Goal: Book appointment/travel/reservation

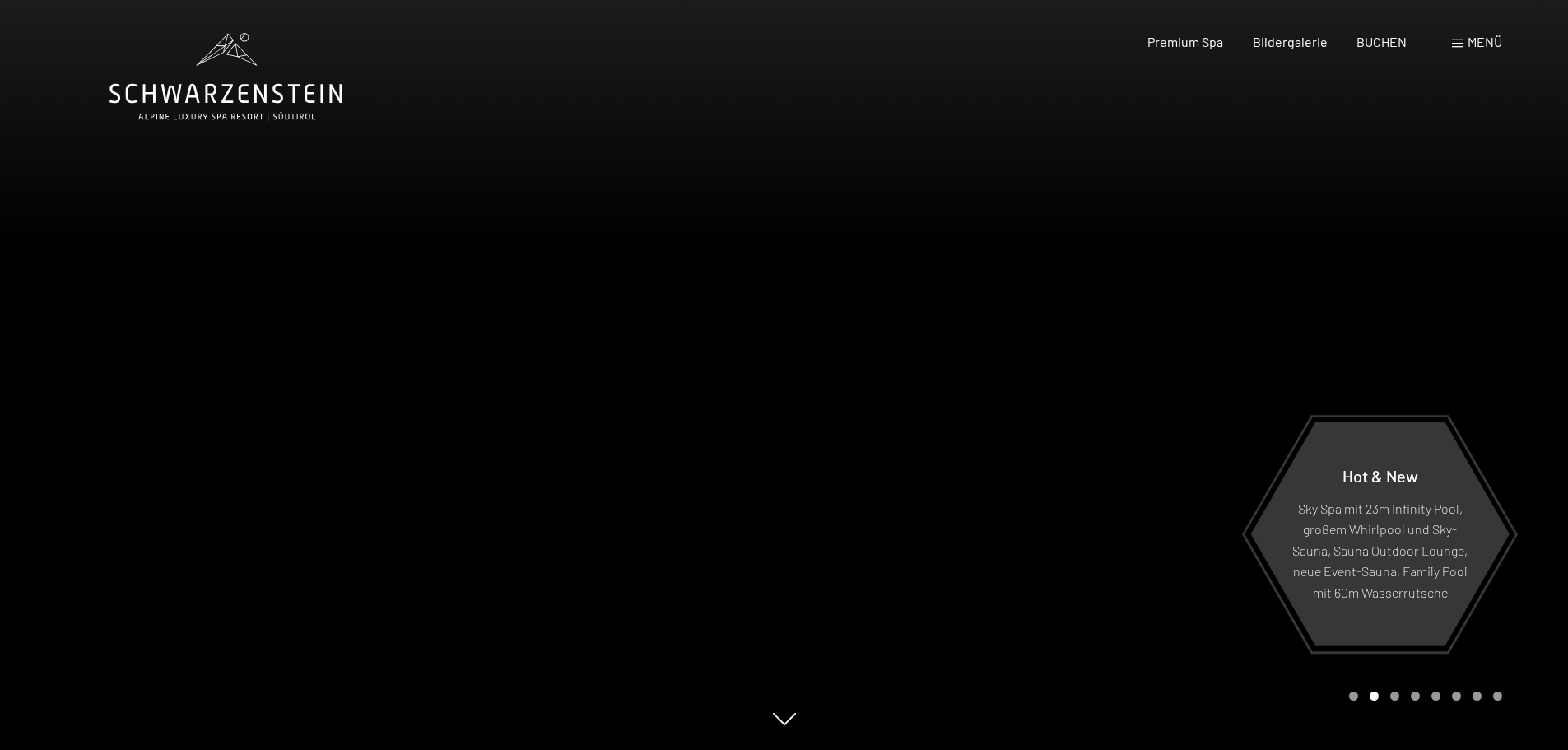
click at [782, 724] on icon at bounding box center [784, 718] width 23 height 12
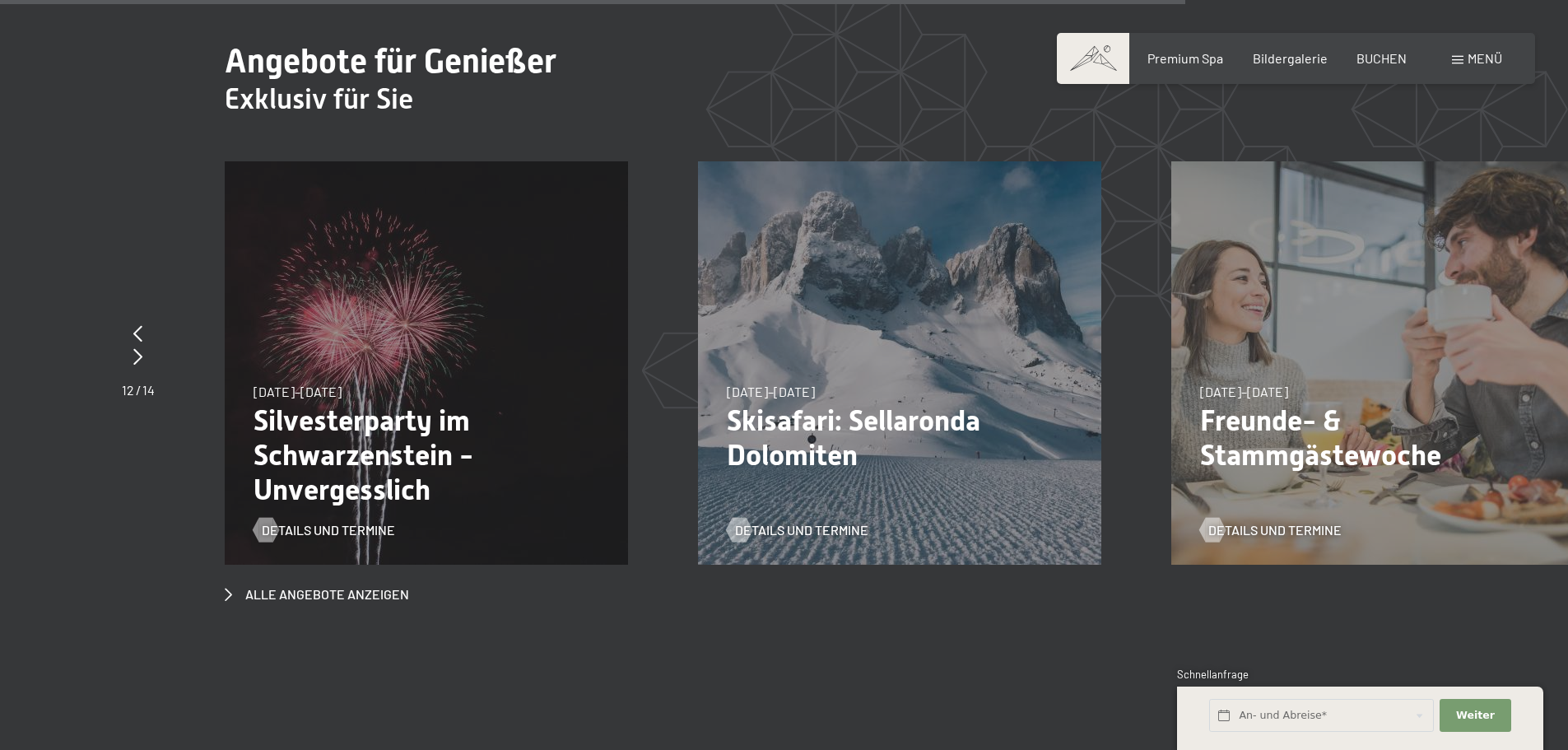
scroll to position [6327, 0]
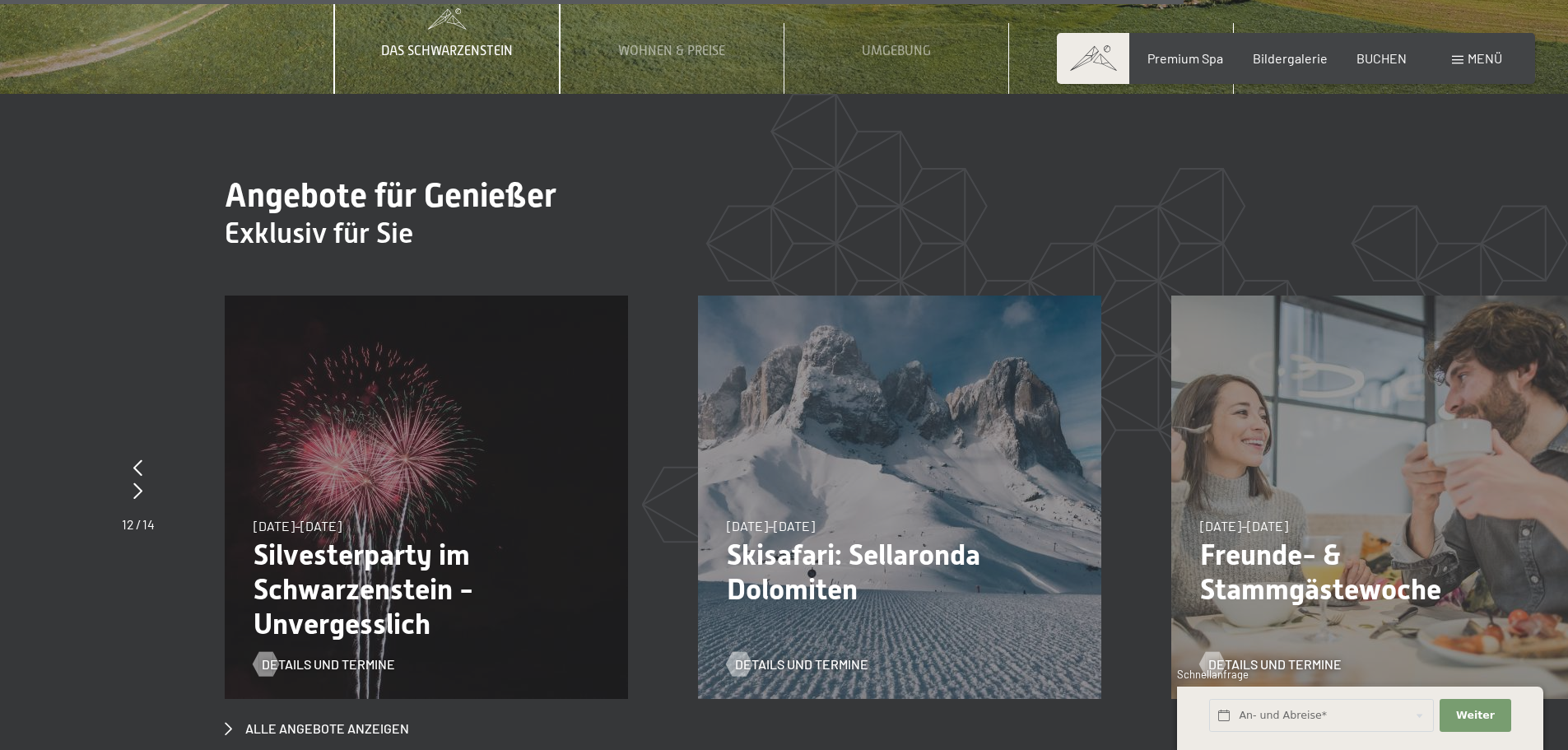
click at [1459, 58] on span at bounding box center [1458, 60] width 12 height 9
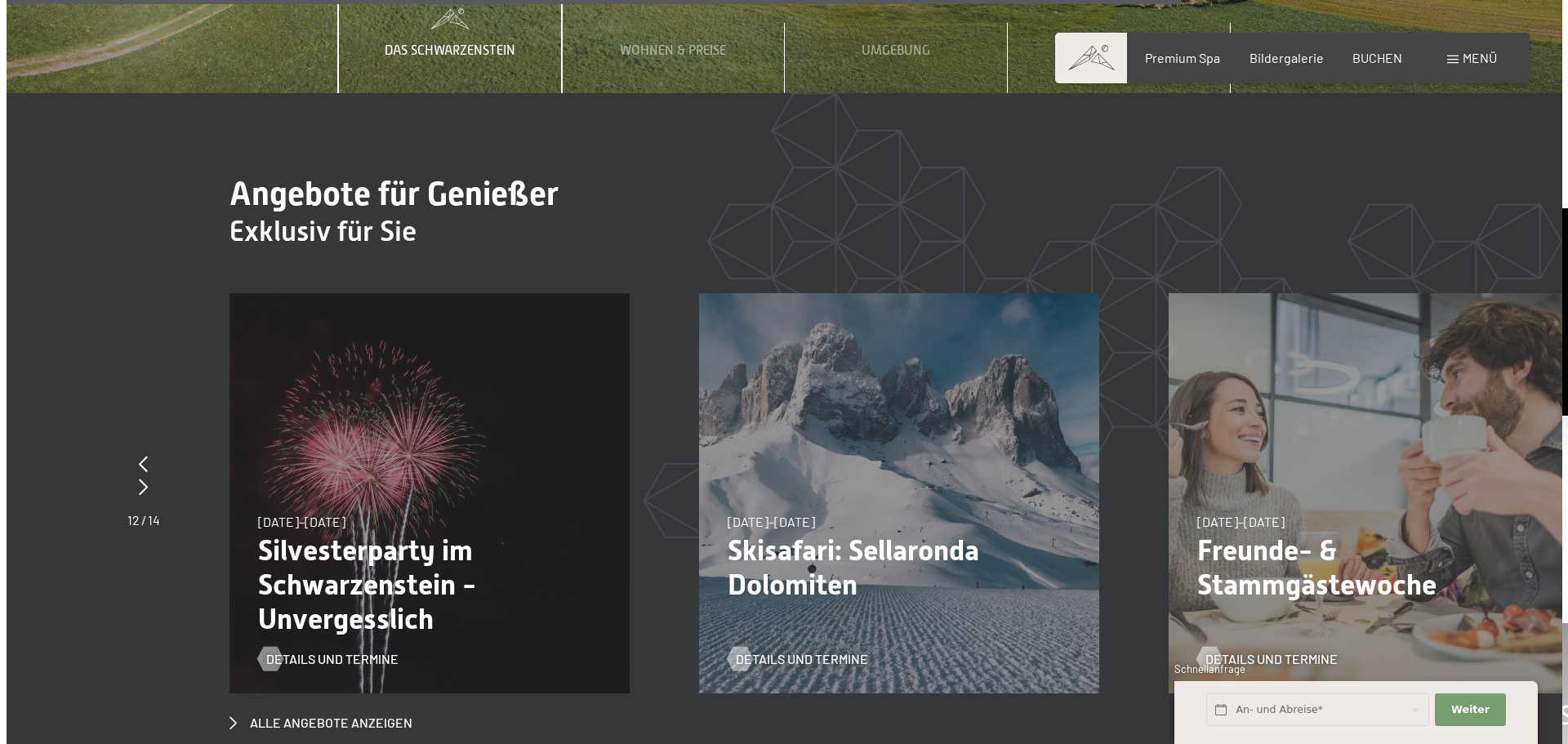
scroll to position [6304, 0]
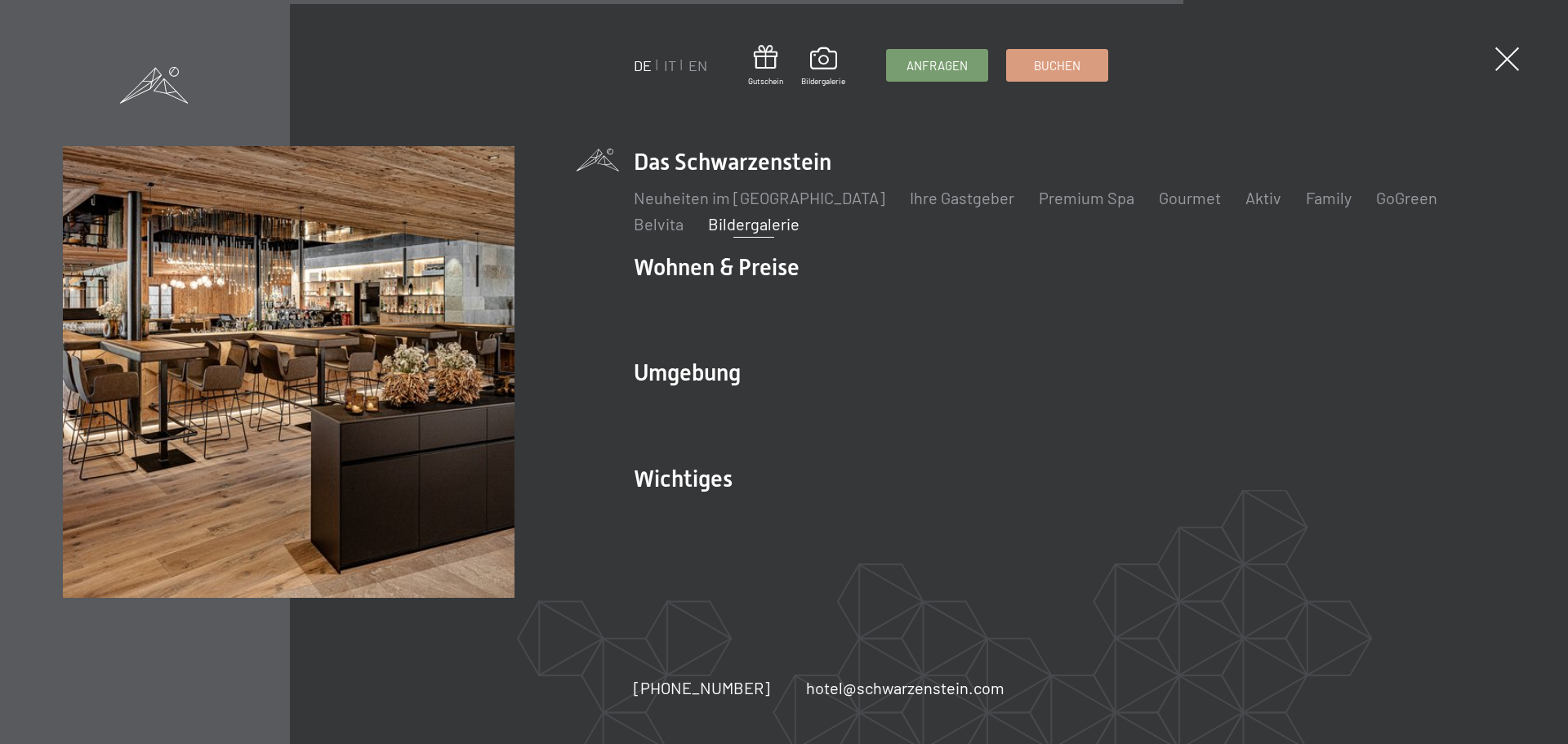
click at [708, 222] on link "Bildergalerie" at bounding box center [754, 224] width 91 height 20
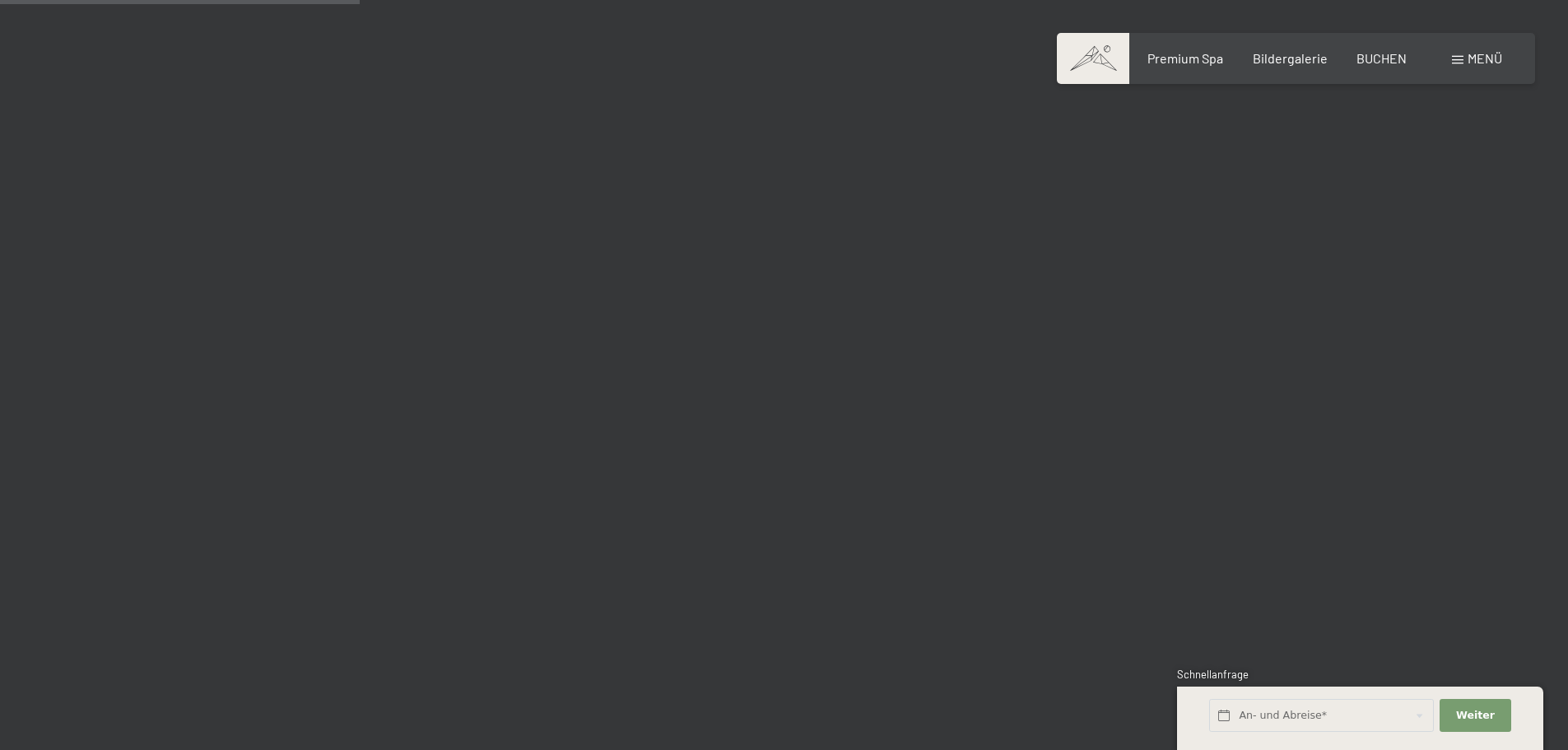
scroll to position [5186, 0]
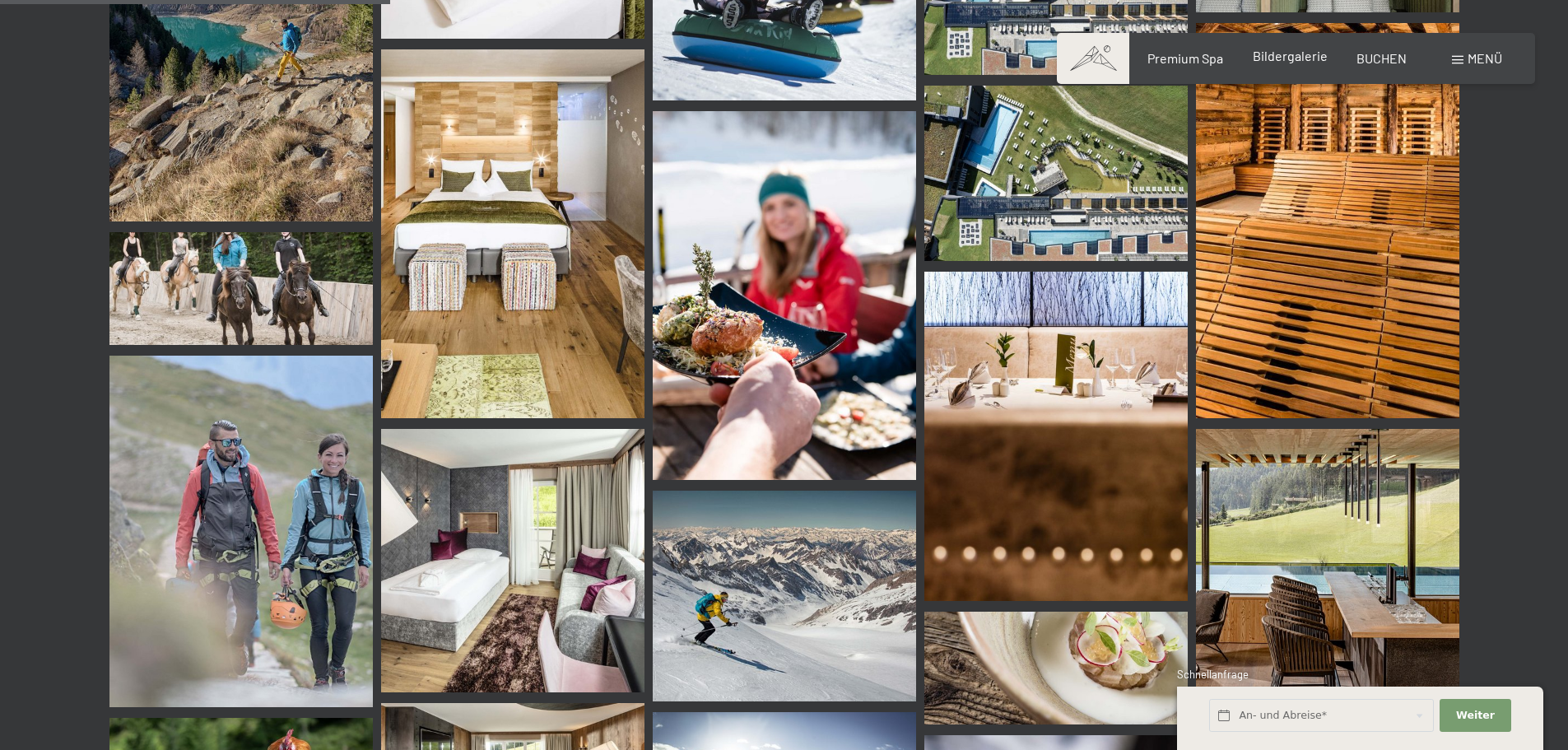
click at [1296, 60] on span "Bildergalerie" at bounding box center [1291, 56] width 75 height 15
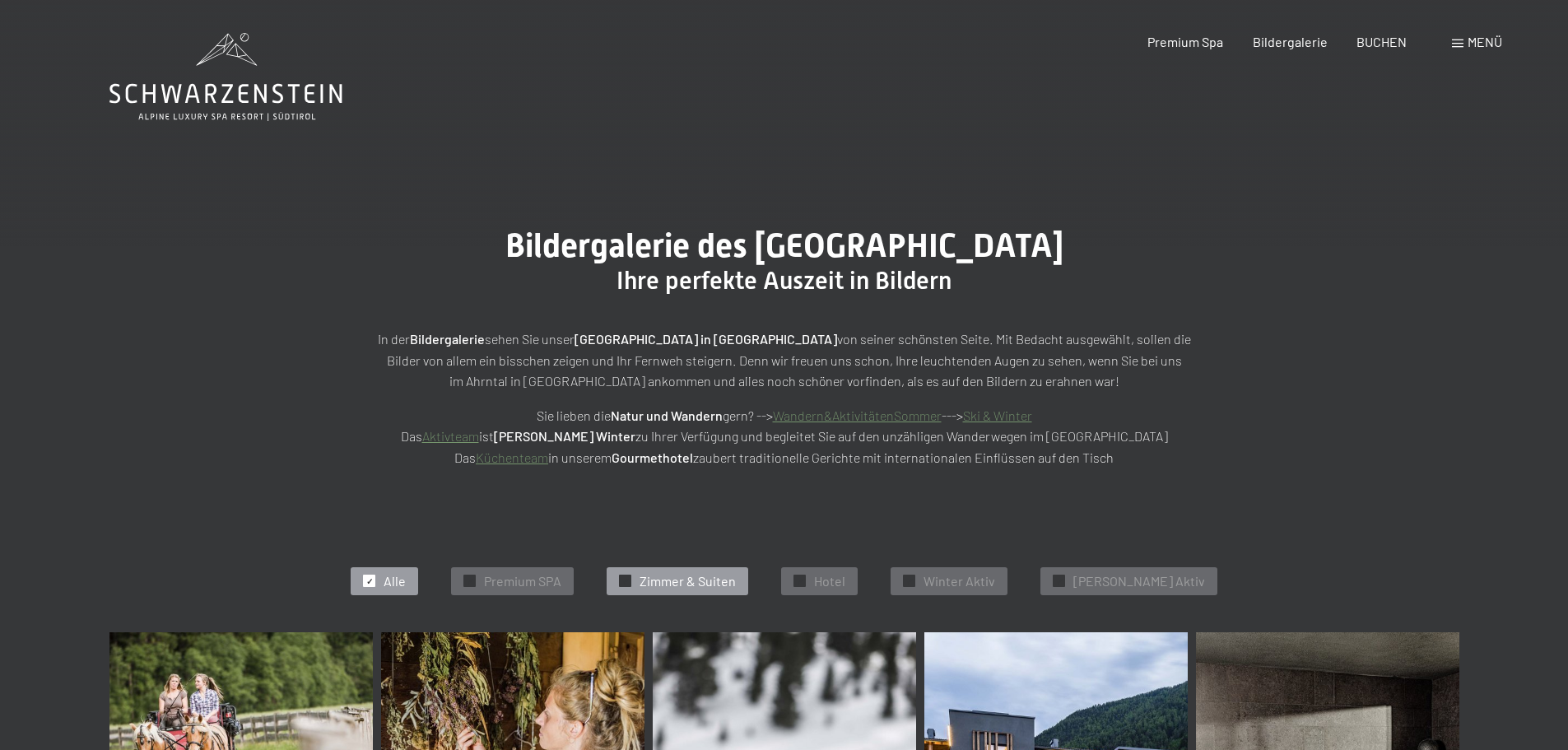
click at [713, 579] on span "Zimmer & Suiten" at bounding box center [688, 581] width 96 height 18
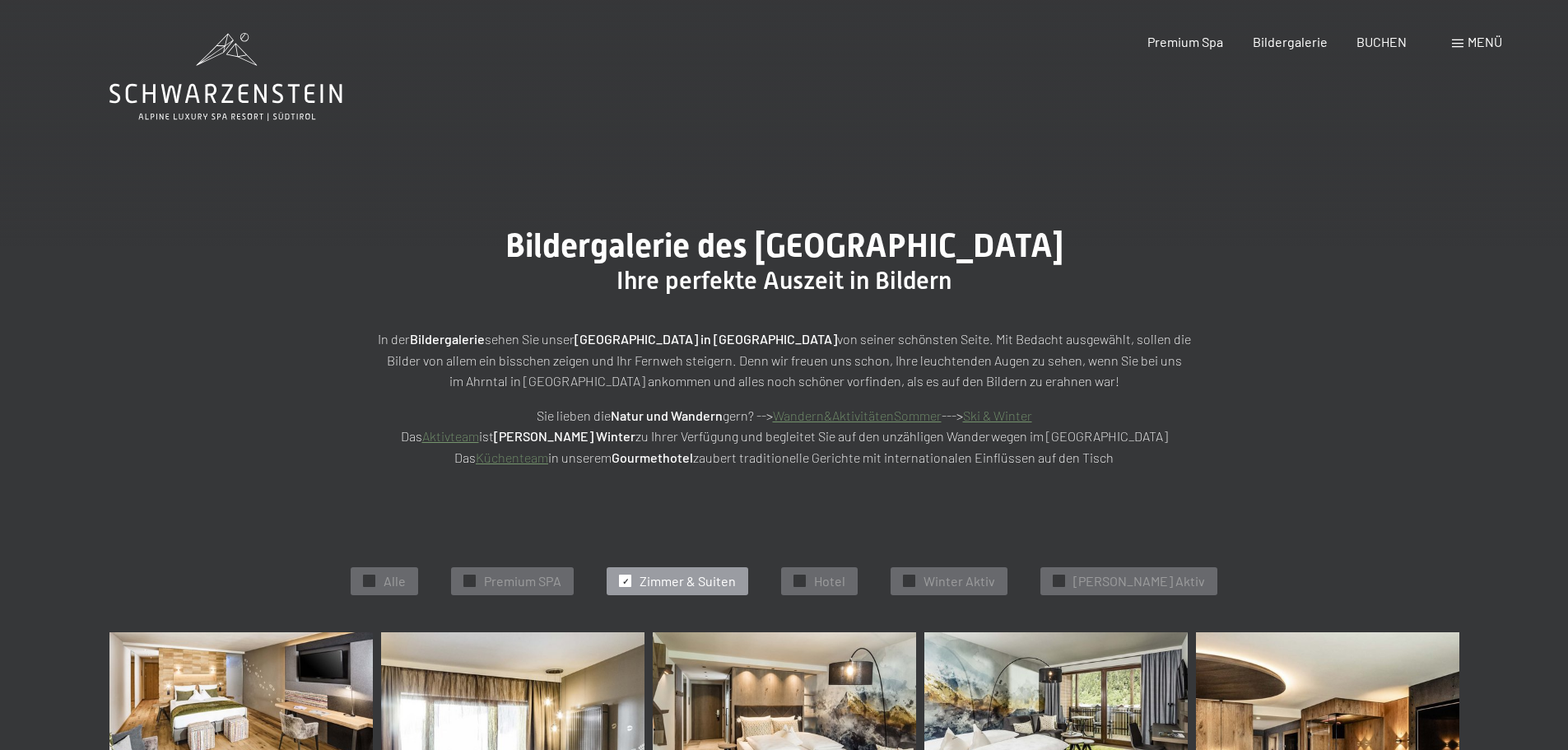
click at [263, 91] on icon at bounding box center [226, 77] width 233 height 88
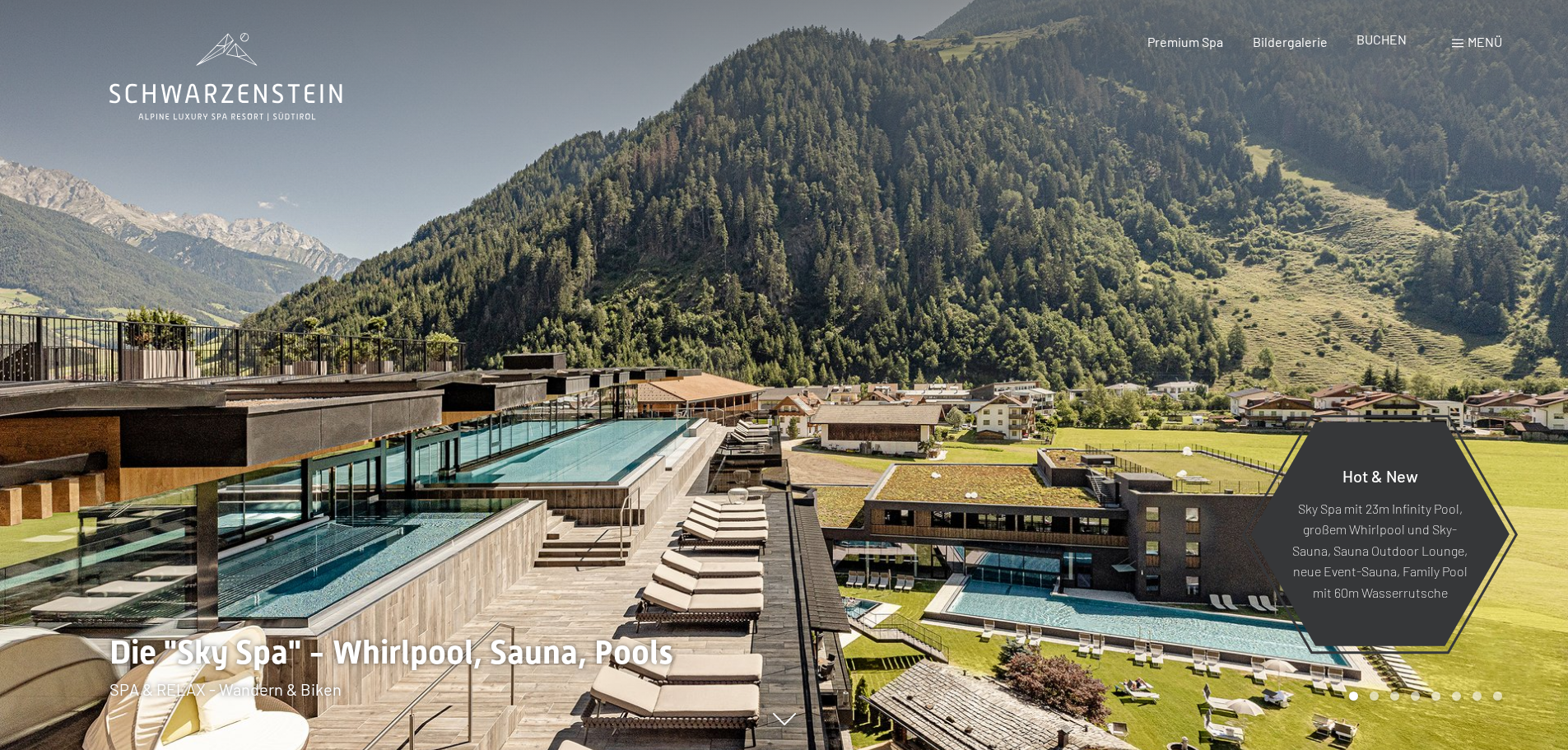
click at [1365, 38] on span "BUCHEN" at bounding box center [1382, 39] width 50 height 15
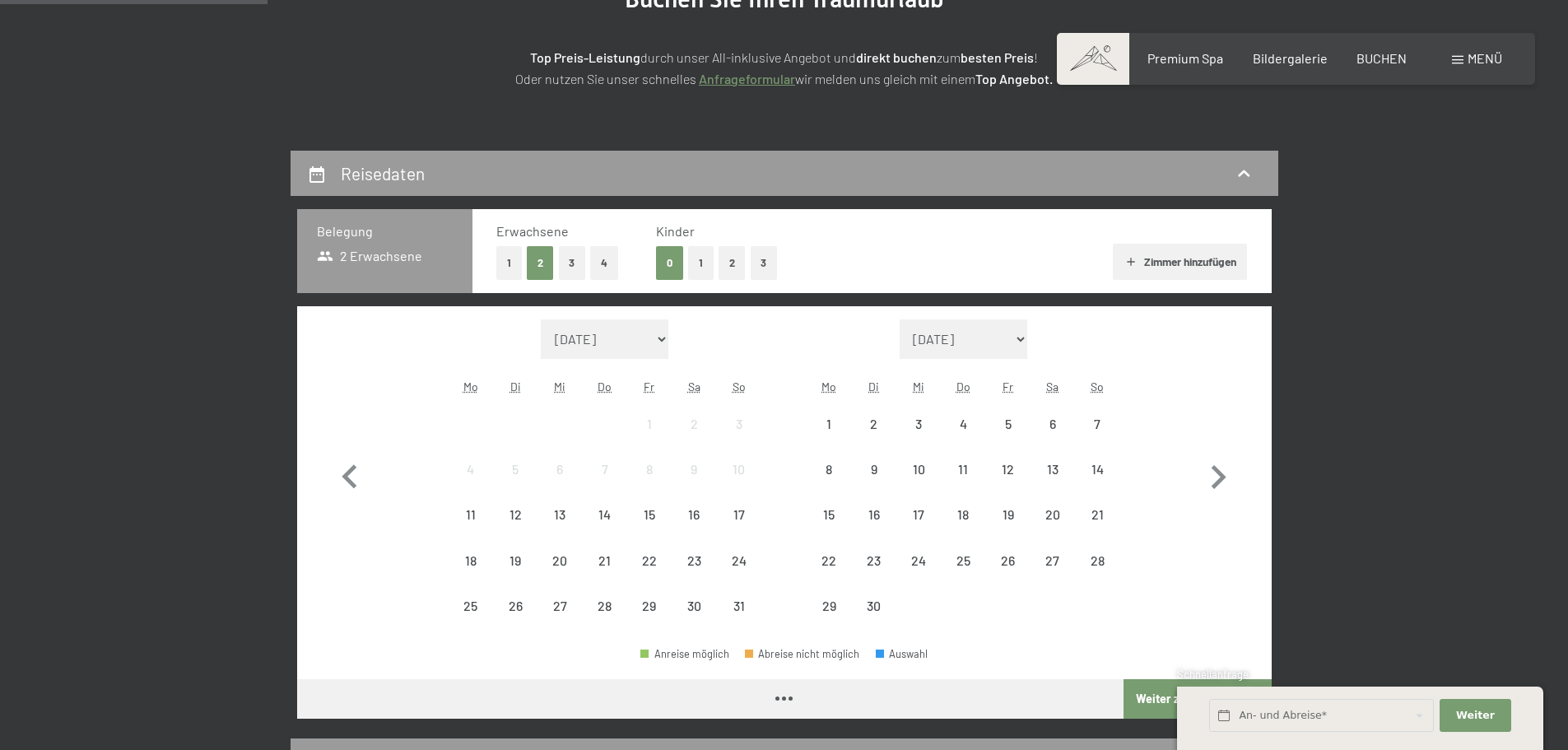
scroll to position [329, 0]
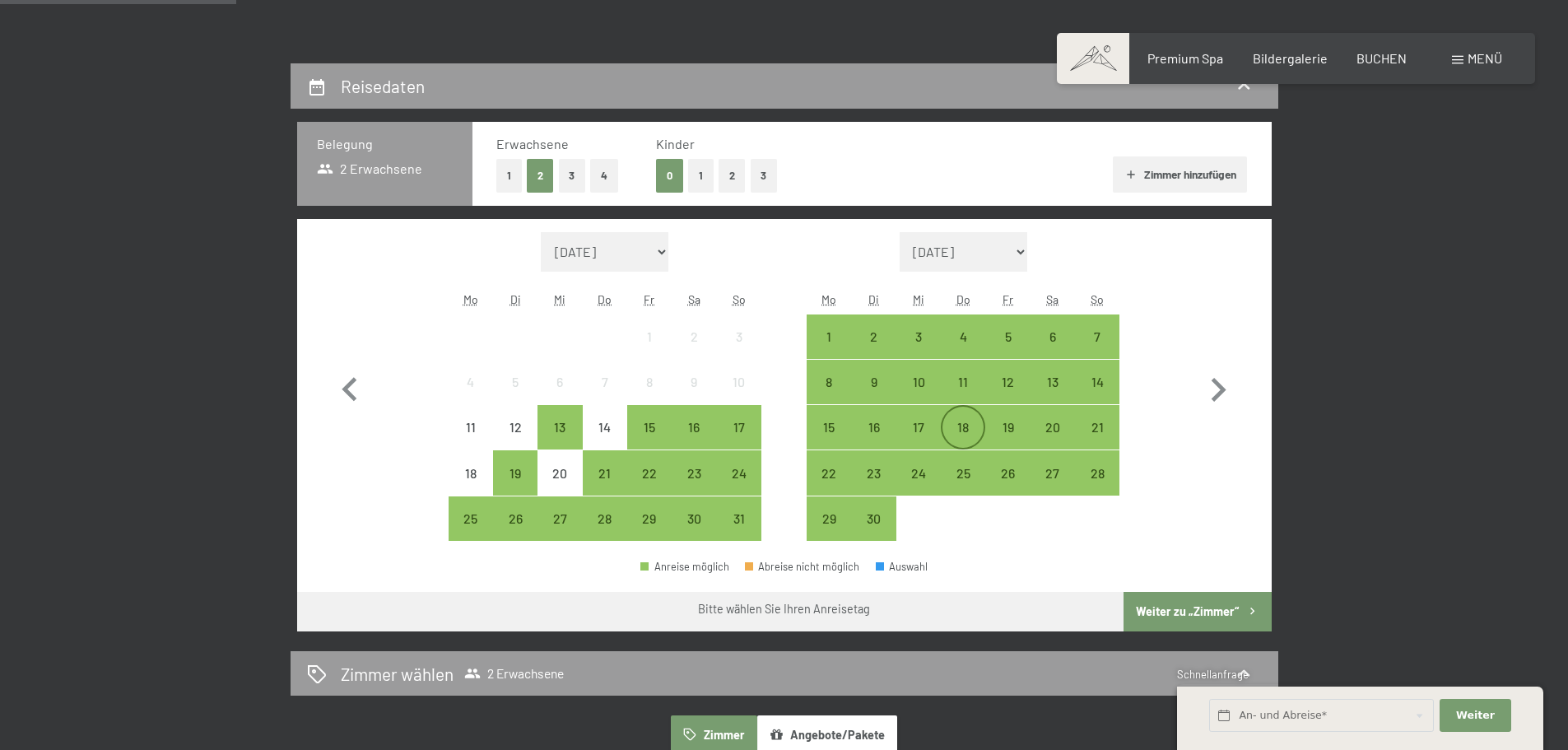
click at [965, 421] on div "18" at bounding box center [962, 441] width 41 height 41
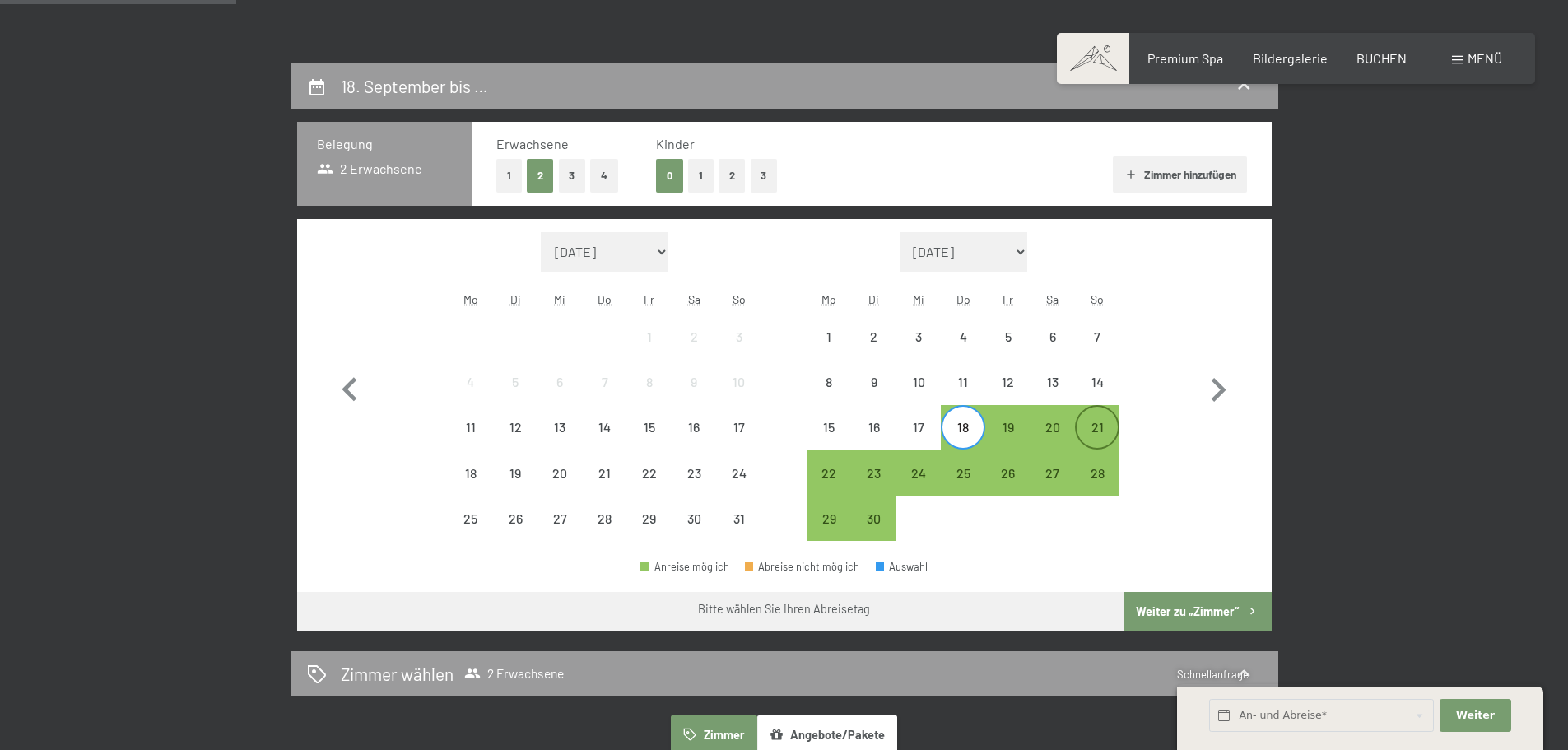
click at [1094, 423] on div "21" at bounding box center [1097, 441] width 41 height 41
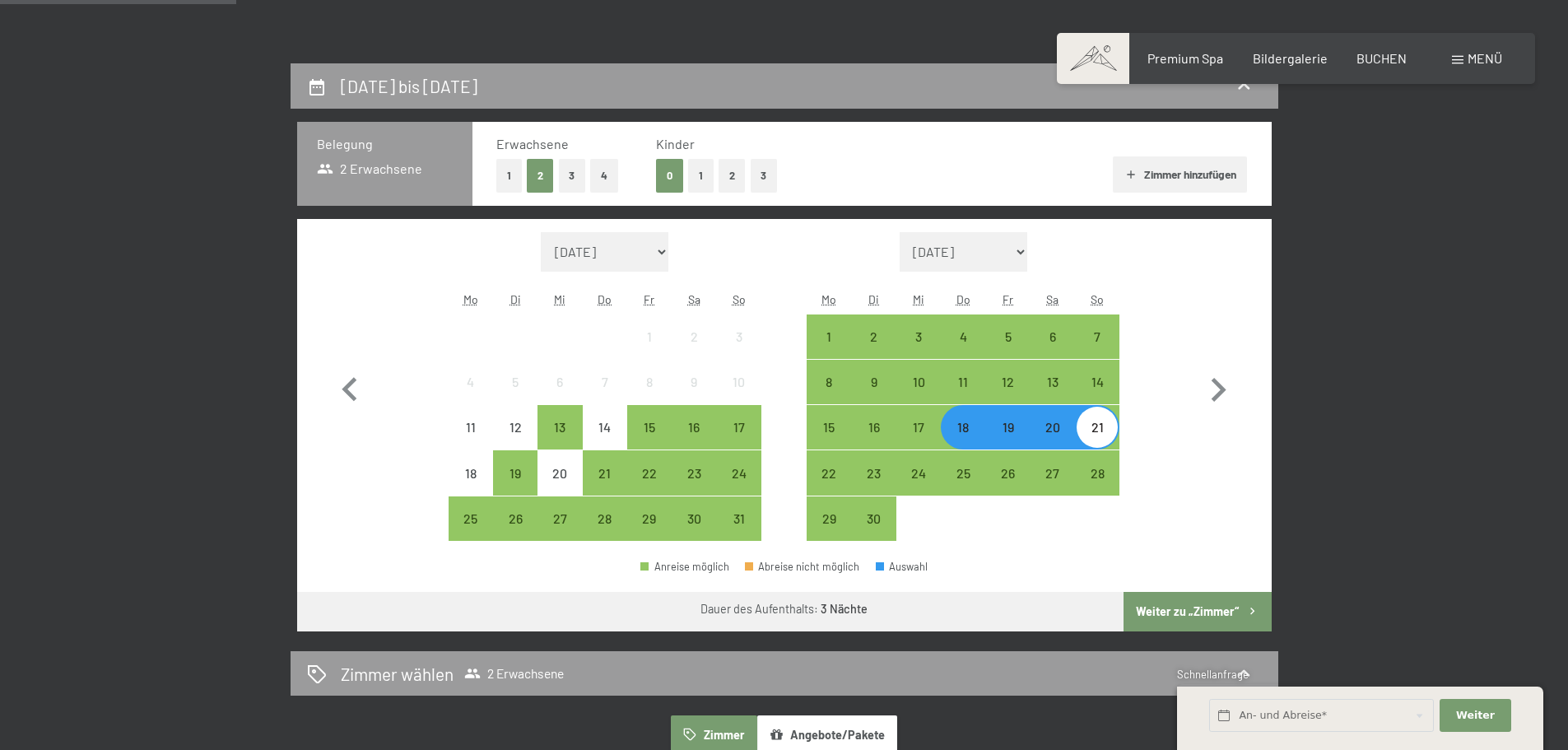
click at [1170, 617] on button "Weiter zu „Zimmer“" at bounding box center [1196, 611] width 147 height 39
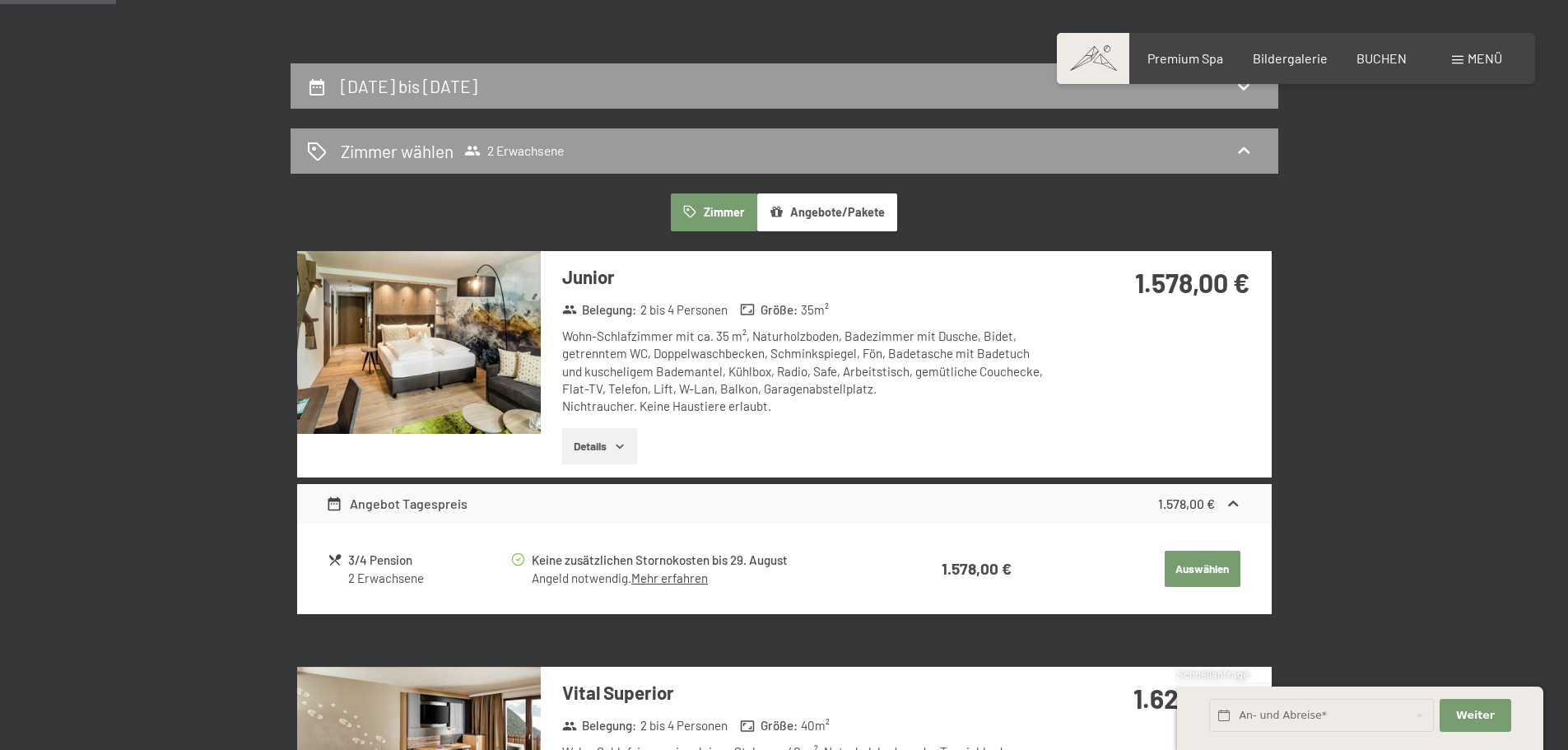
scroll to position [393, 0]
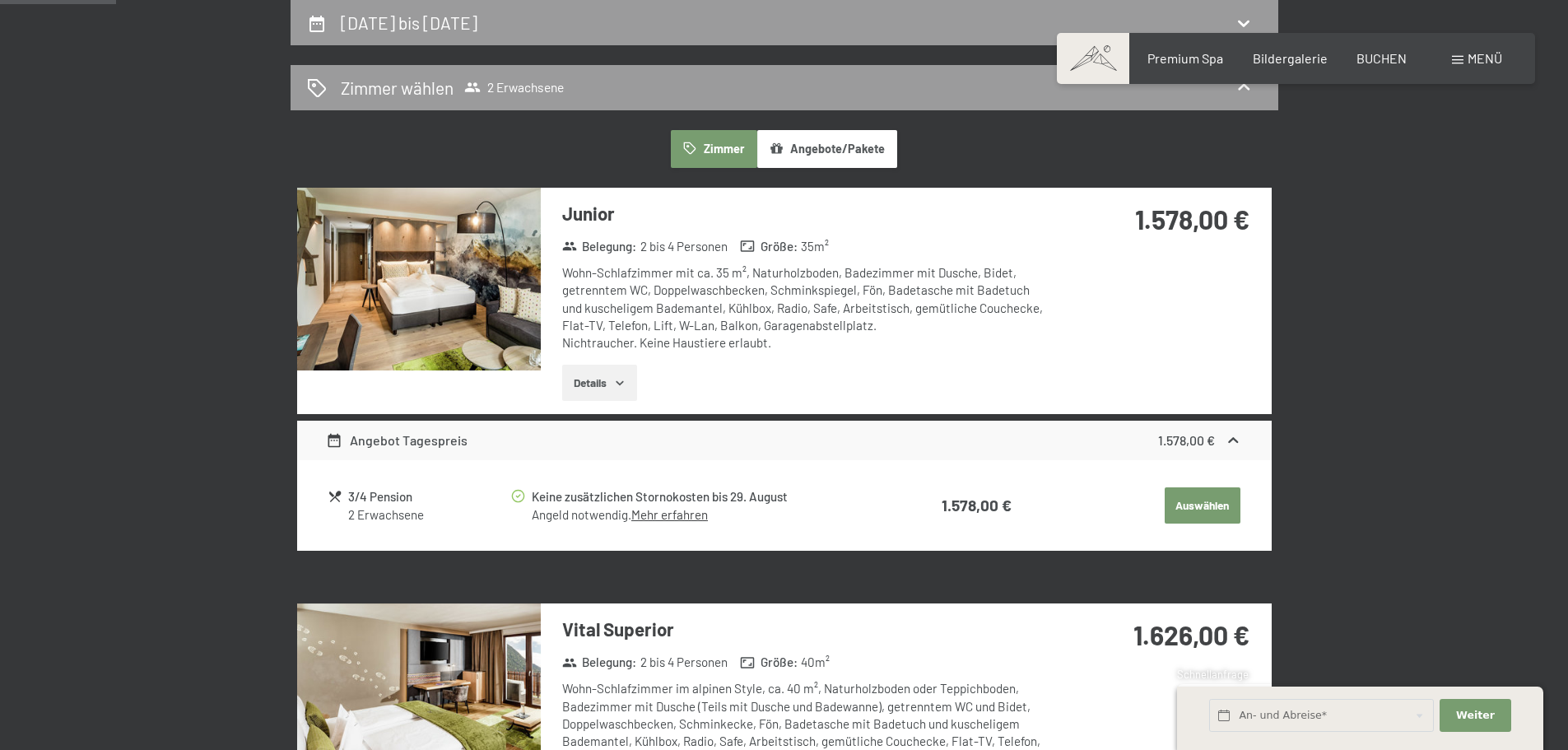
click at [496, 293] on img at bounding box center [419, 278] width 244 height 182
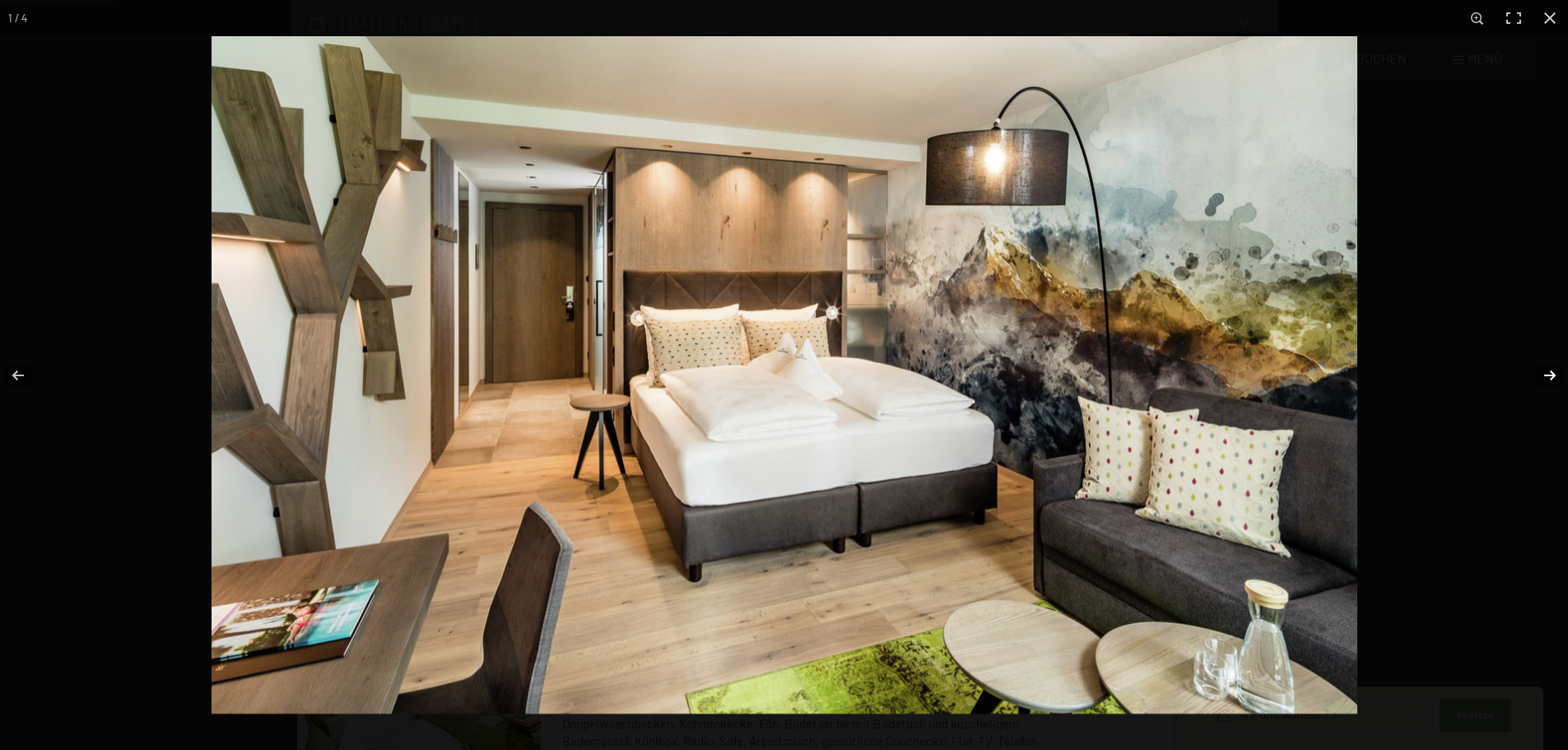
click at [1548, 371] on button "button" at bounding box center [1539, 375] width 58 height 83
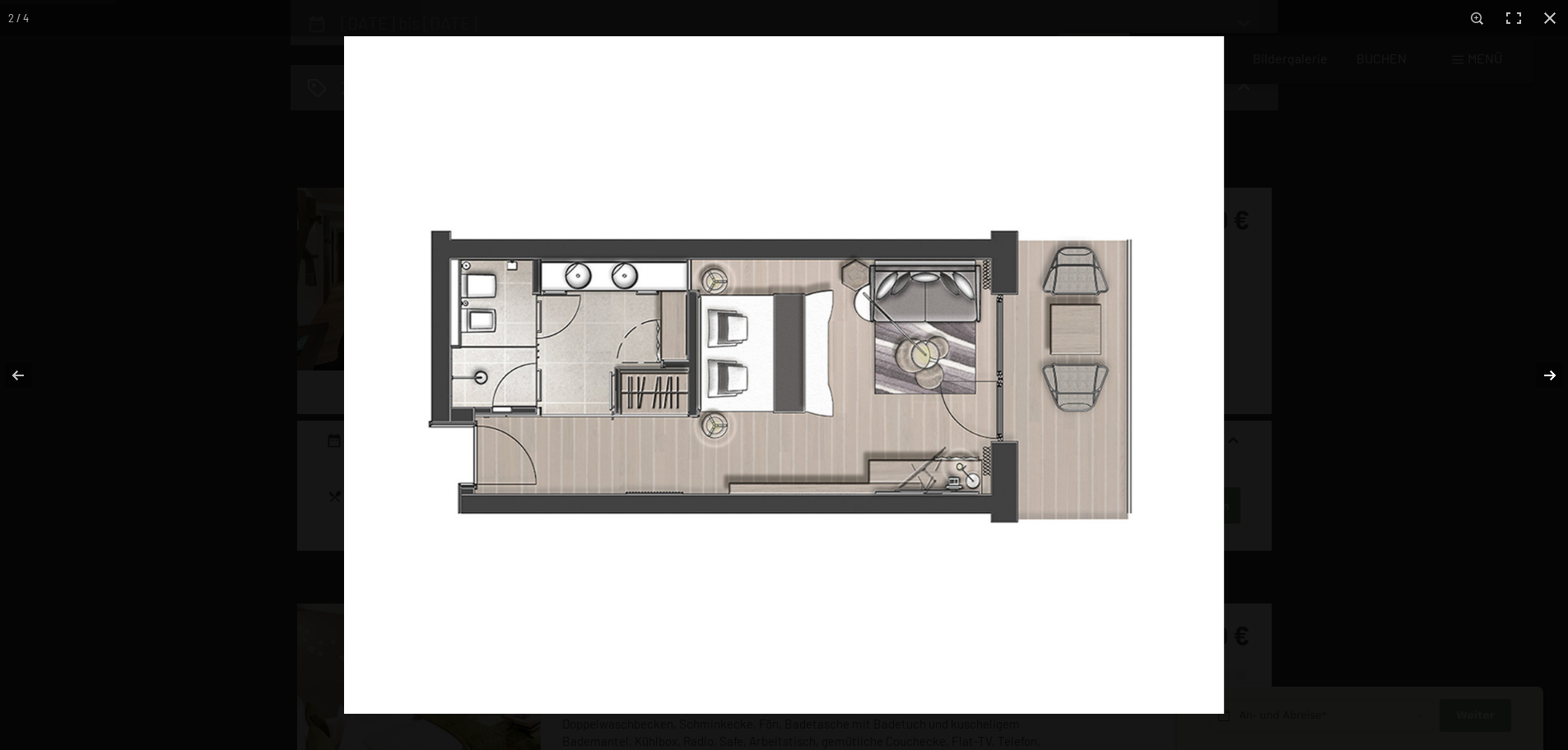
click at [1548, 371] on button "button" at bounding box center [1539, 375] width 58 height 83
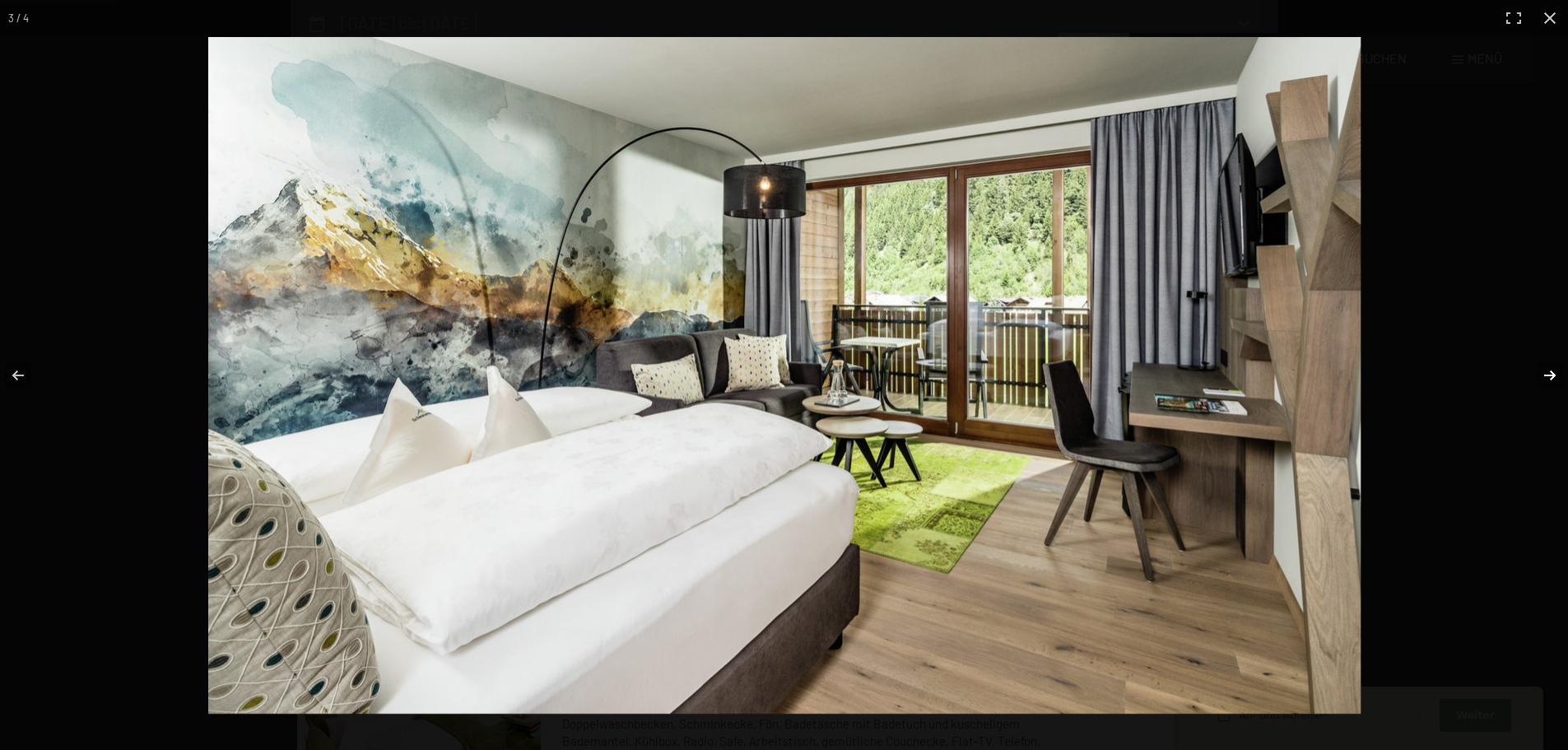
click at [1548, 371] on button "button" at bounding box center [1539, 375] width 58 height 83
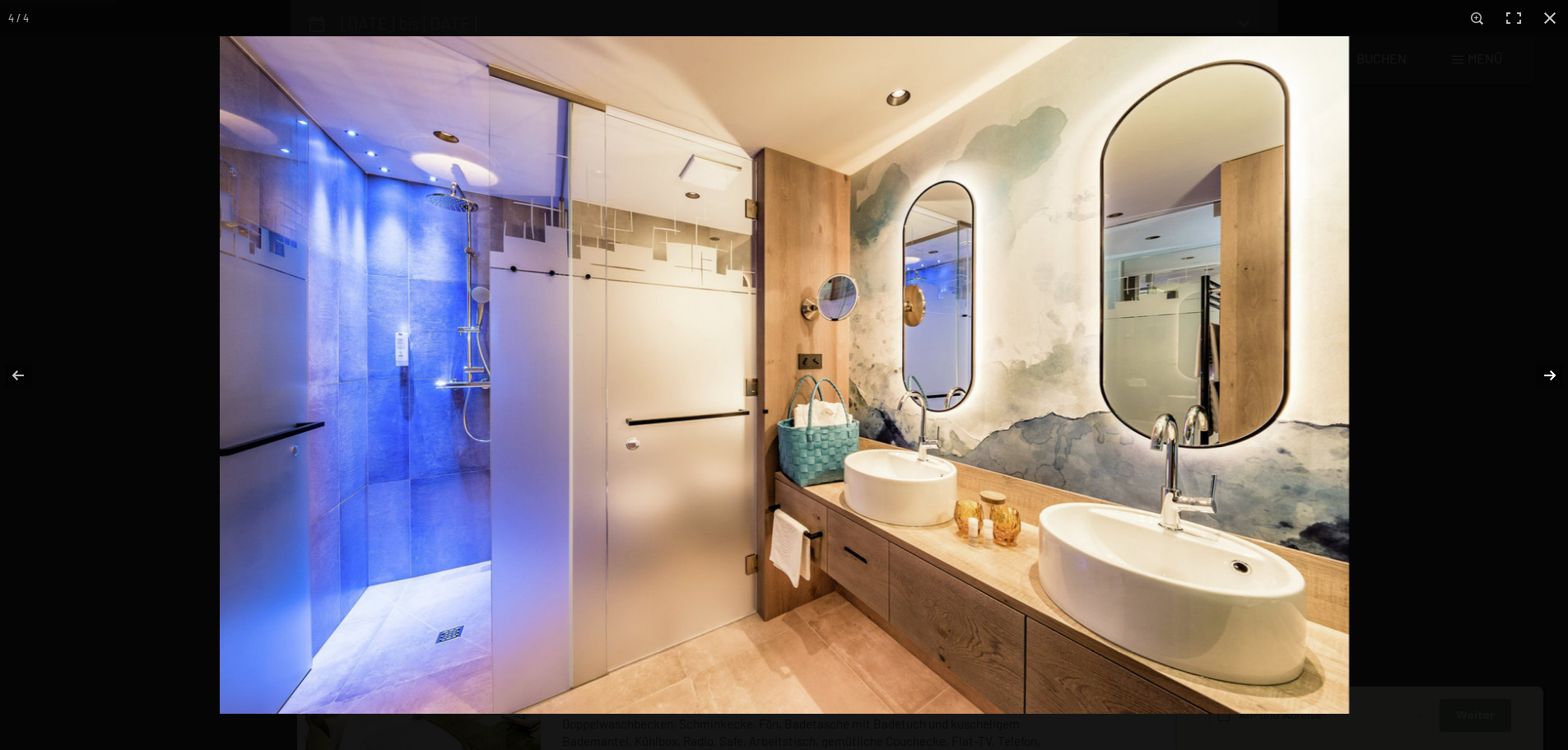
click at [1555, 368] on button "button" at bounding box center [1539, 375] width 58 height 83
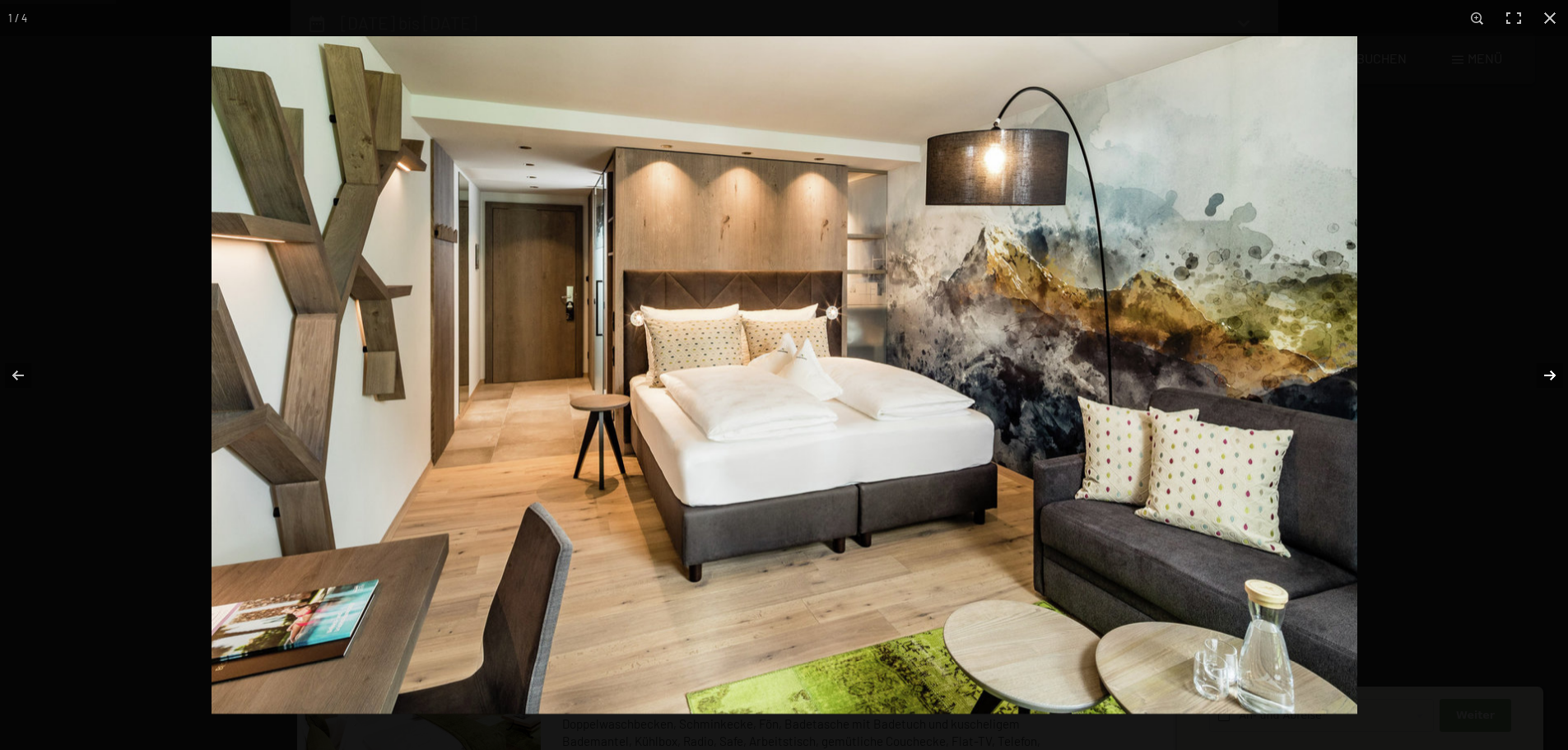
click at [1555, 368] on button "button" at bounding box center [1539, 375] width 58 height 83
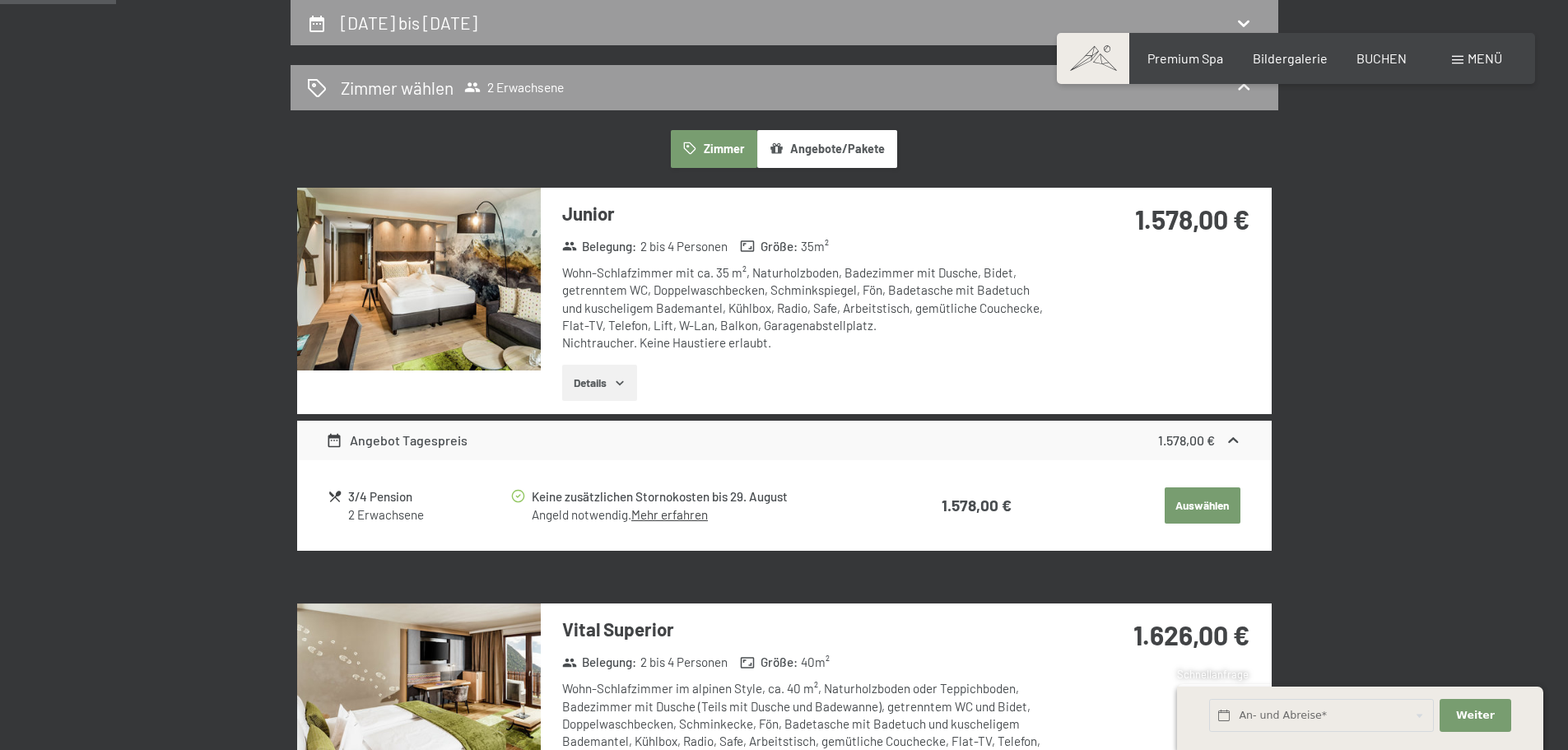
click at [0, 0] on button "button" at bounding box center [0, 0] width 0 height 0
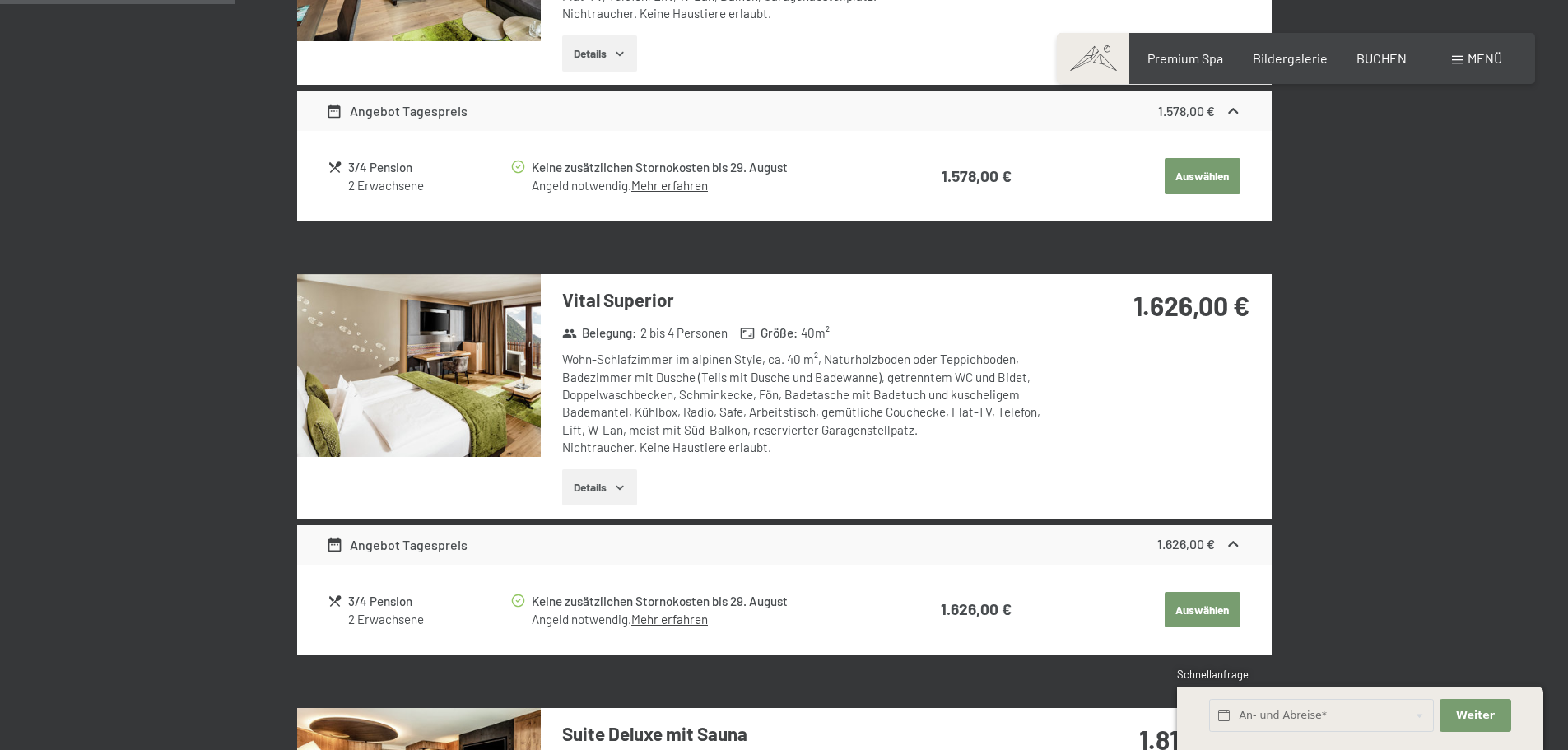
click at [475, 410] on img at bounding box center [419, 365] width 244 height 182
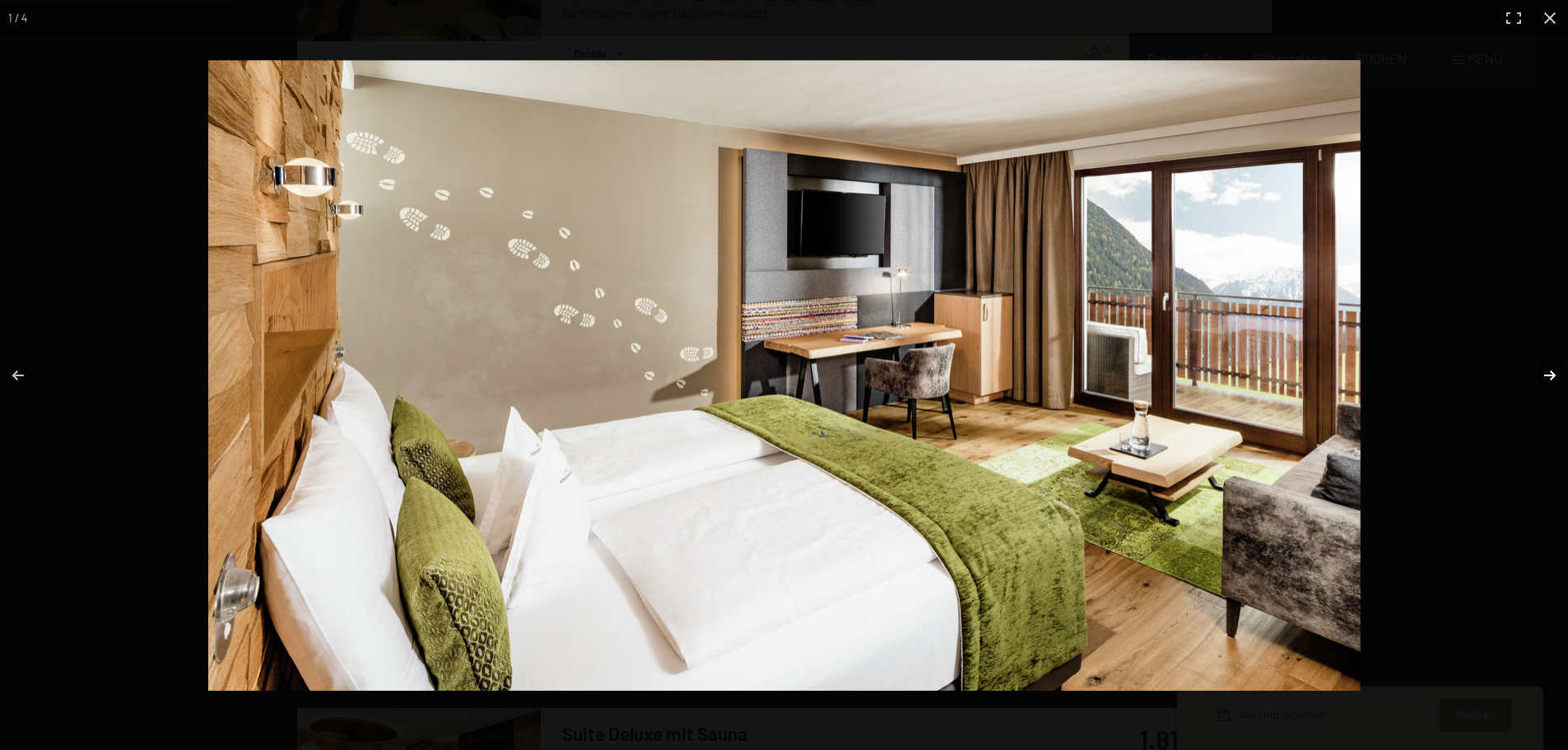
click at [1552, 370] on button "button" at bounding box center [1539, 375] width 58 height 83
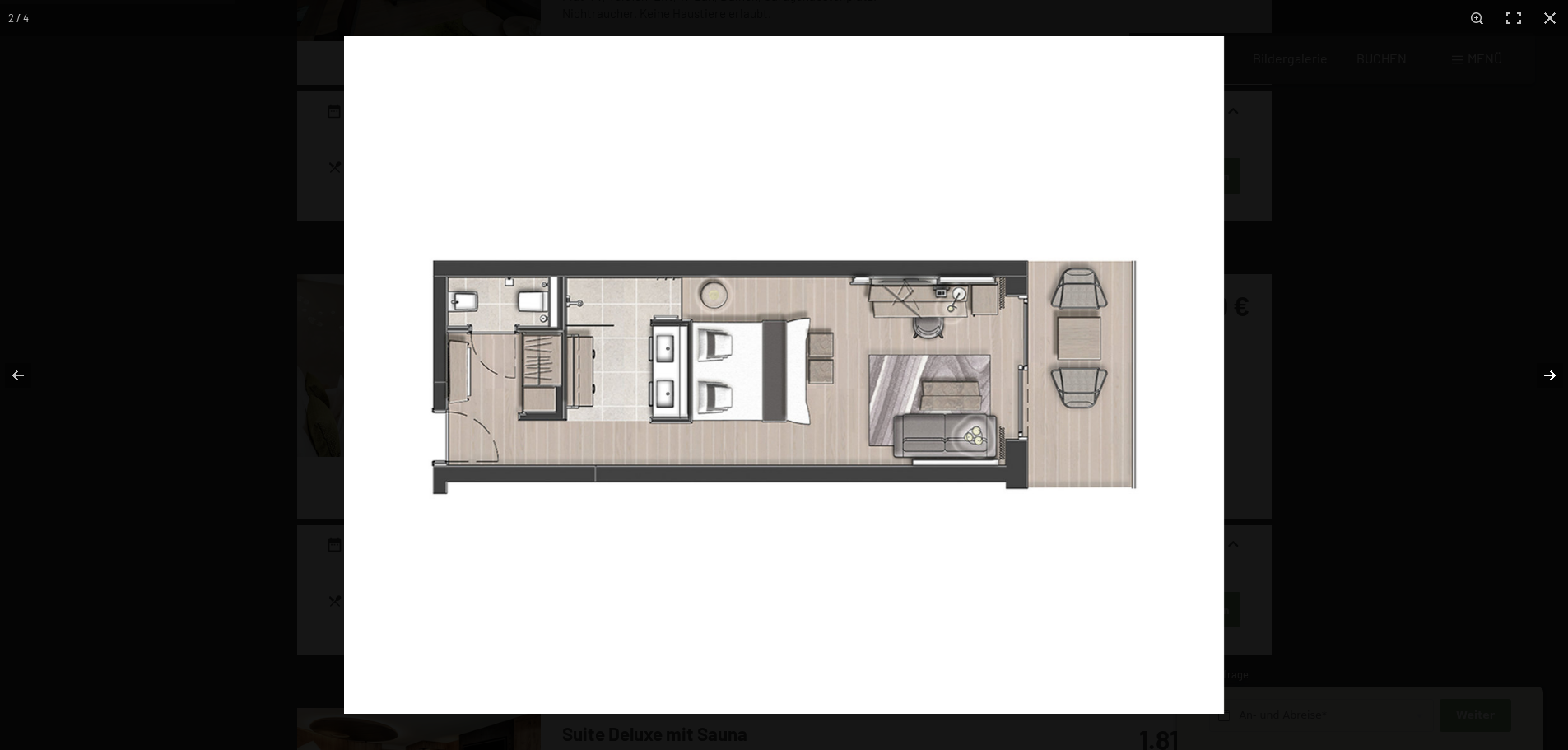
click at [1552, 370] on button "button" at bounding box center [1539, 375] width 58 height 83
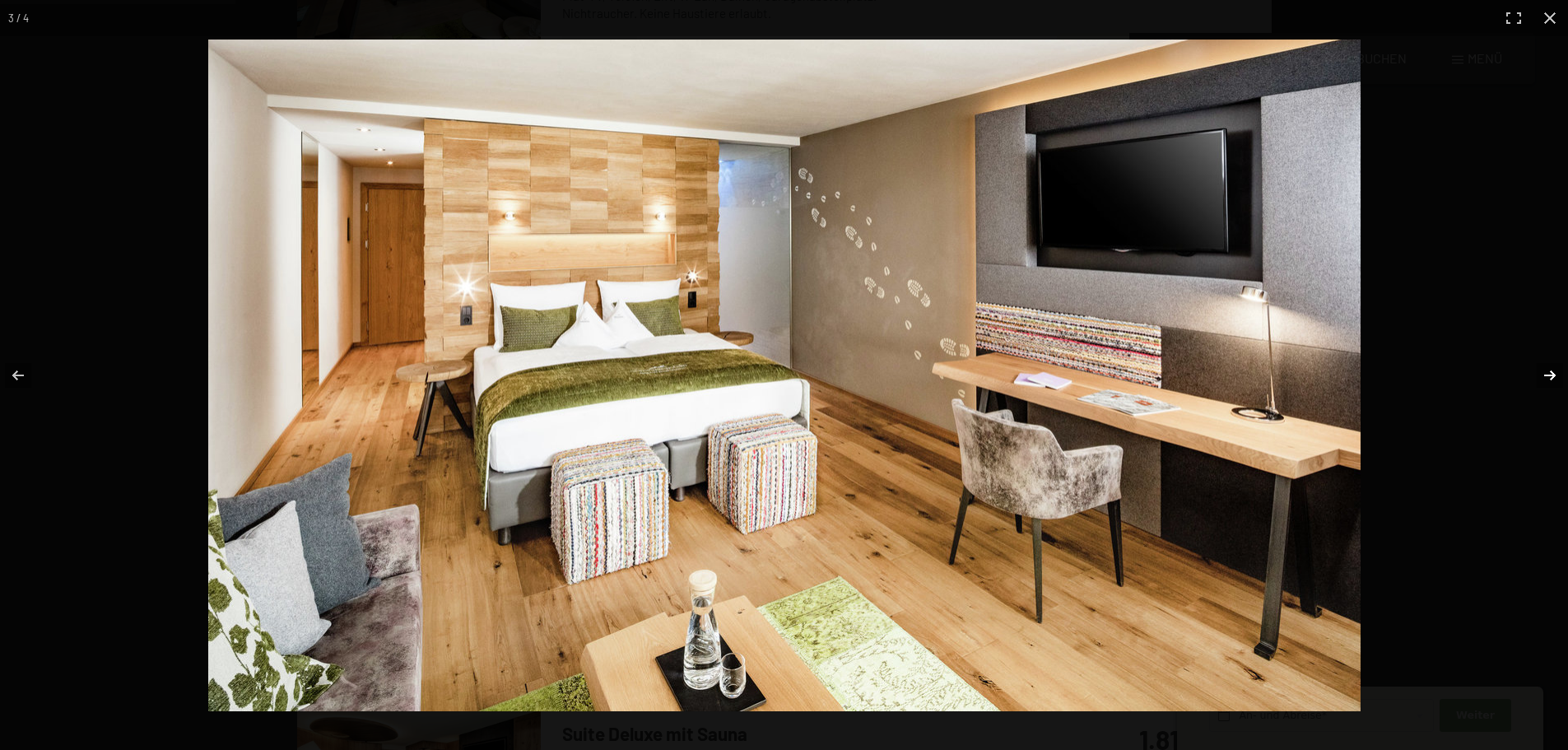
click at [1552, 370] on button "button" at bounding box center [1539, 375] width 58 height 83
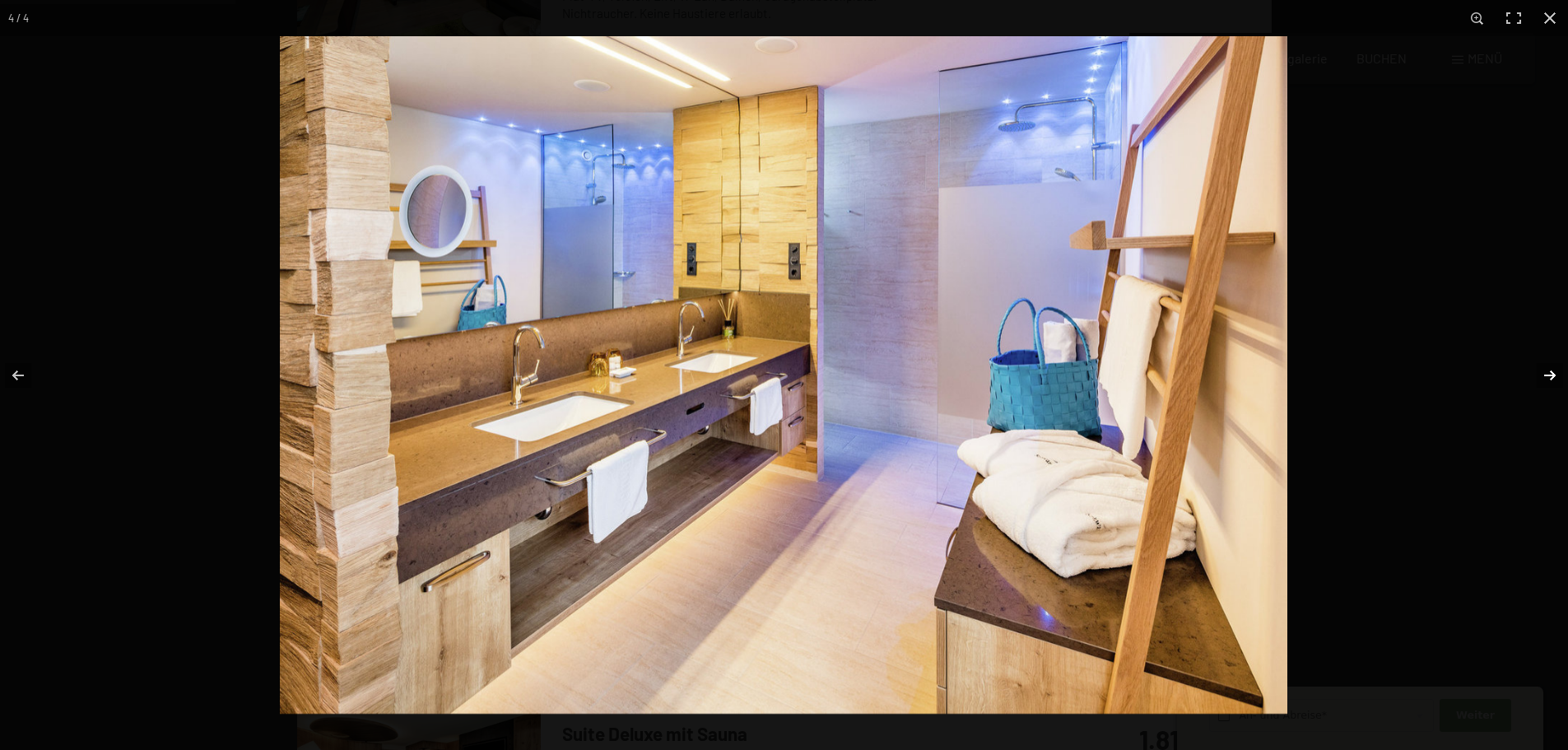
click at [1552, 370] on button "button" at bounding box center [1539, 375] width 58 height 83
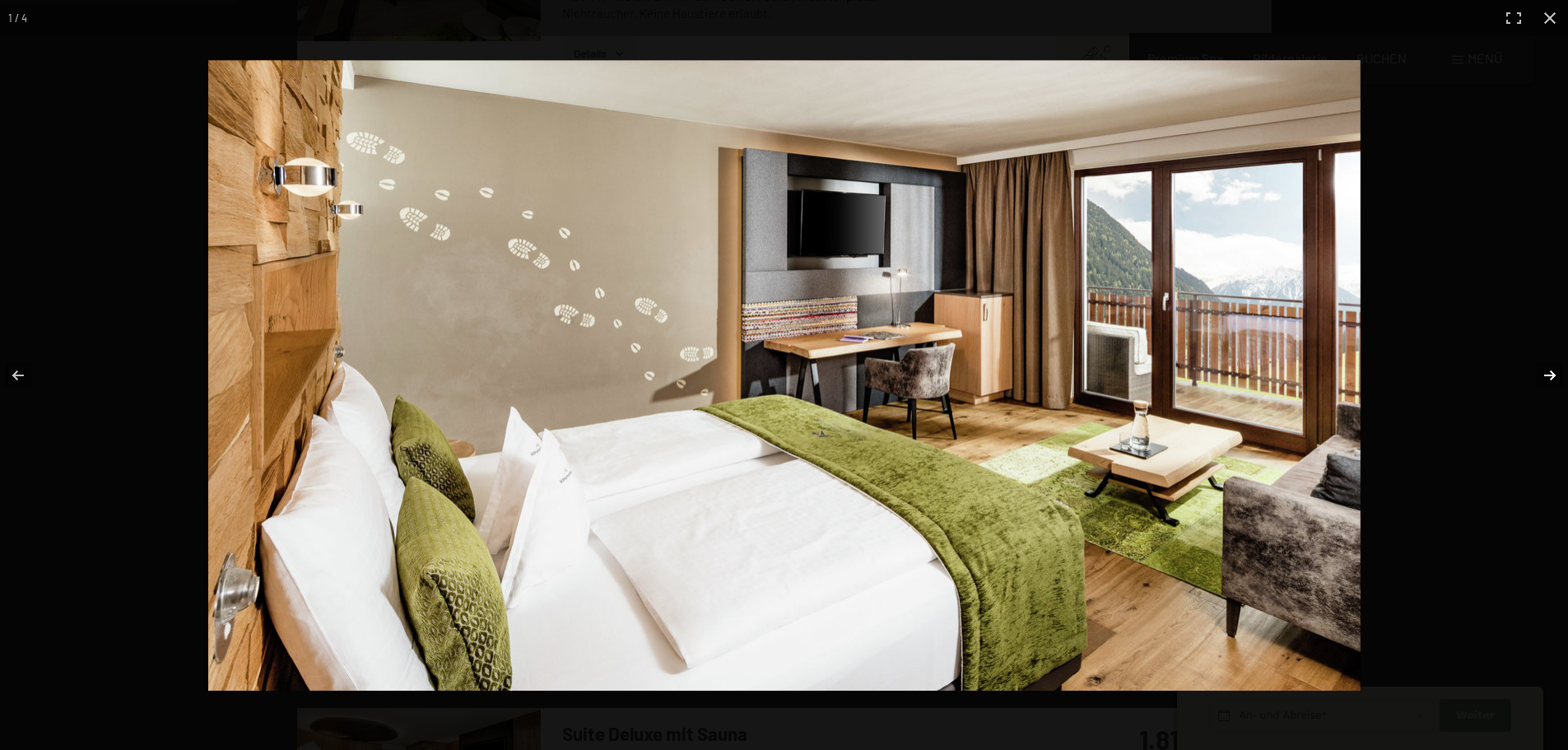
click at [1552, 370] on button "button" at bounding box center [1539, 375] width 58 height 83
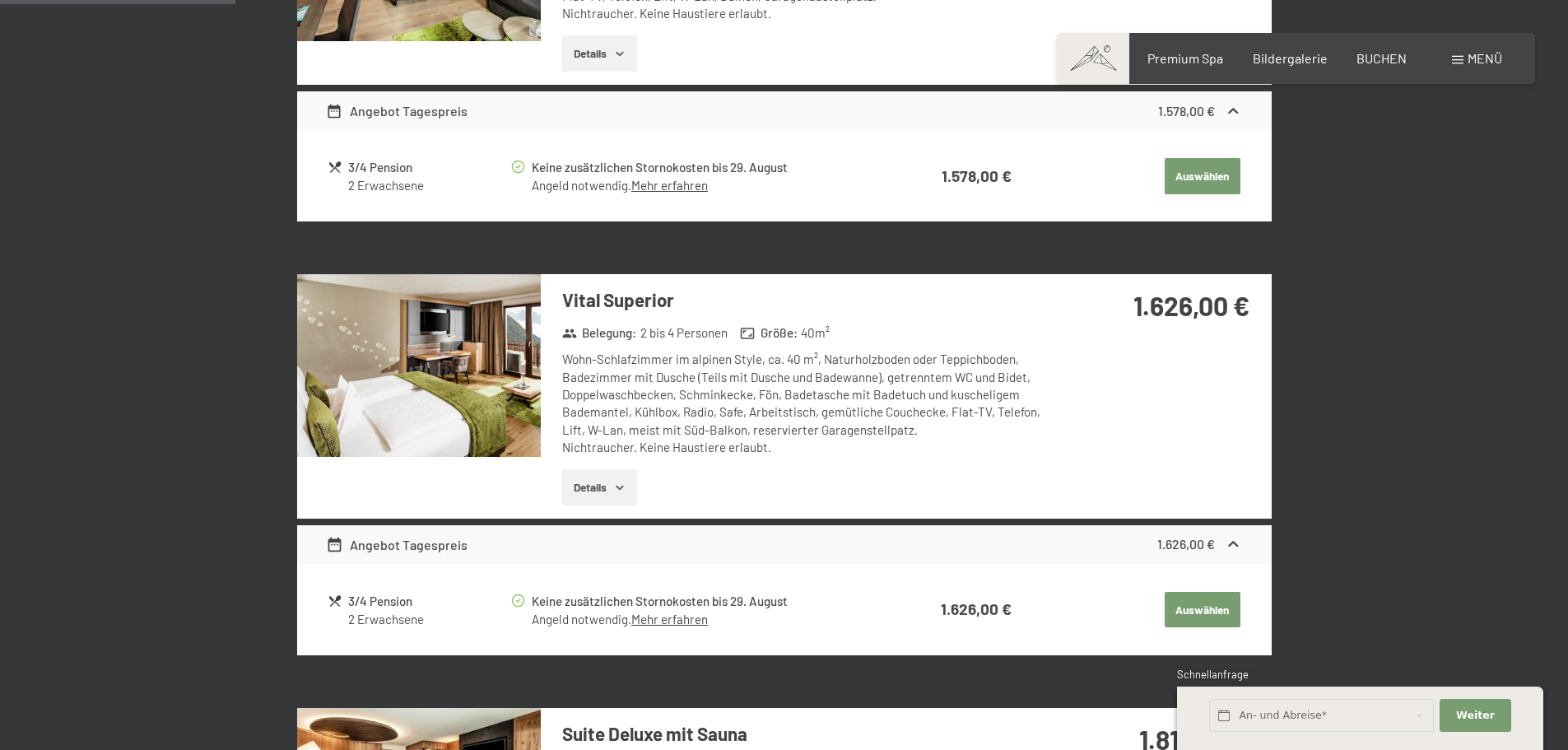
click at [0, 0] on button "button" at bounding box center [0, 0] width 0 height 0
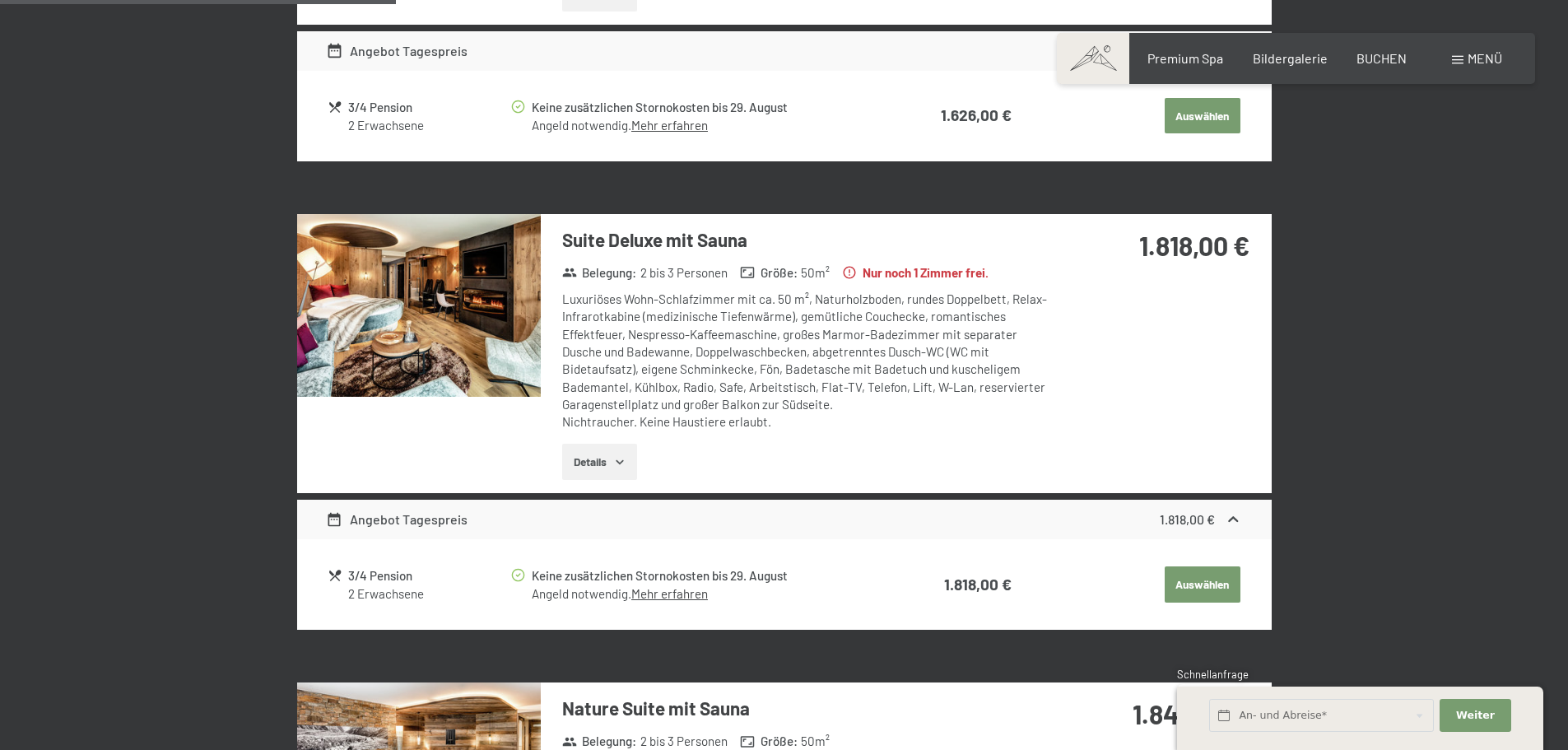
click at [494, 327] on img at bounding box center [419, 305] width 244 height 182
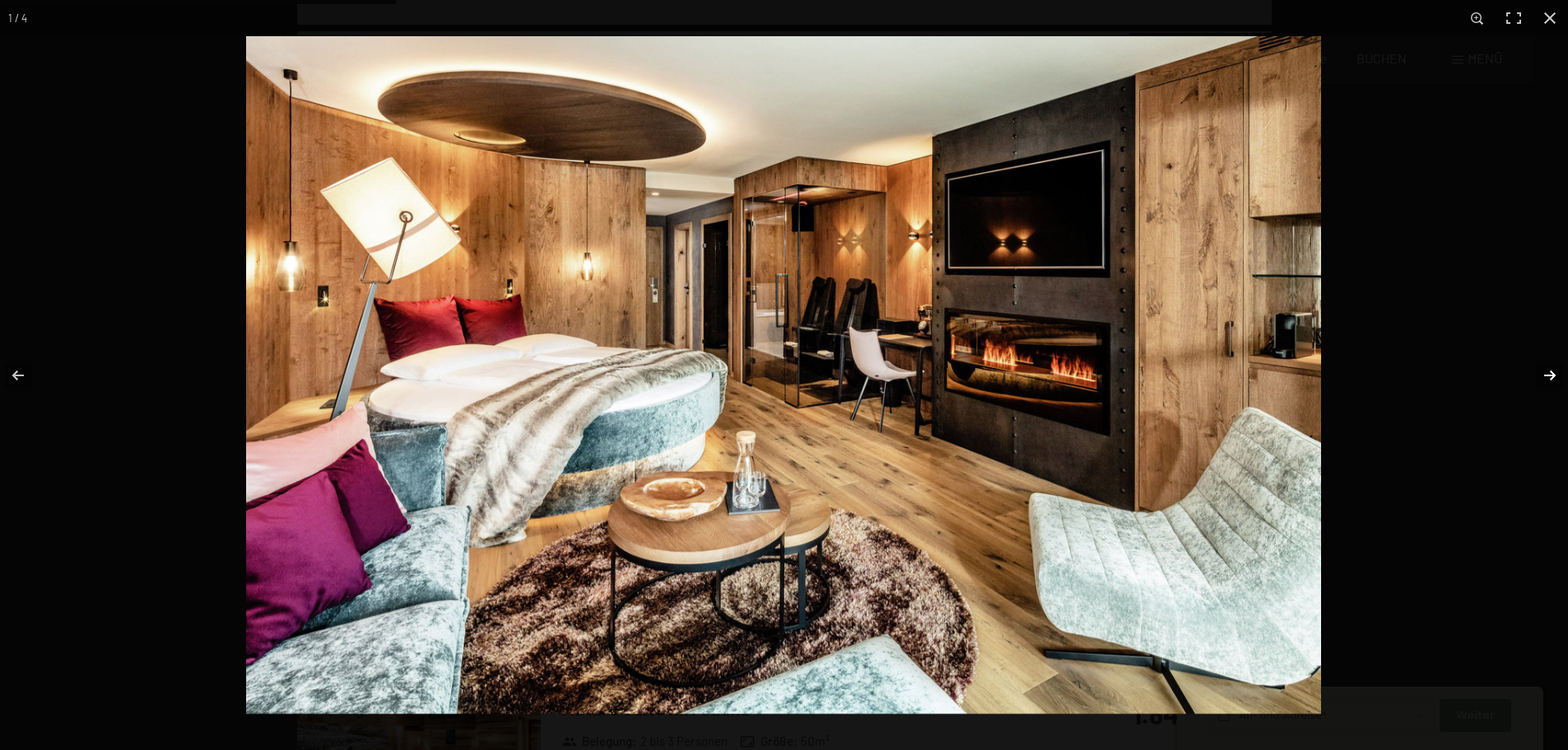
click at [1547, 375] on button "button" at bounding box center [1539, 375] width 58 height 83
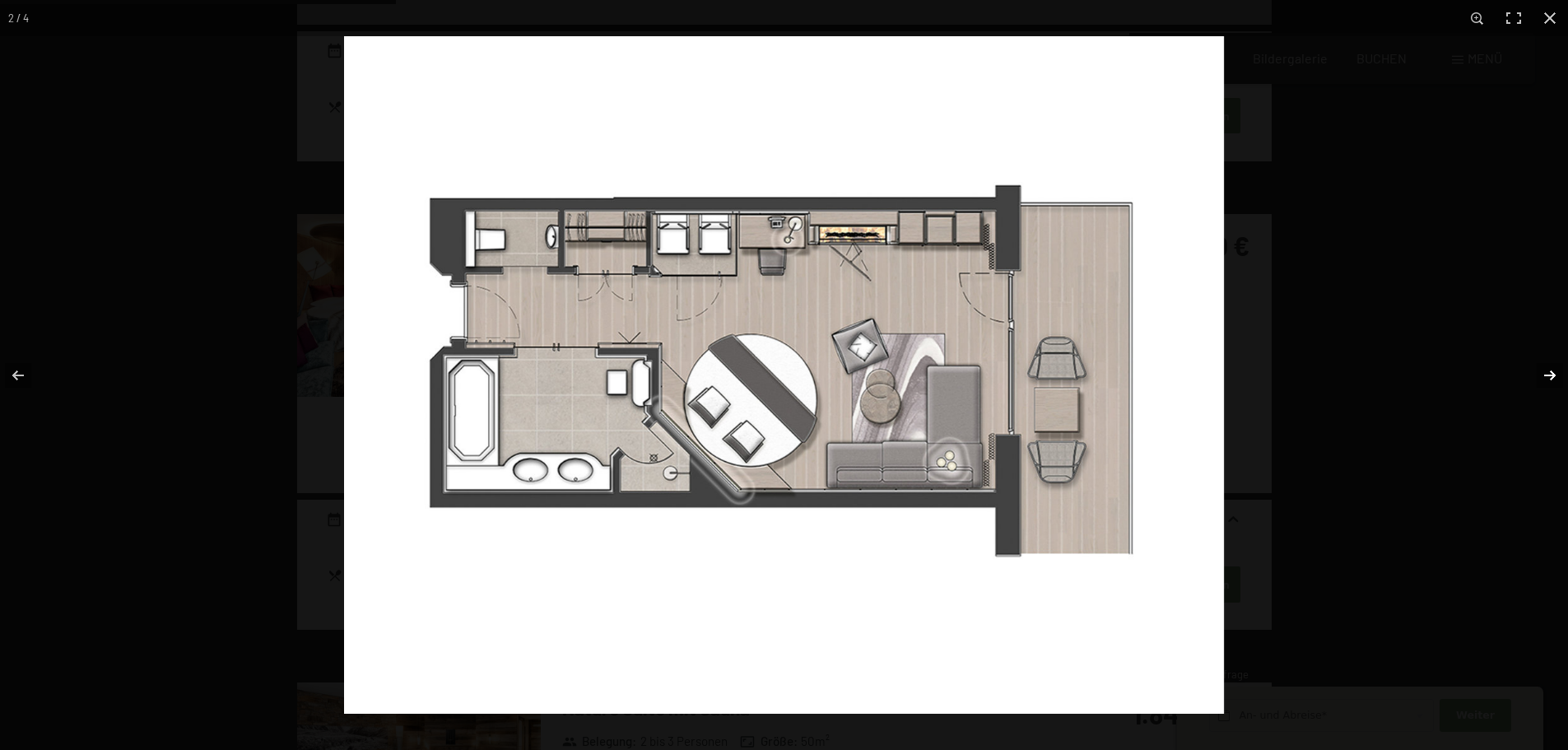
click at [1547, 375] on button "button" at bounding box center [1539, 375] width 58 height 83
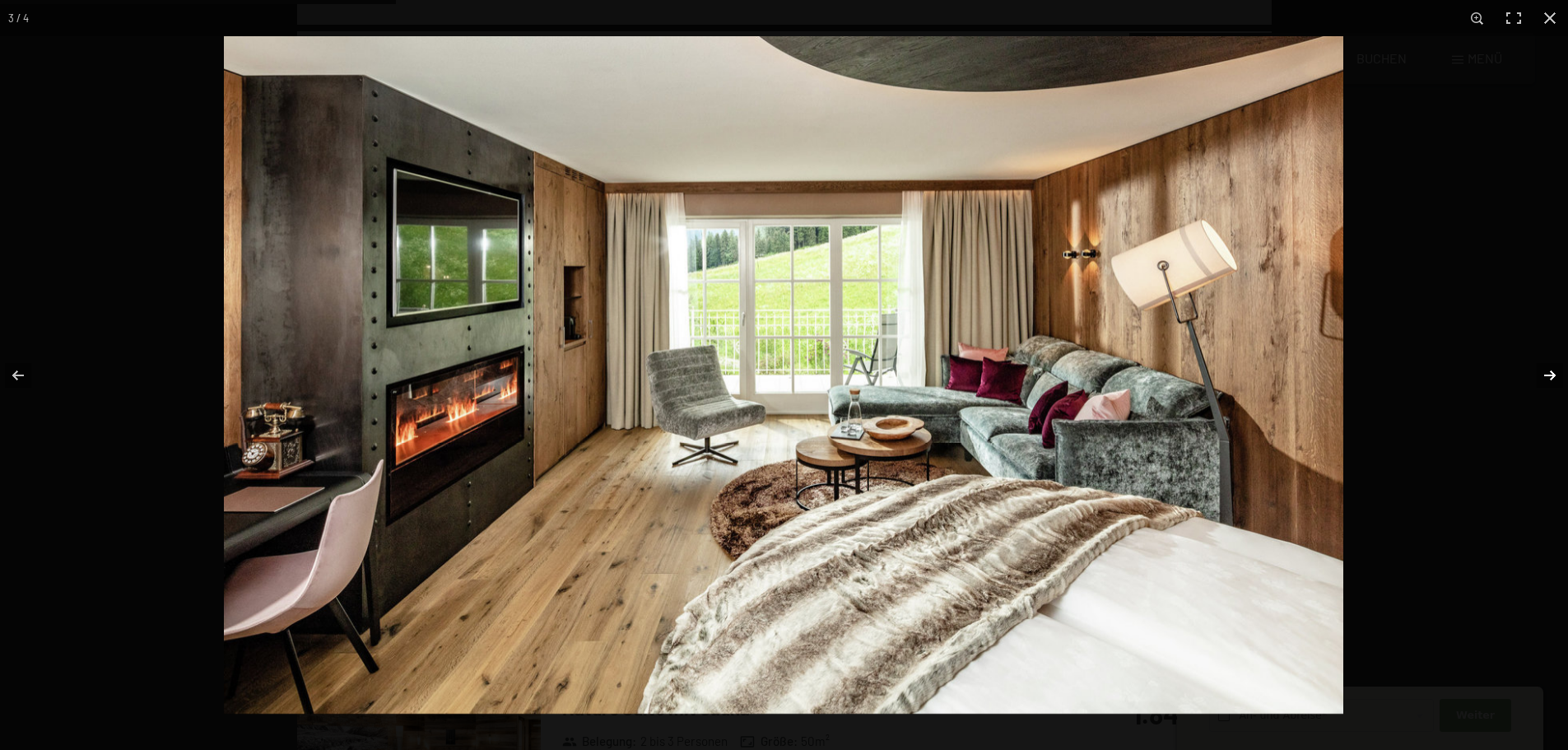
click at [1547, 375] on button "button" at bounding box center [1539, 375] width 58 height 83
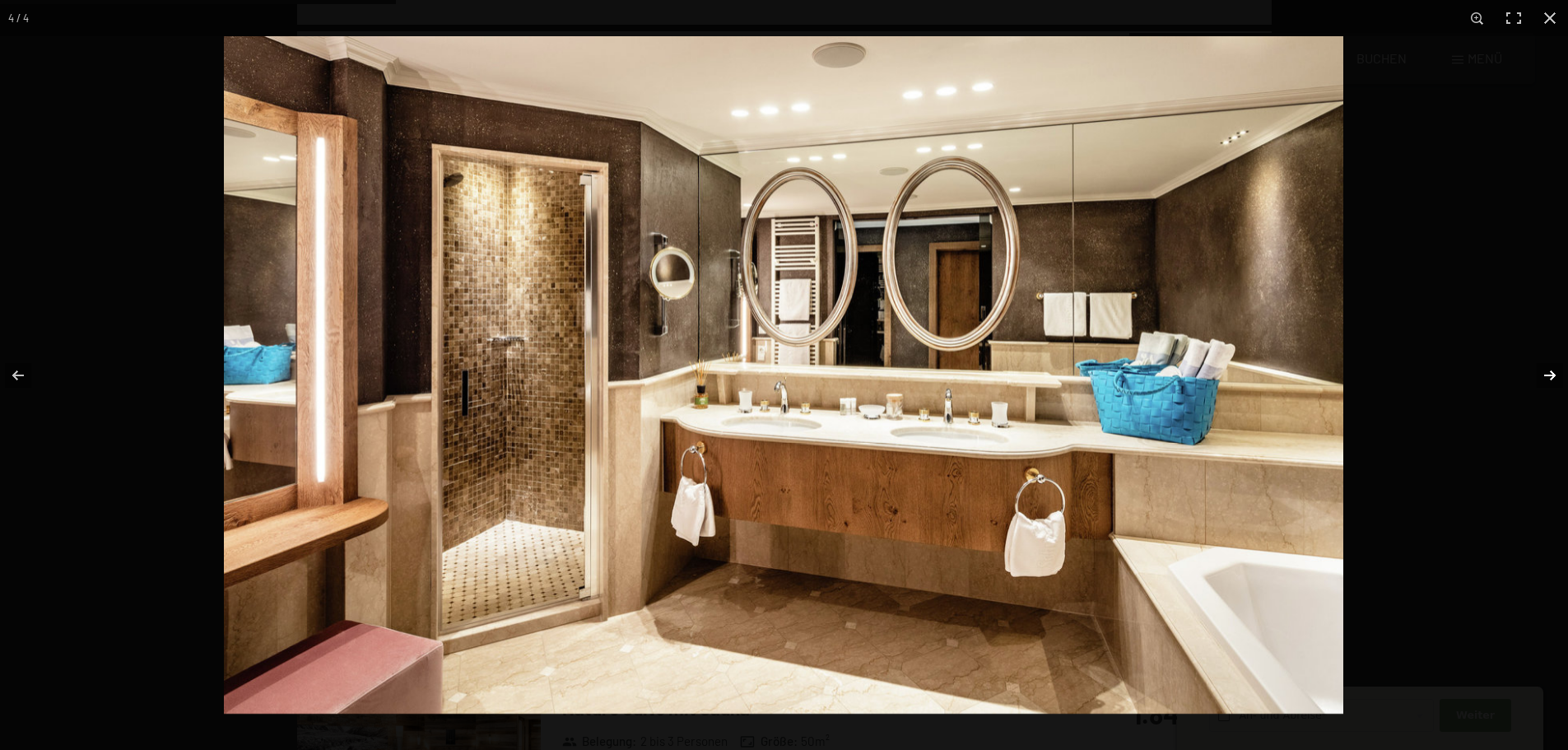
click at [1547, 375] on button "button" at bounding box center [1539, 375] width 58 height 83
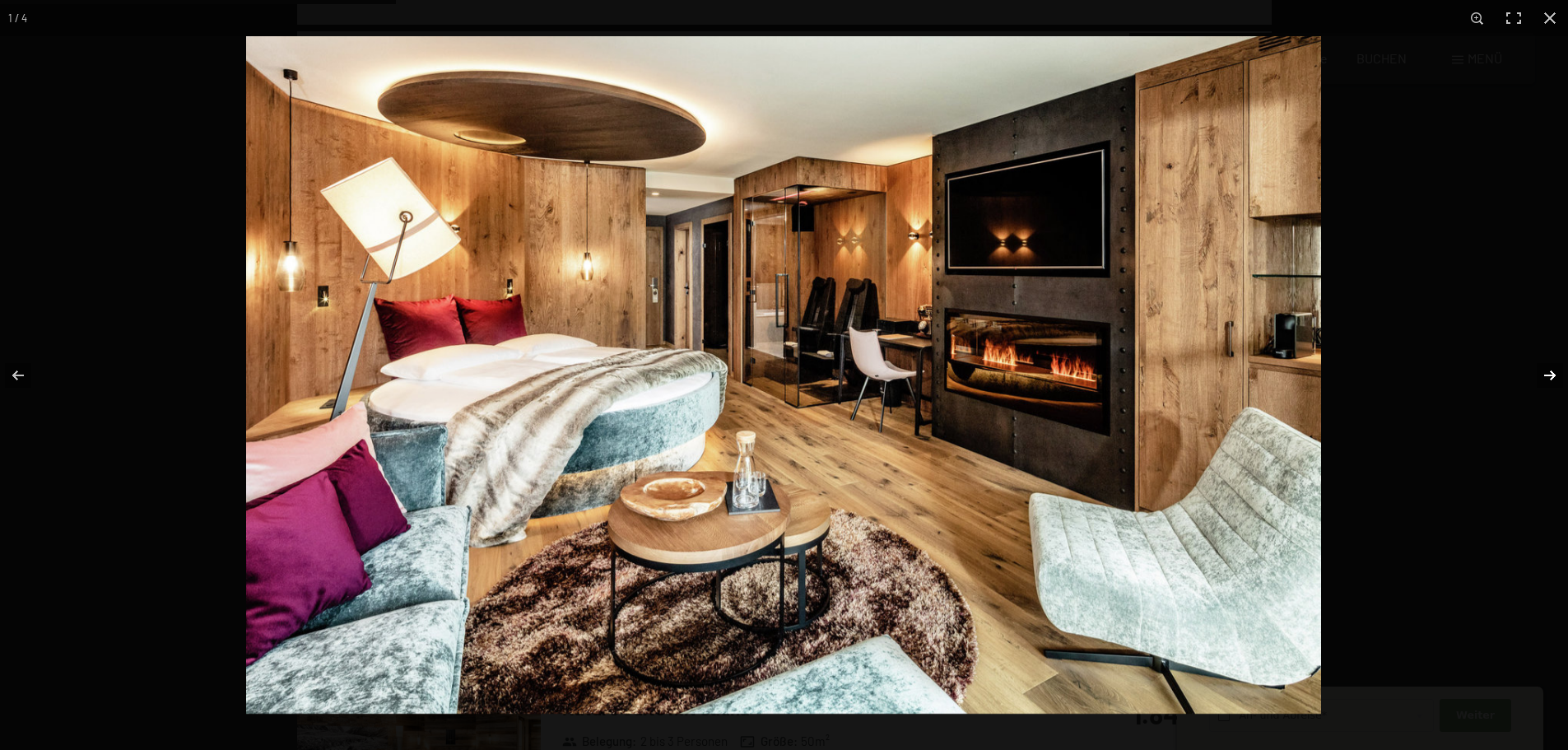
click at [1547, 375] on button "button" at bounding box center [1539, 375] width 58 height 83
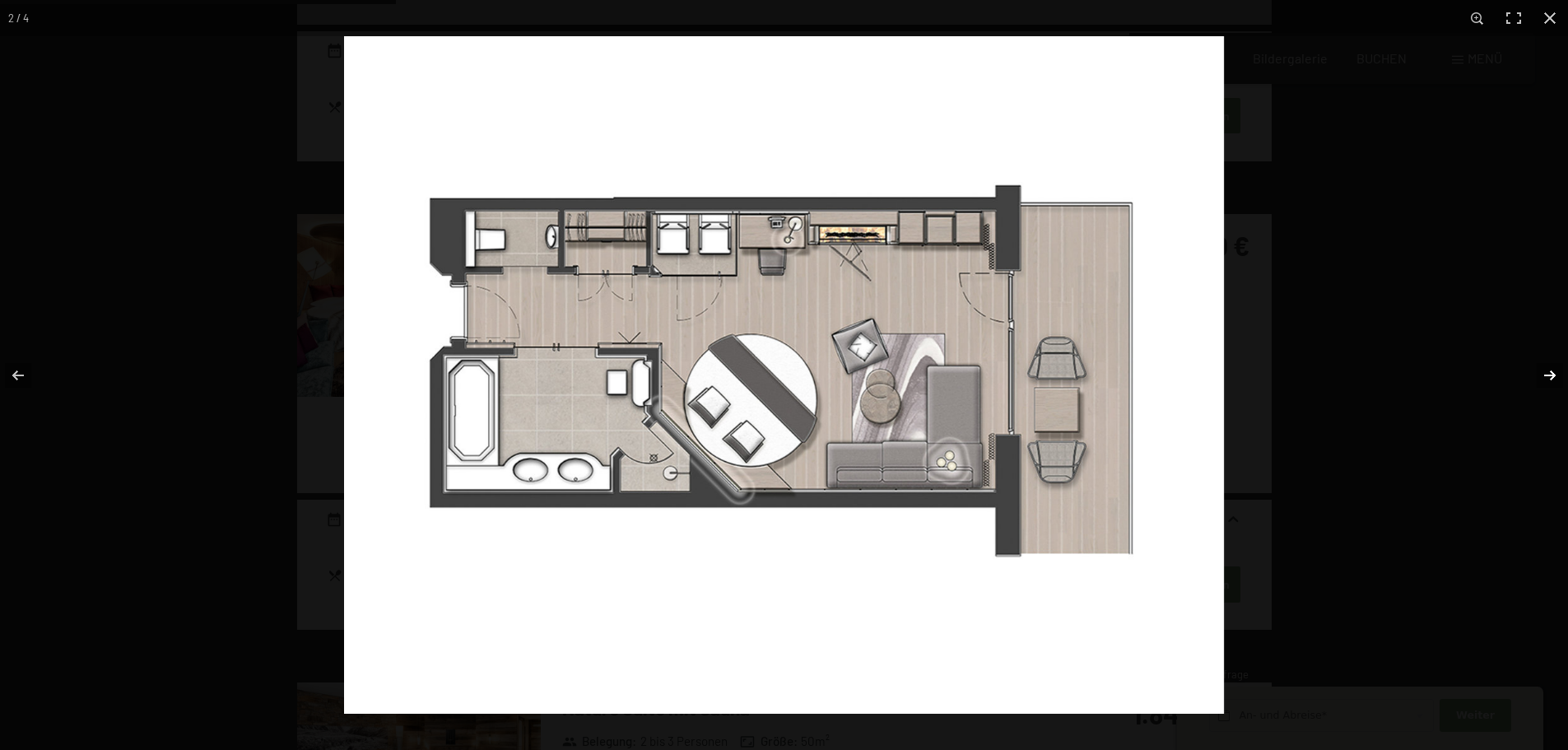
click at [1547, 375] on button "button" at bounding box center [1539, 375] width 58 height 83
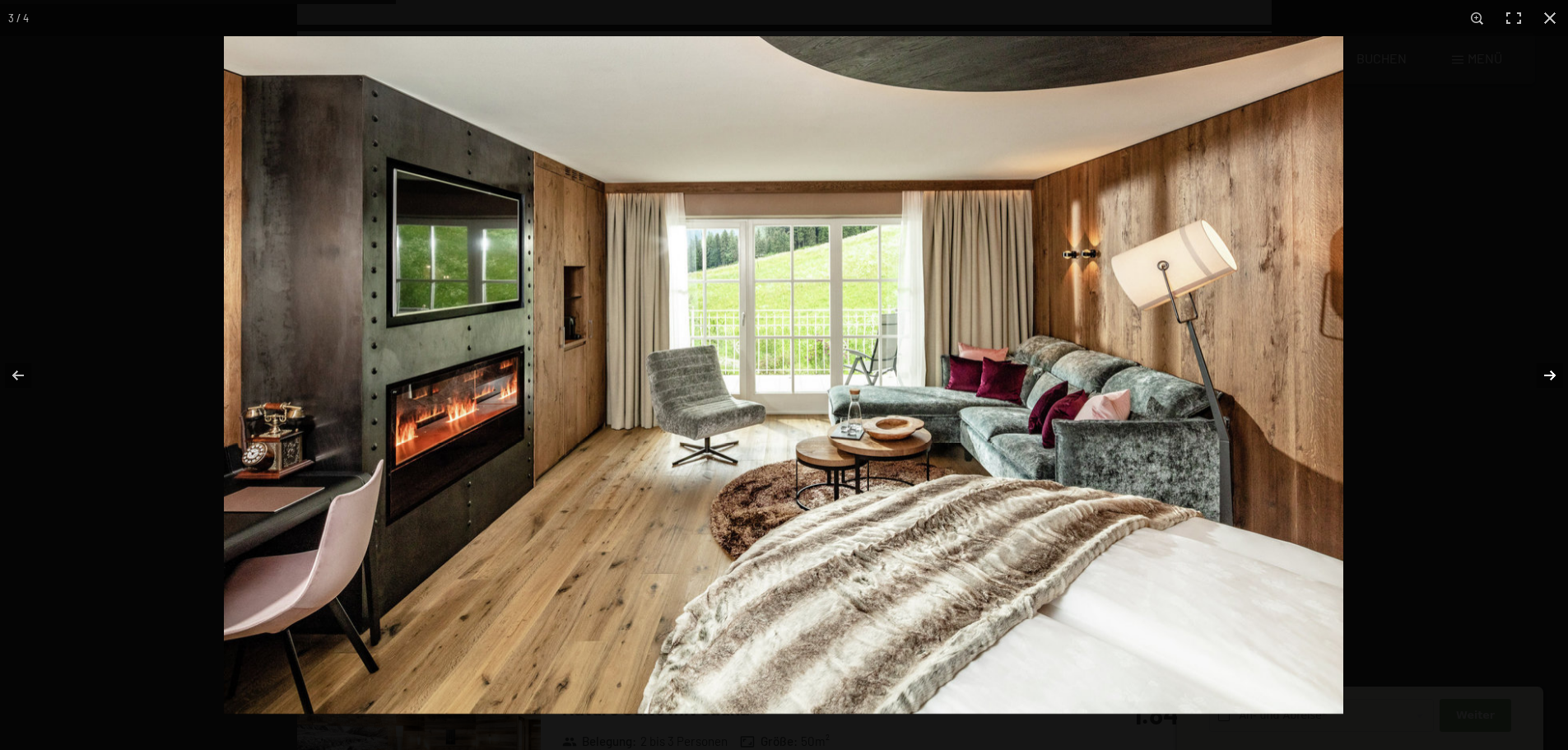
click at [1547, 375] on button "button" at bounding box center [1539, 375] width 58 height 83
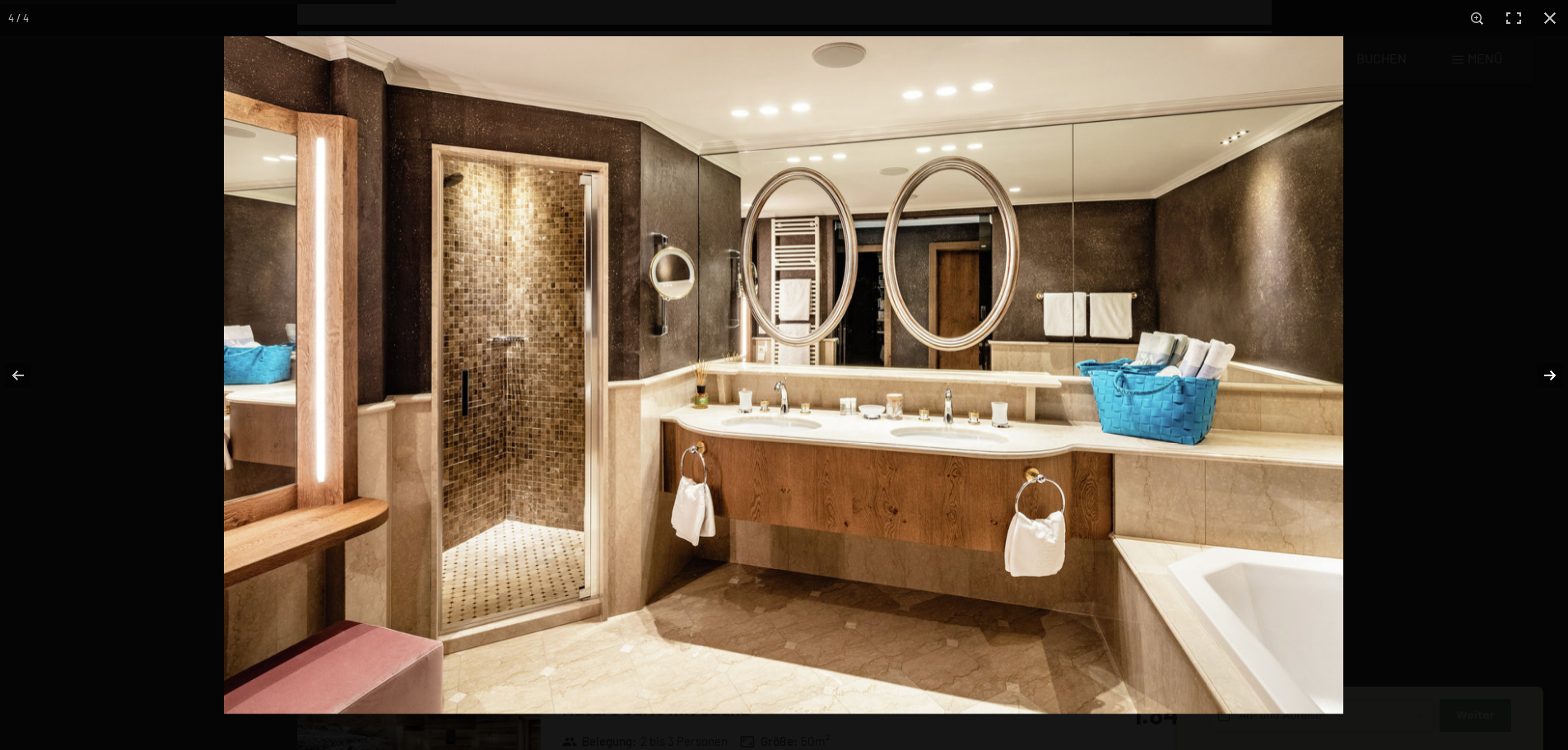
click at [1547, 375] on button "button" at bounding box center [1539, 375] width 58 height 83
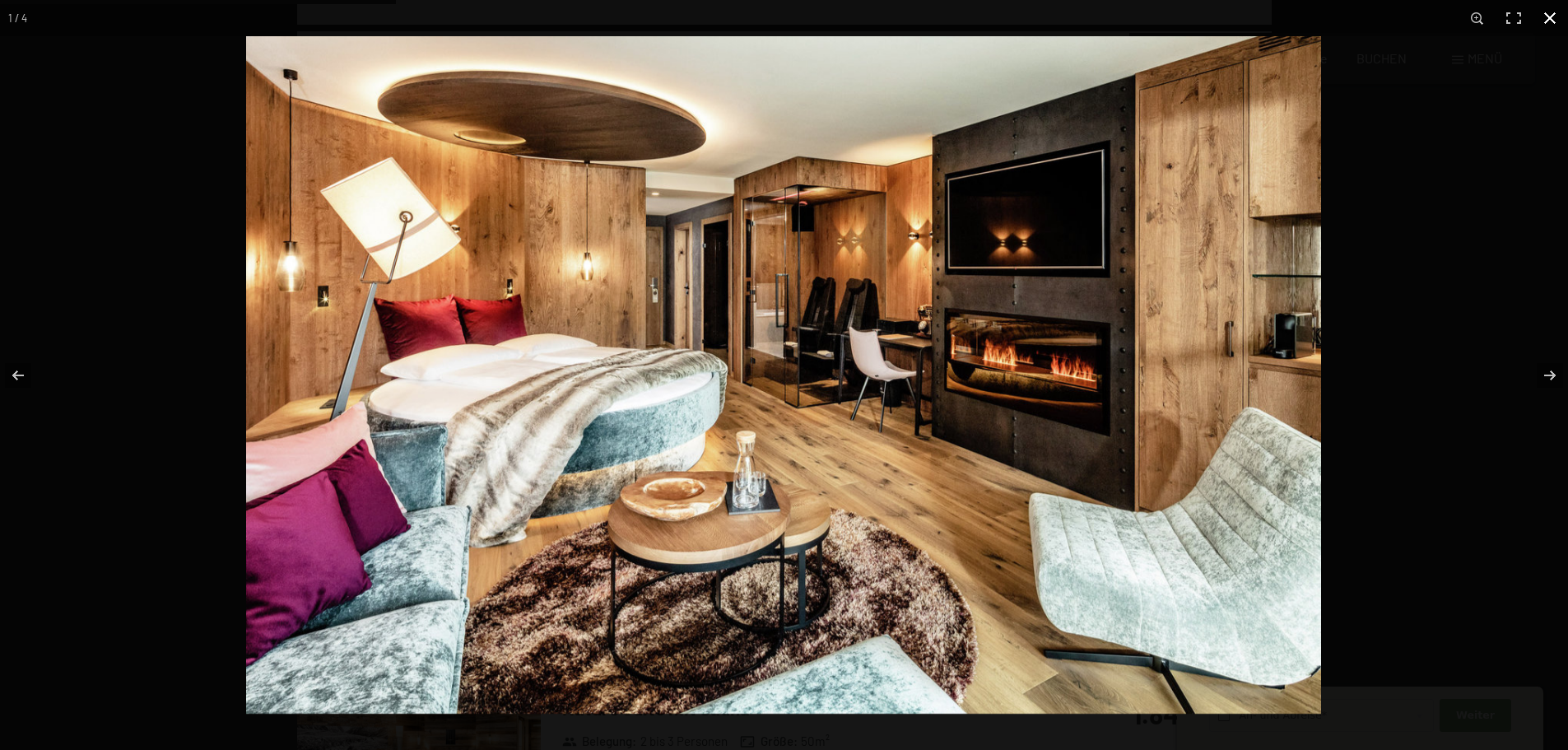
click at [1551, 13] on button "button" at bounding box center [1550, 18] width 36 height 36
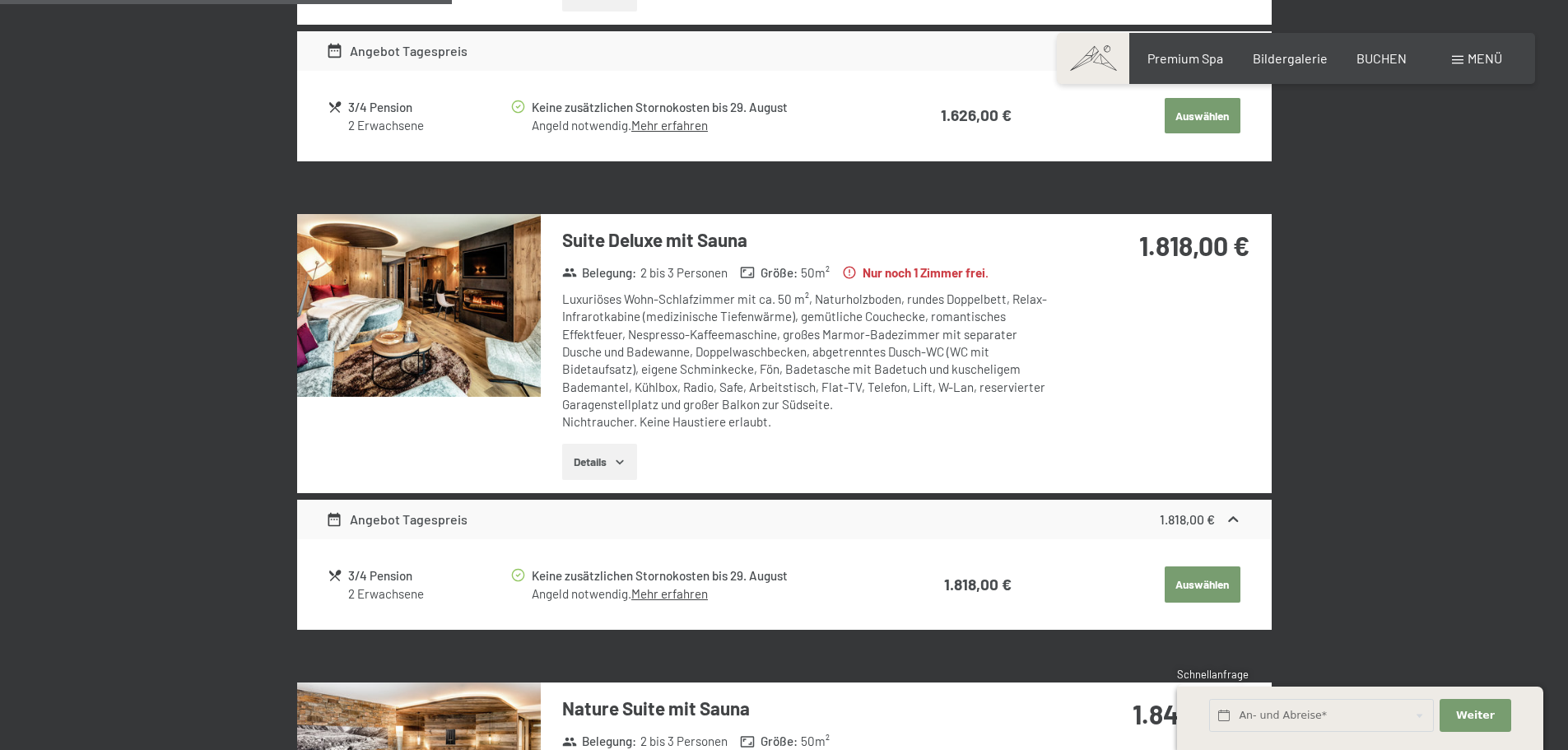
scroll to position [1628, 0]
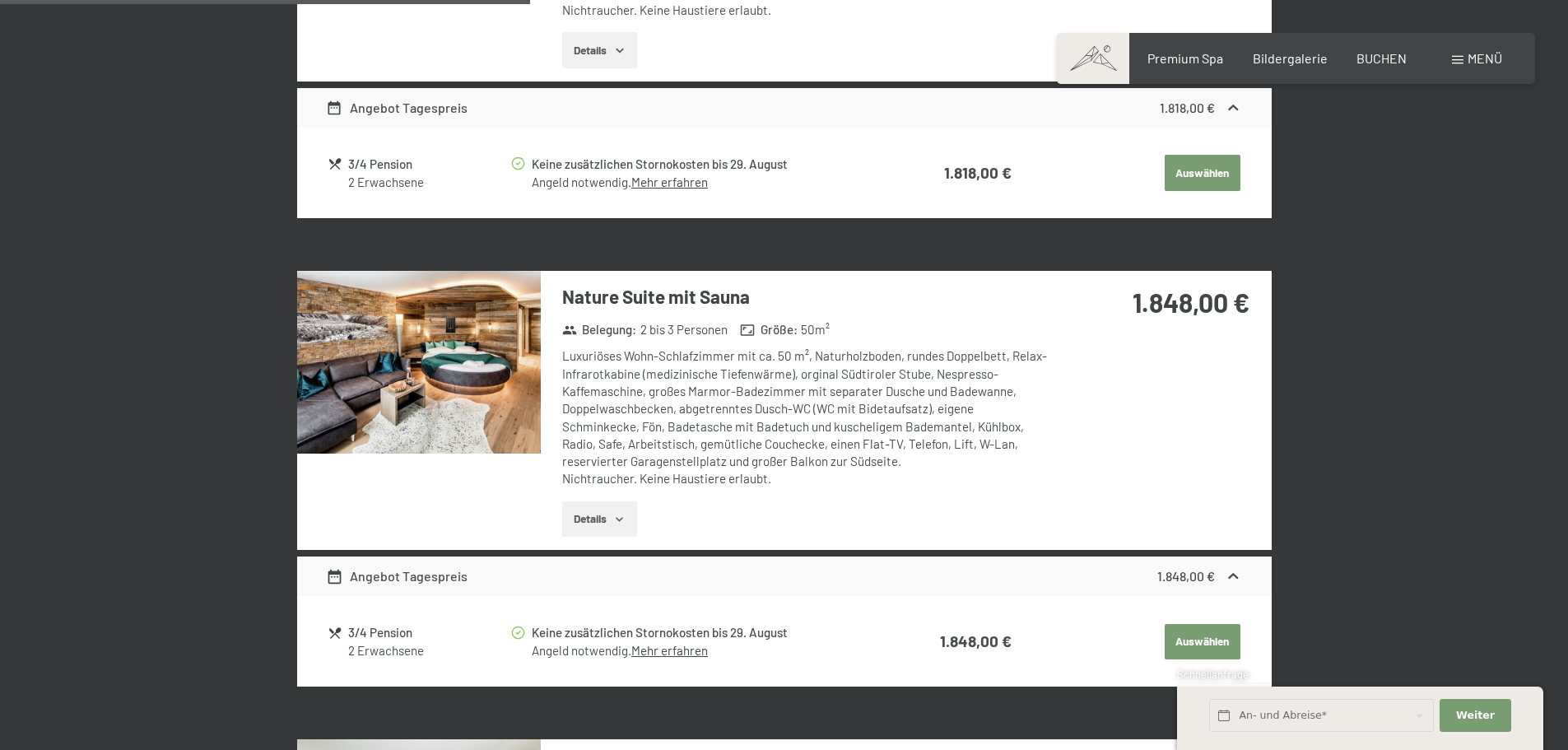
click at [422, 351] on img at bounding box center [419, 362] width 244 height 182
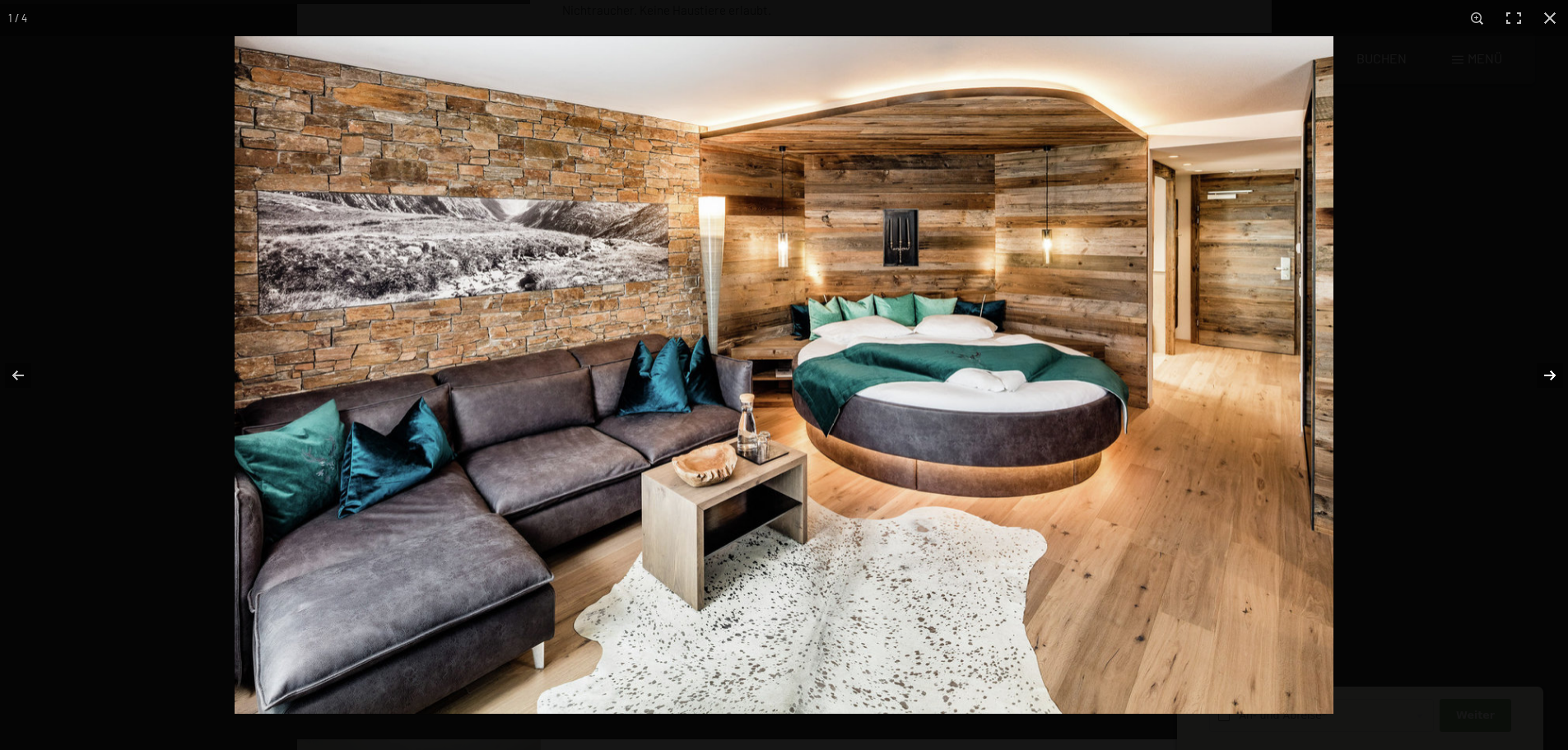
click at [1542, 366] on button "button" at bounding box center [1539, 375] width 58 height 83
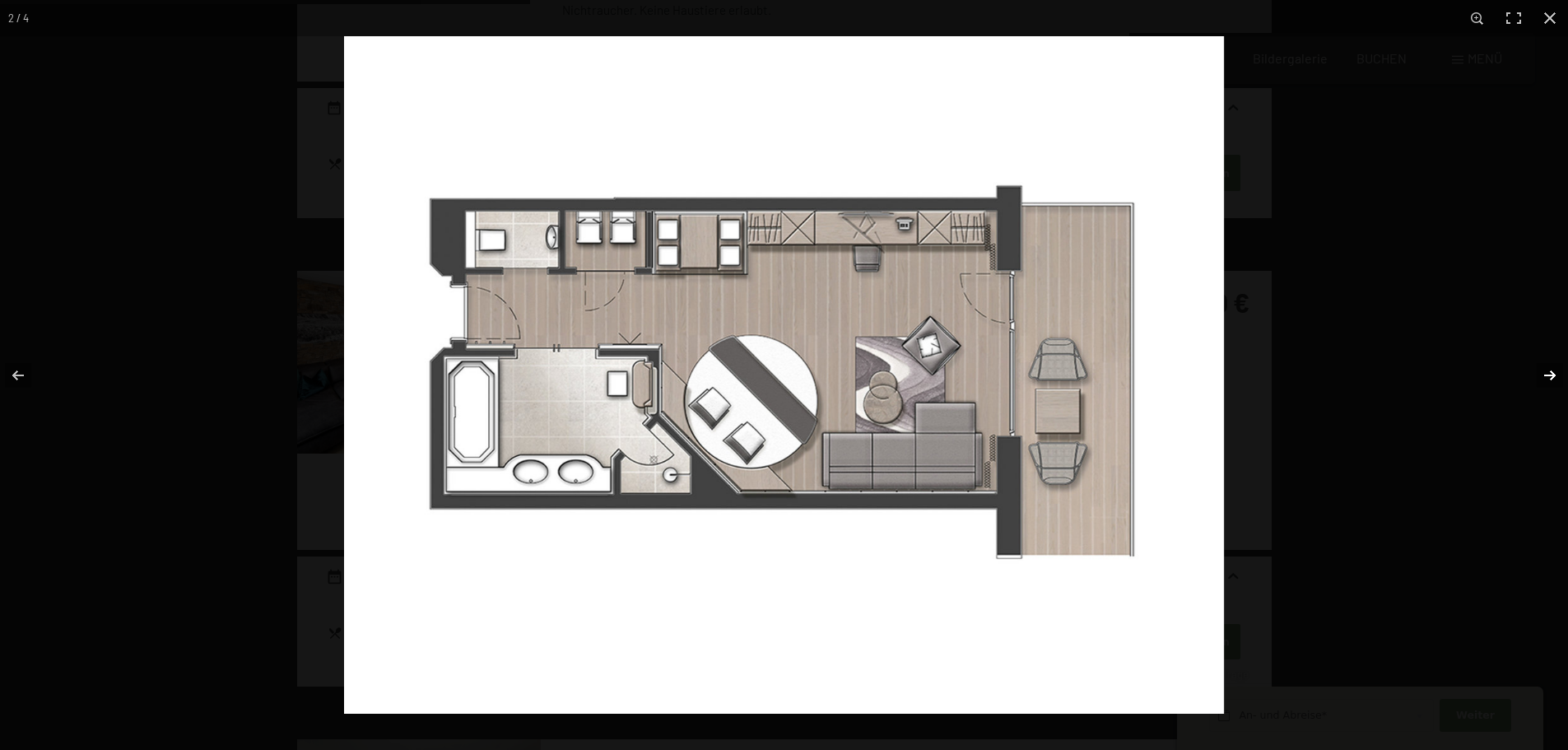
click at [1542, 366] on button "button" at bounding box center [1539, 375] width 58 height 83
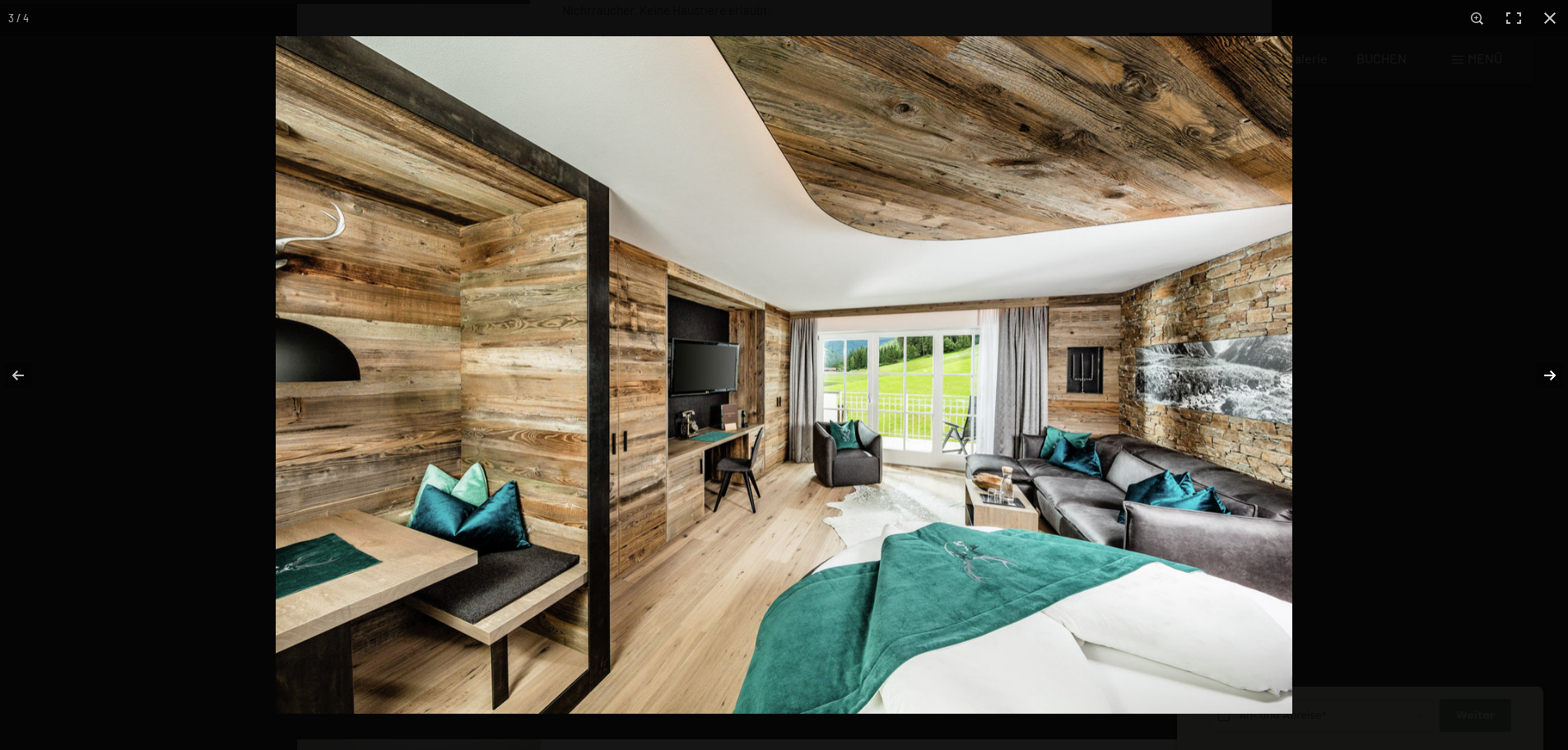
click at [1542, 366] on button "button" at bounding box center [1539, 375] width 58 height 83
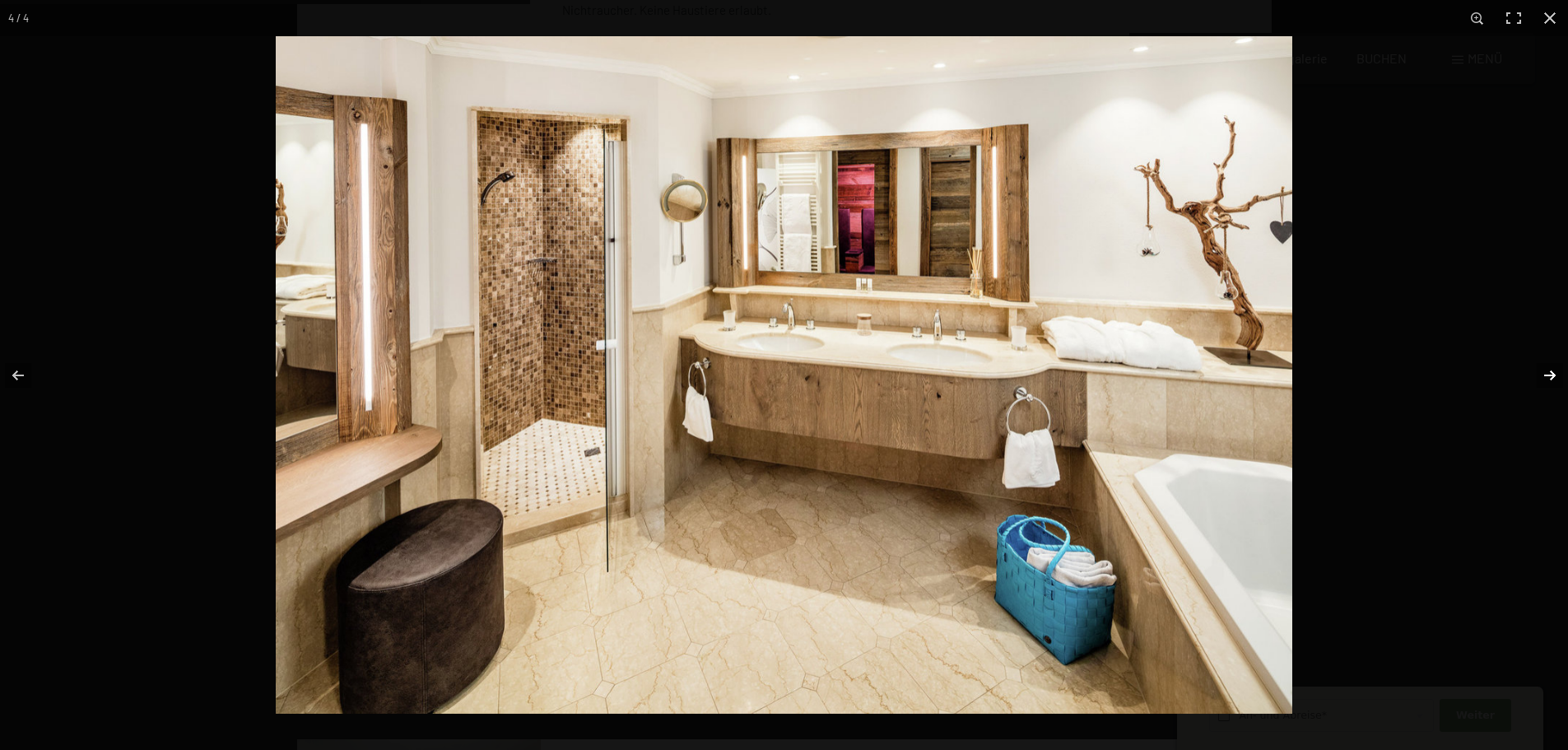
click at [1542, 366] on button "button" at bounding box center [1539, 375] width 58 height 83
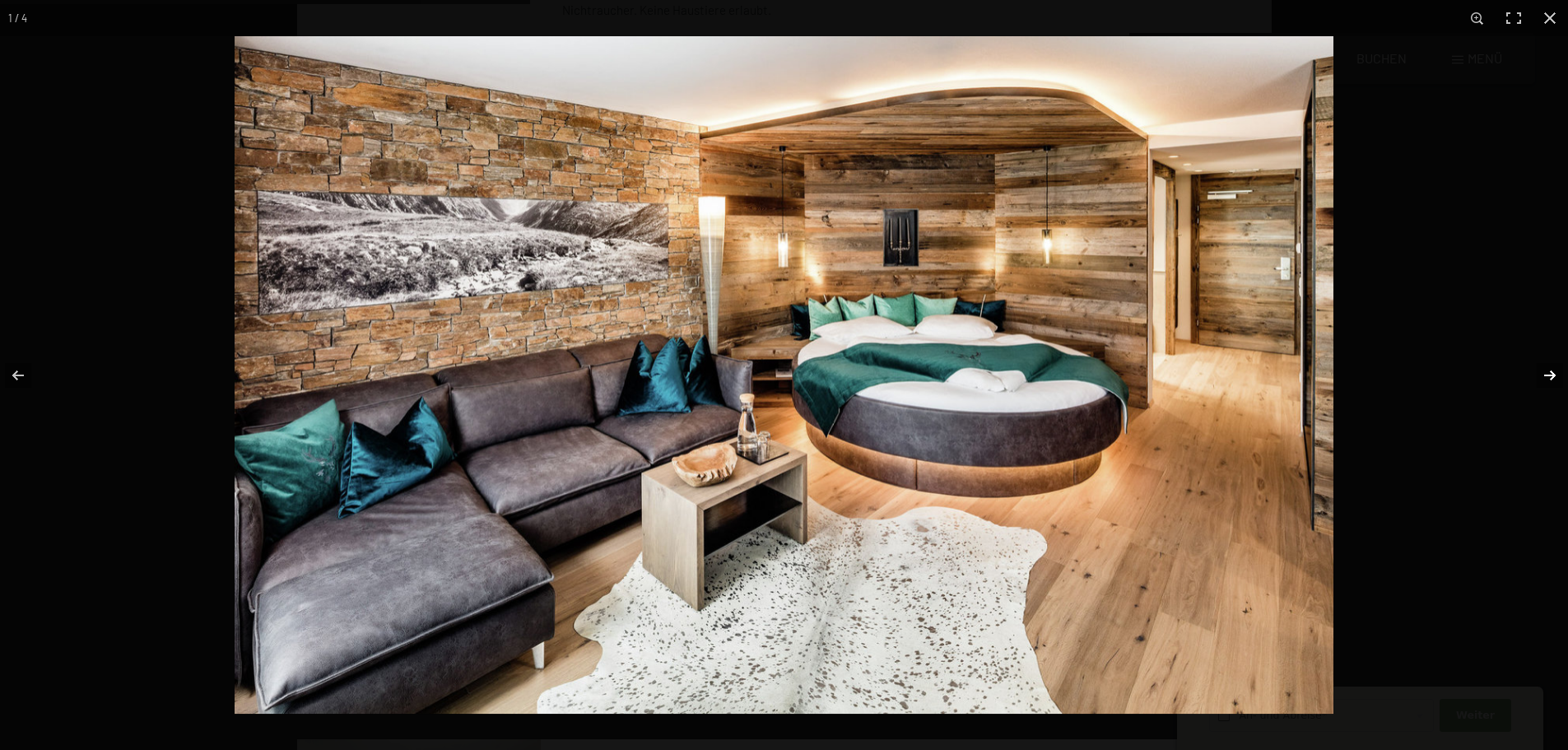
click at [1542, 366] on button "button" at bounding box center [1539, 375] width 58 height 83
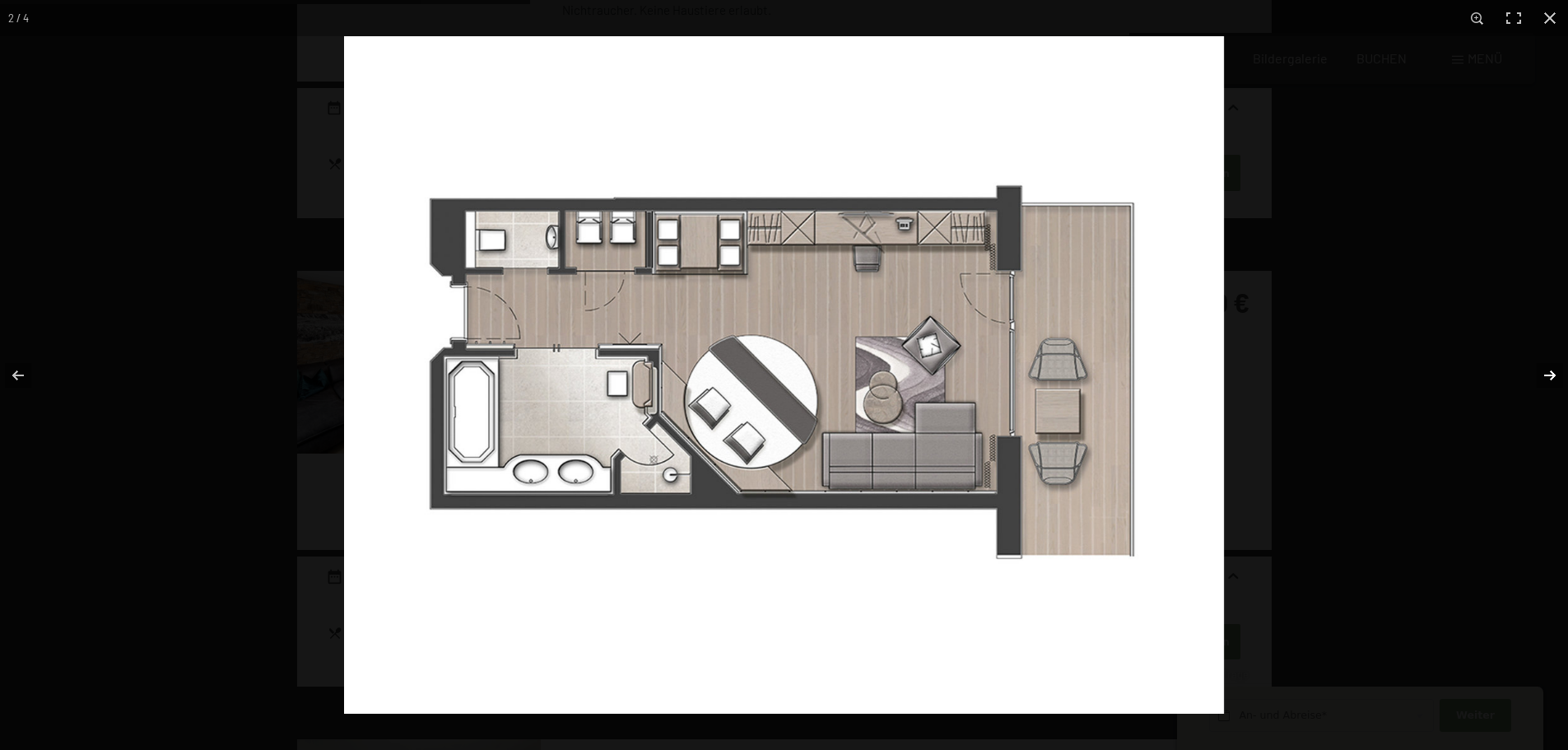
click at [1542, 366] on button "button" at bounding box center [1539, 375] width 58 height 83
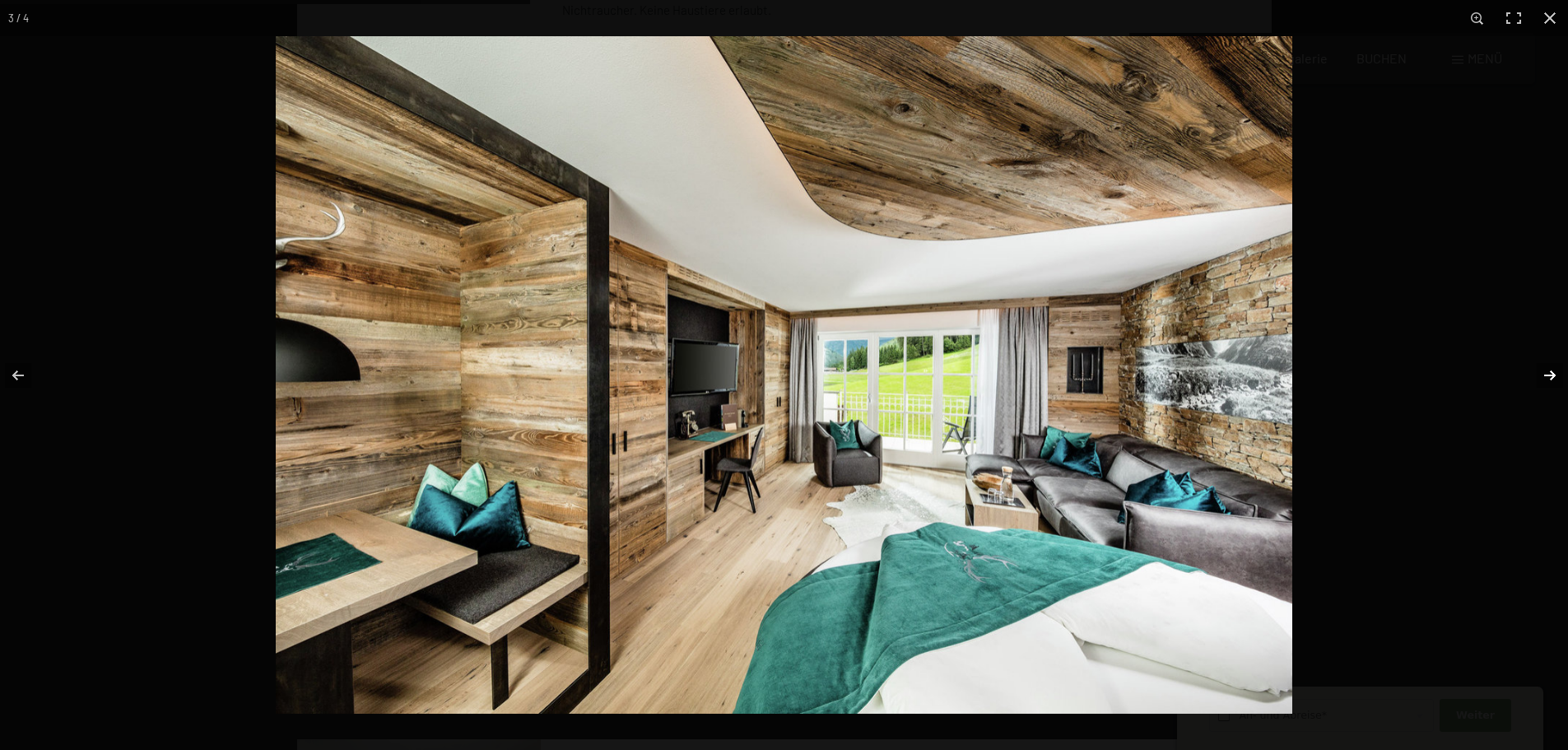
click at [1549, 366] on button "button" at bounding box center [1539, 375] width 58 height 83
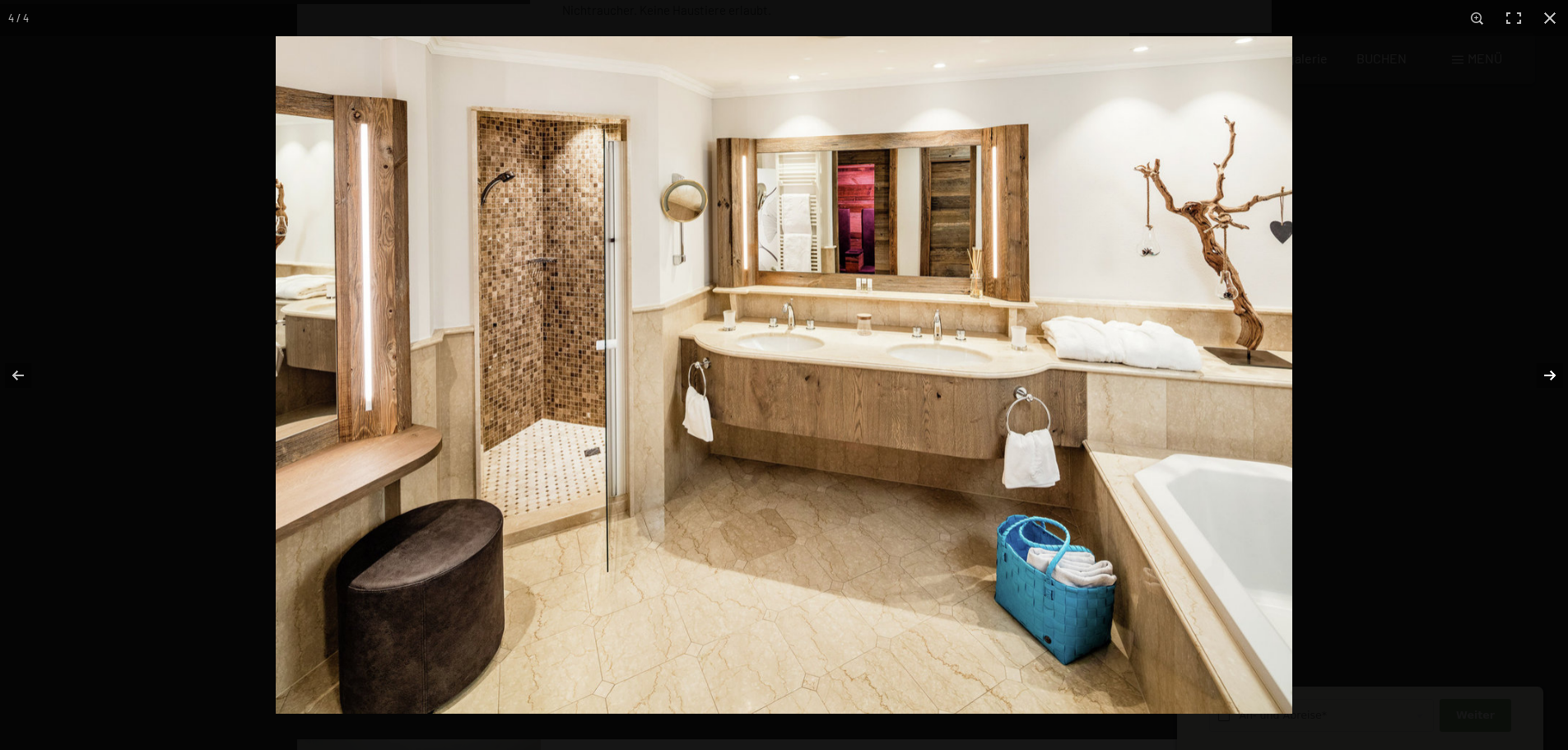
click at [1549, 366] on button "button" at bounding box center [1539, 375] width 58 height 83
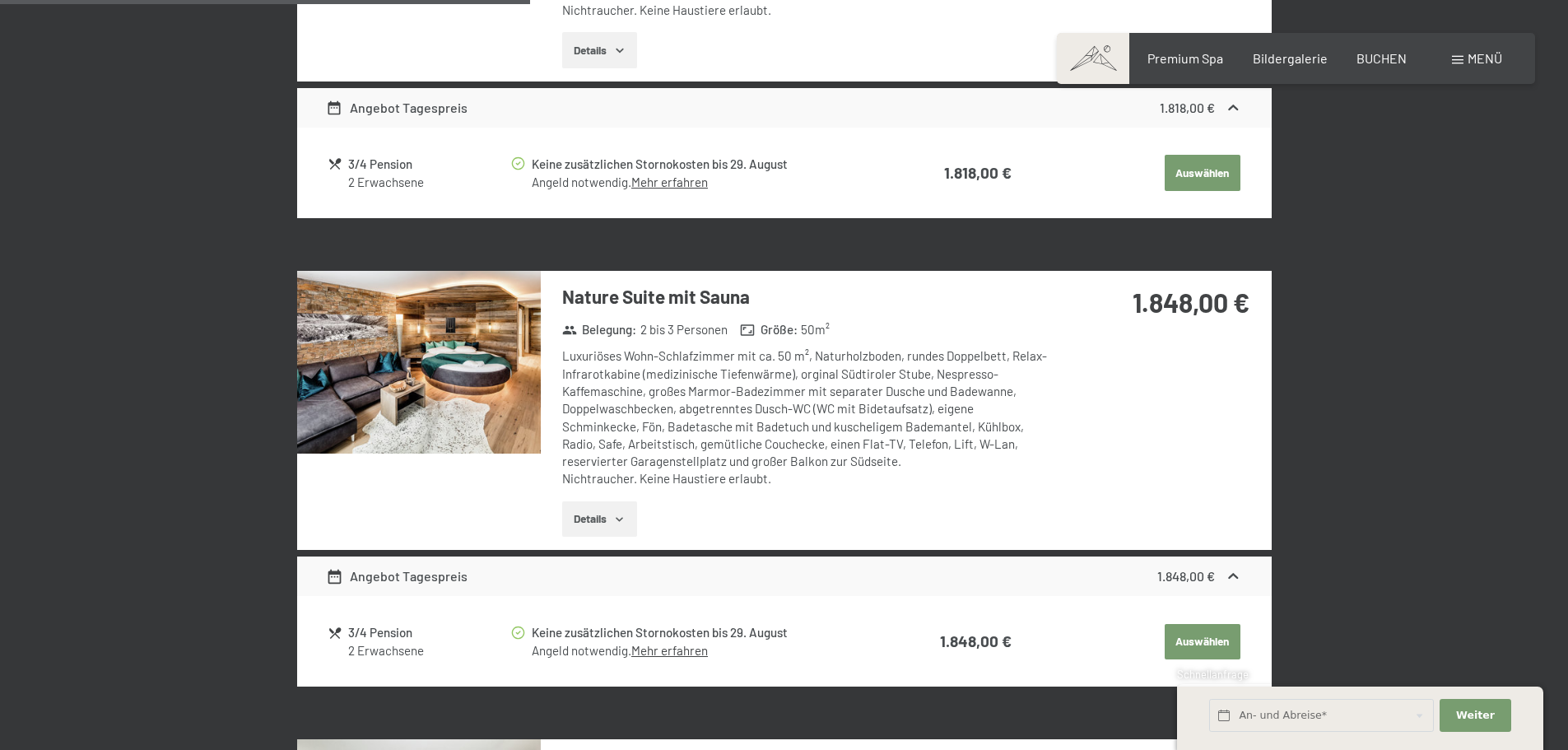
click at [0, 0] on button "button" at bounding box center [0, 0] width 0 height 0
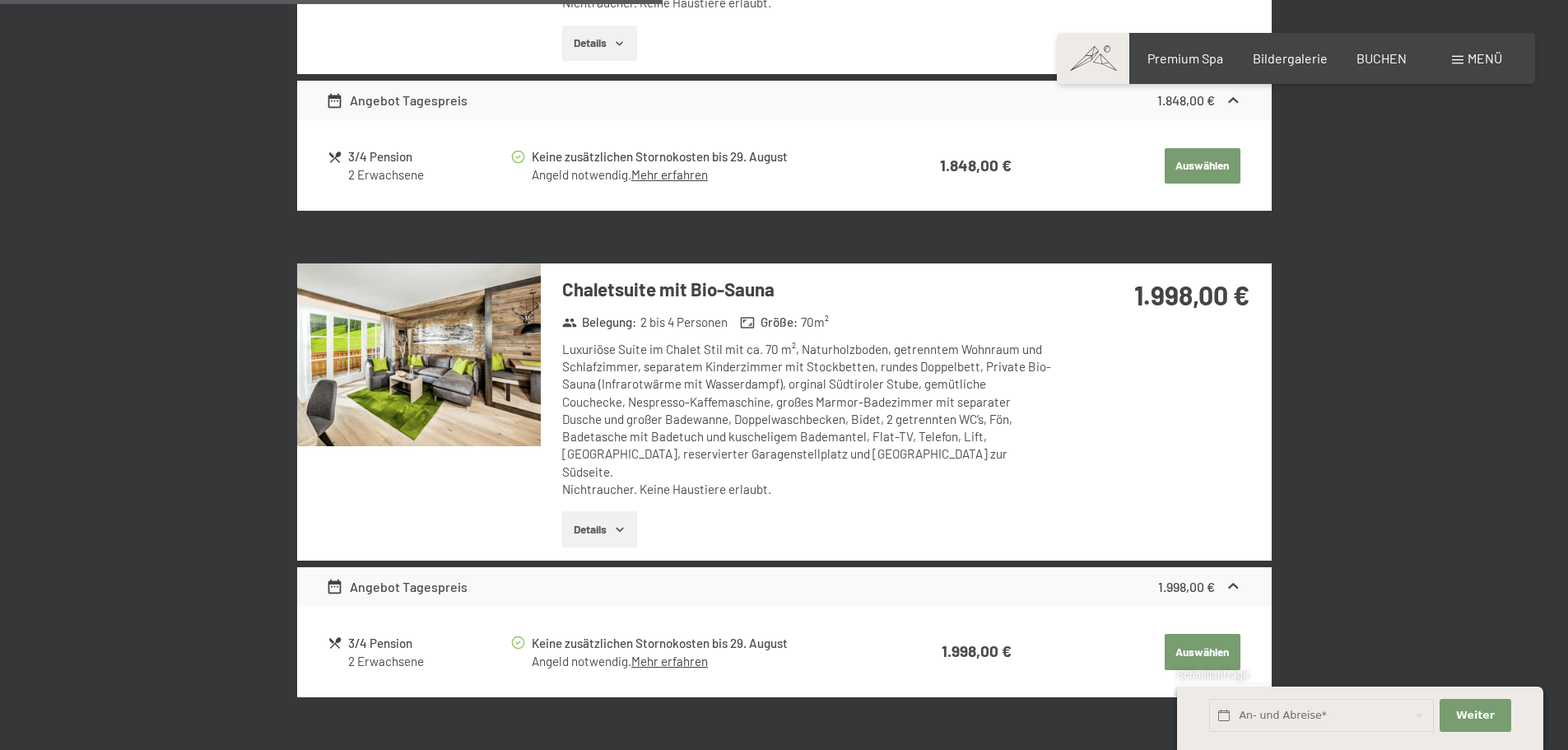
scroll to position [2121, 0]
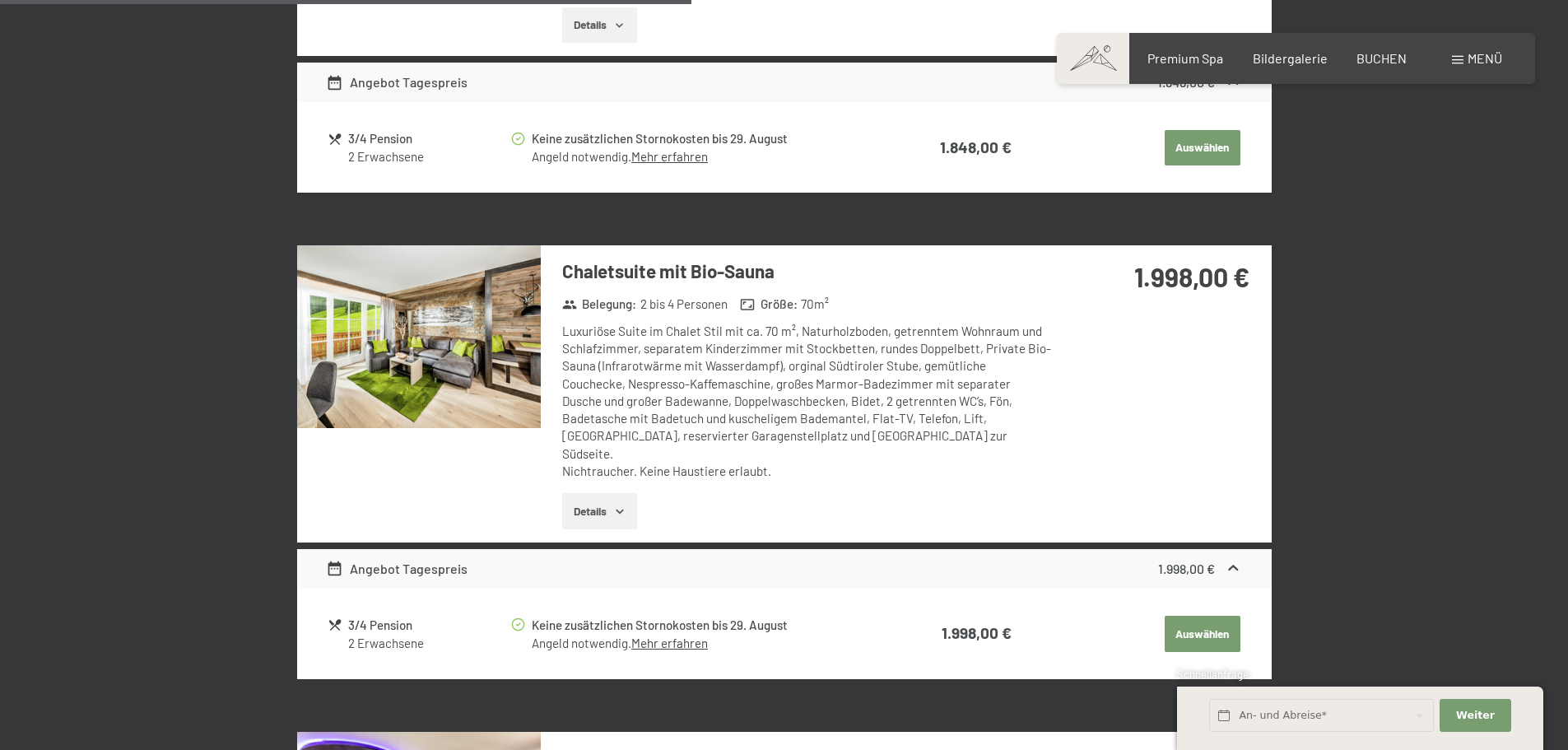
click at [458, 337] on img at bounding box center [419, 336] width 244 height 182
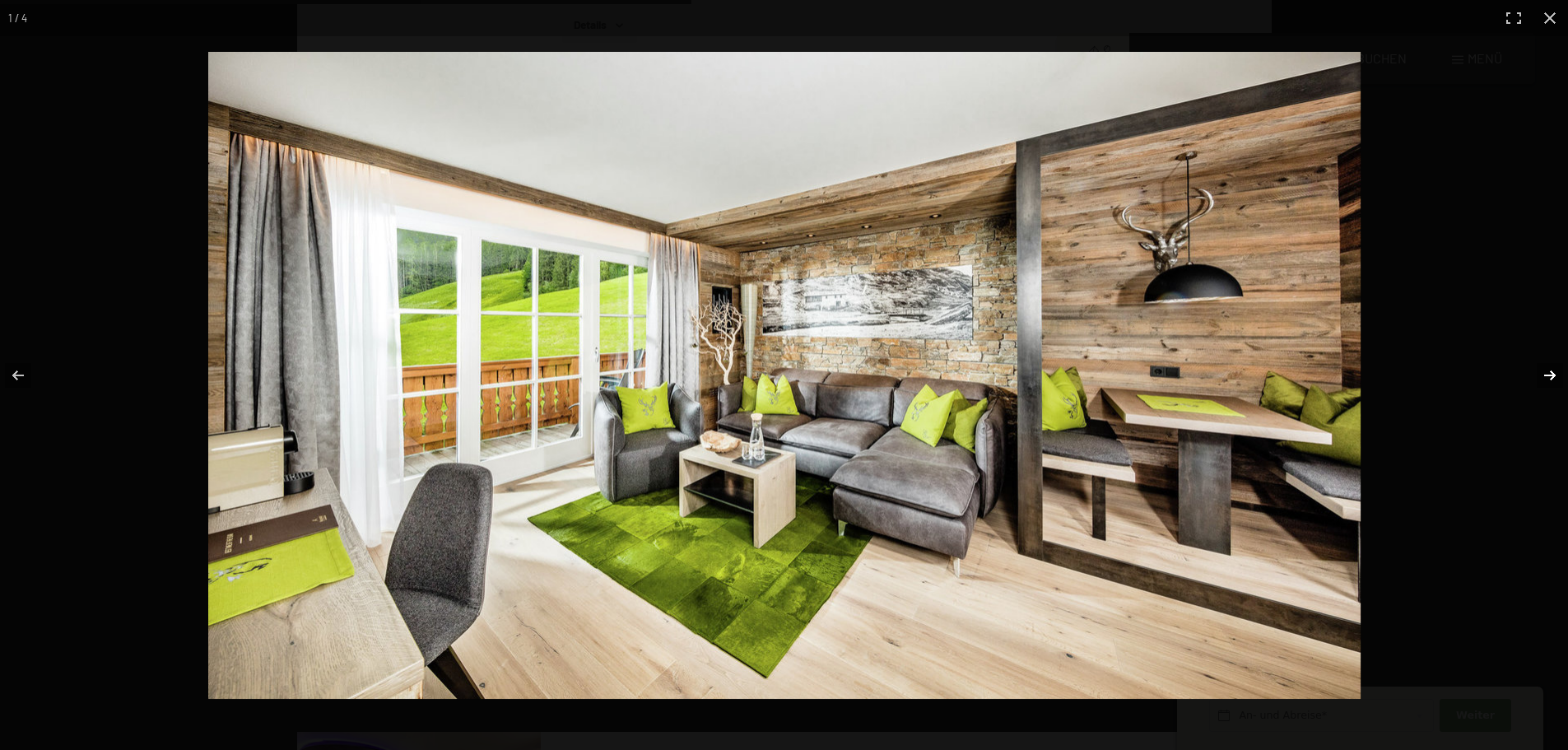
click at [1552, 366] on button "button" at bounding box center [1539, 375] width 58 height 83
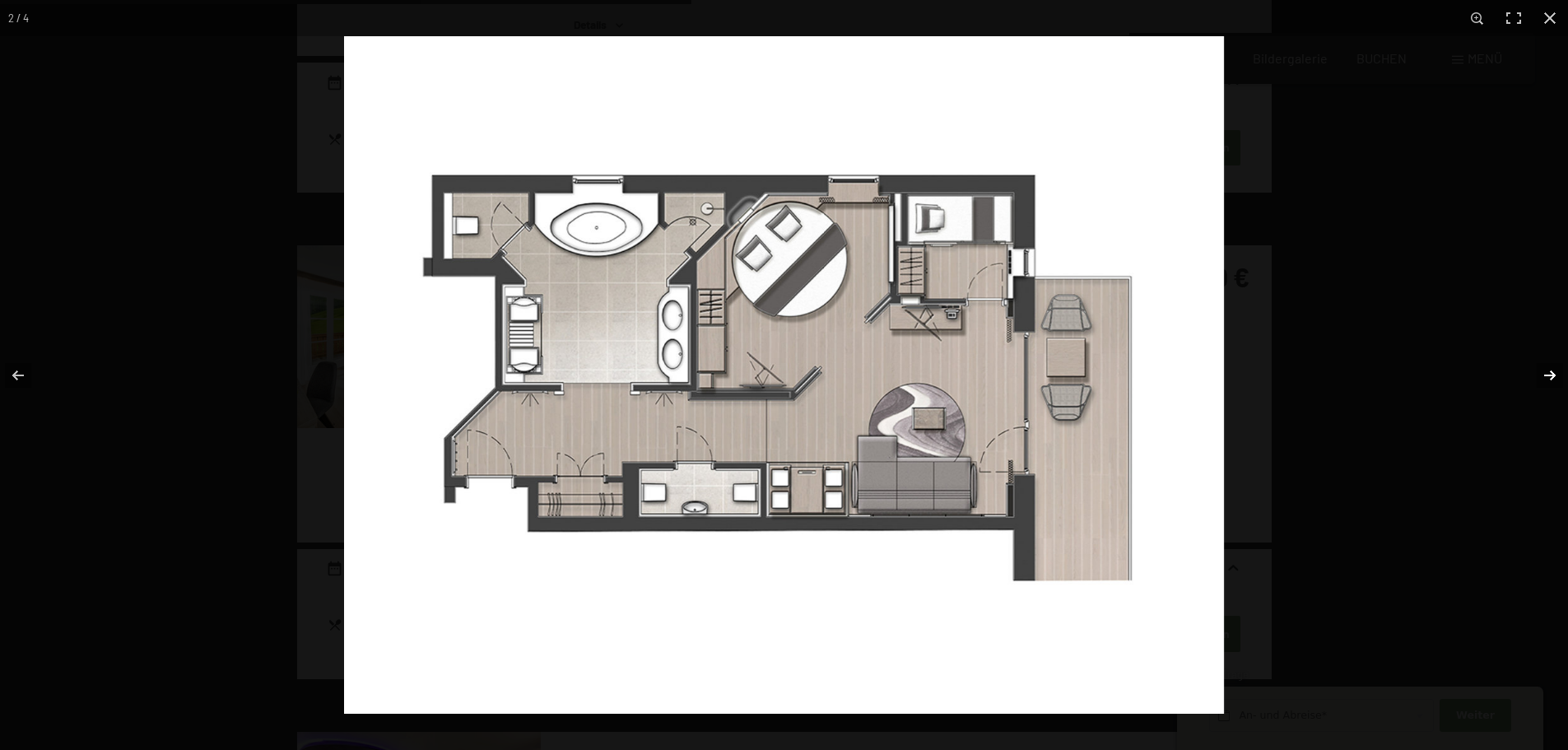
click at [1552, 366] on button "button" at bounding box center [1539, 375] width 58 height 83
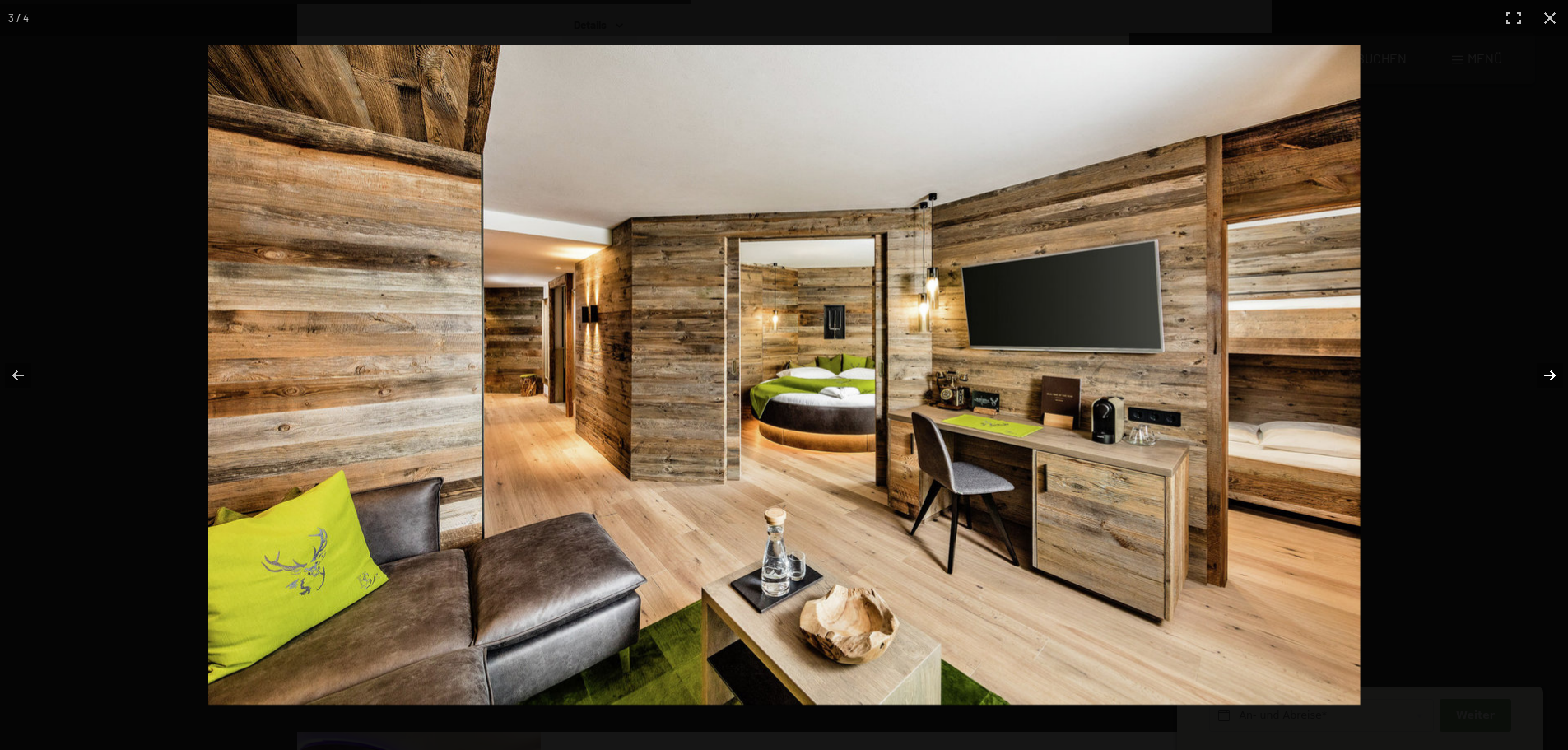
click at [1552, 366] on button "button" at bounding box center [1539, 375] width 58 height 83
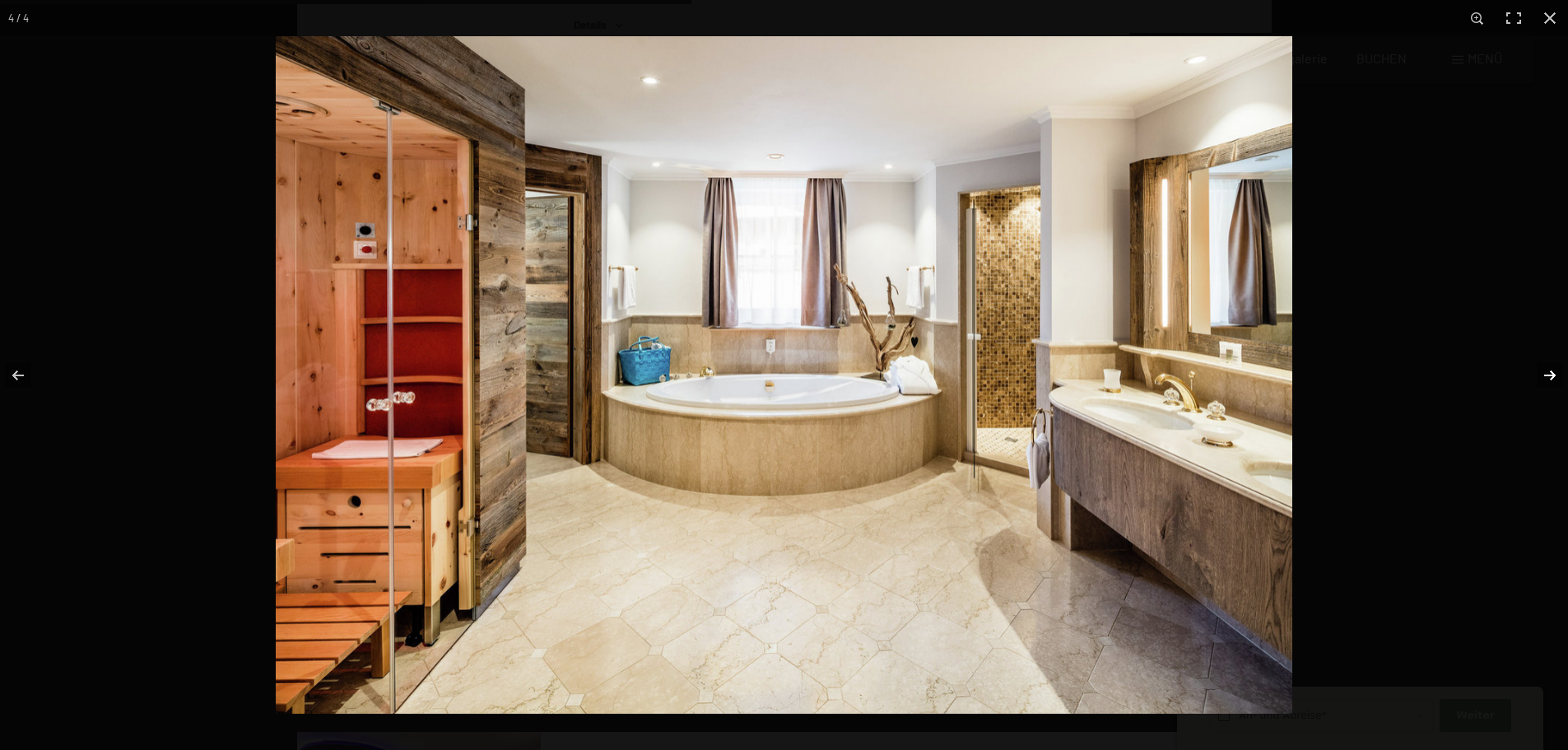
click at [1552, 366] on button "button" at bounding box center [1539, 375] width 58 height 83
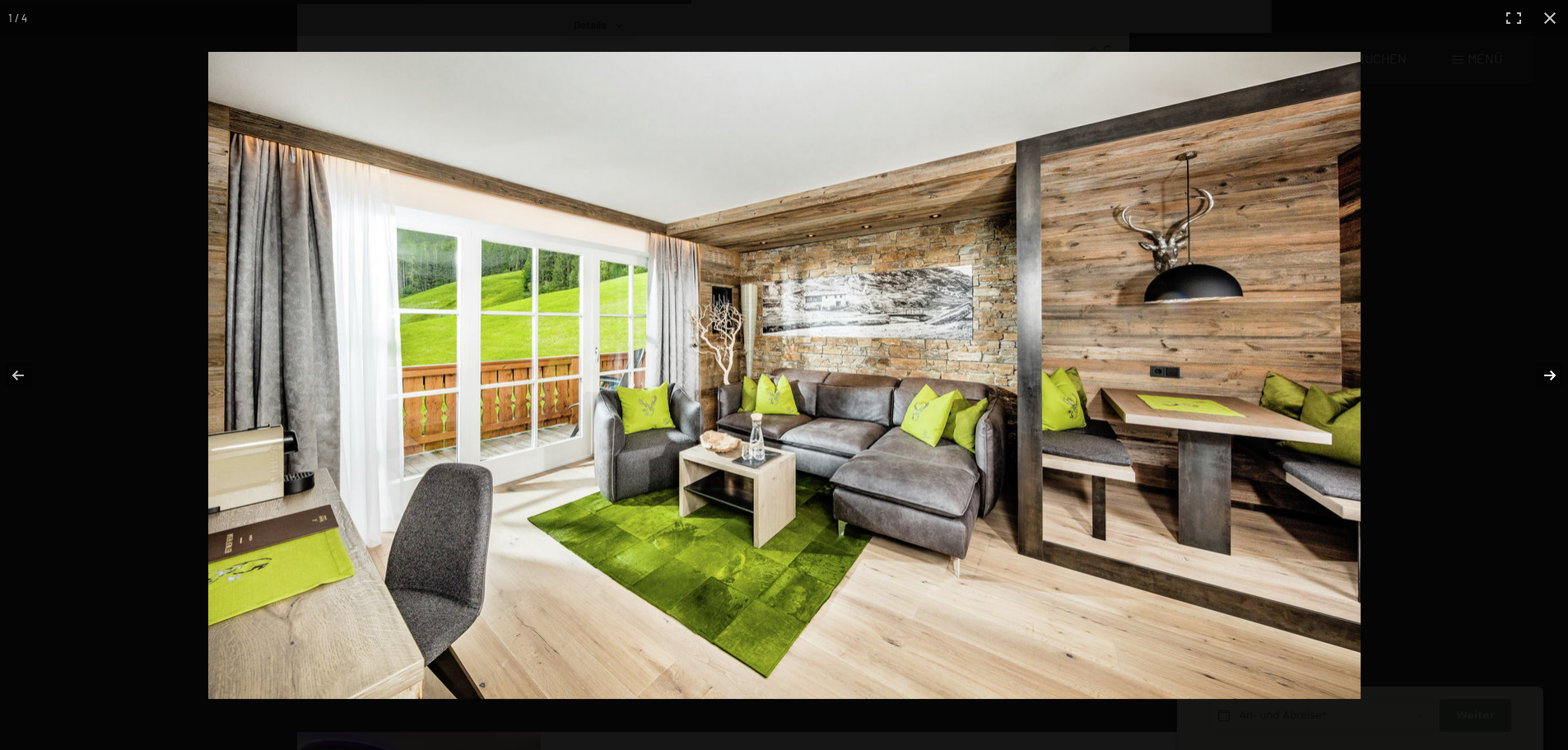
click at [1552, 366] on button "button" at bounding box center [1539, 375] width 58 height 83
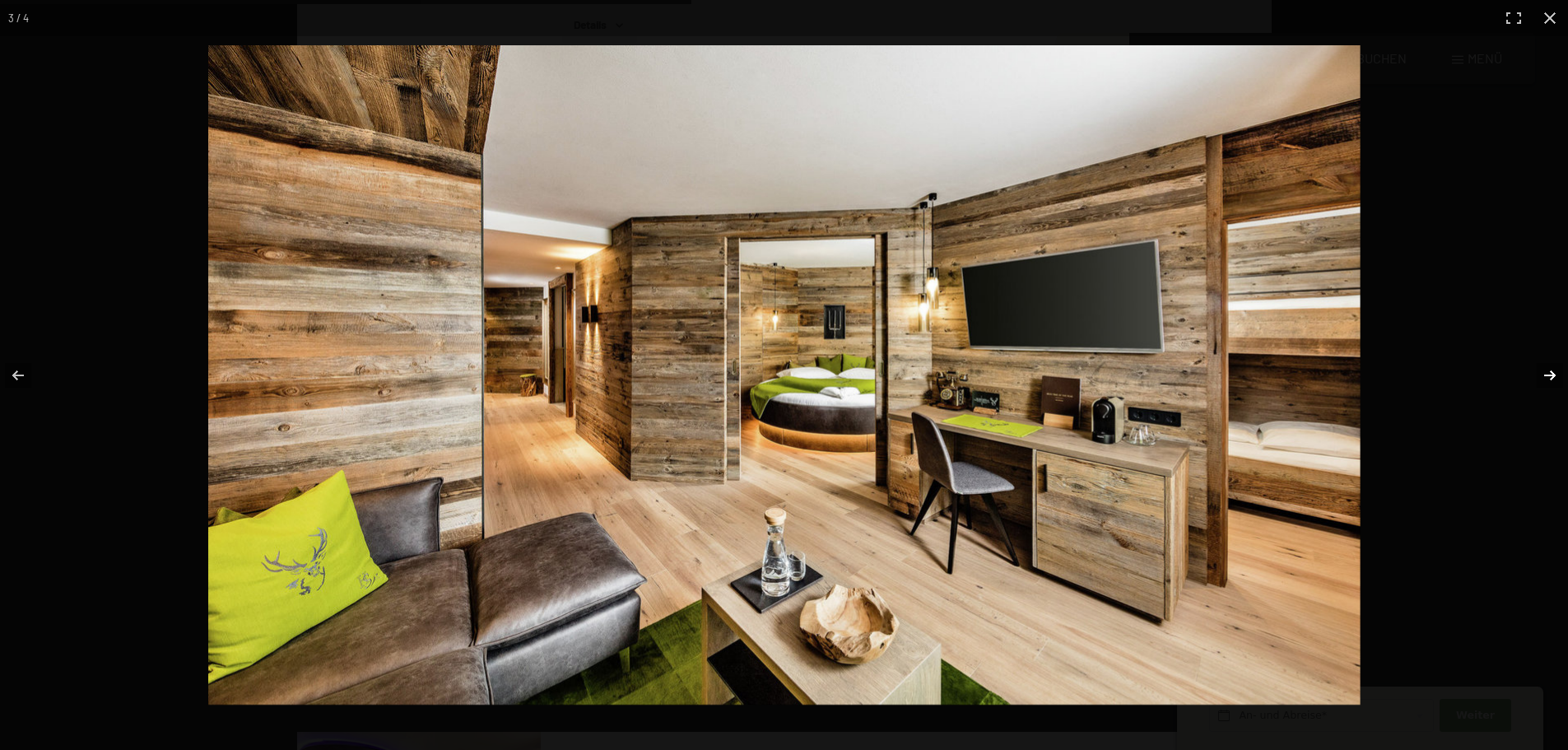
click at [1552, 366] on button "button" at bounding box center [1539, 375] width 58 height 83
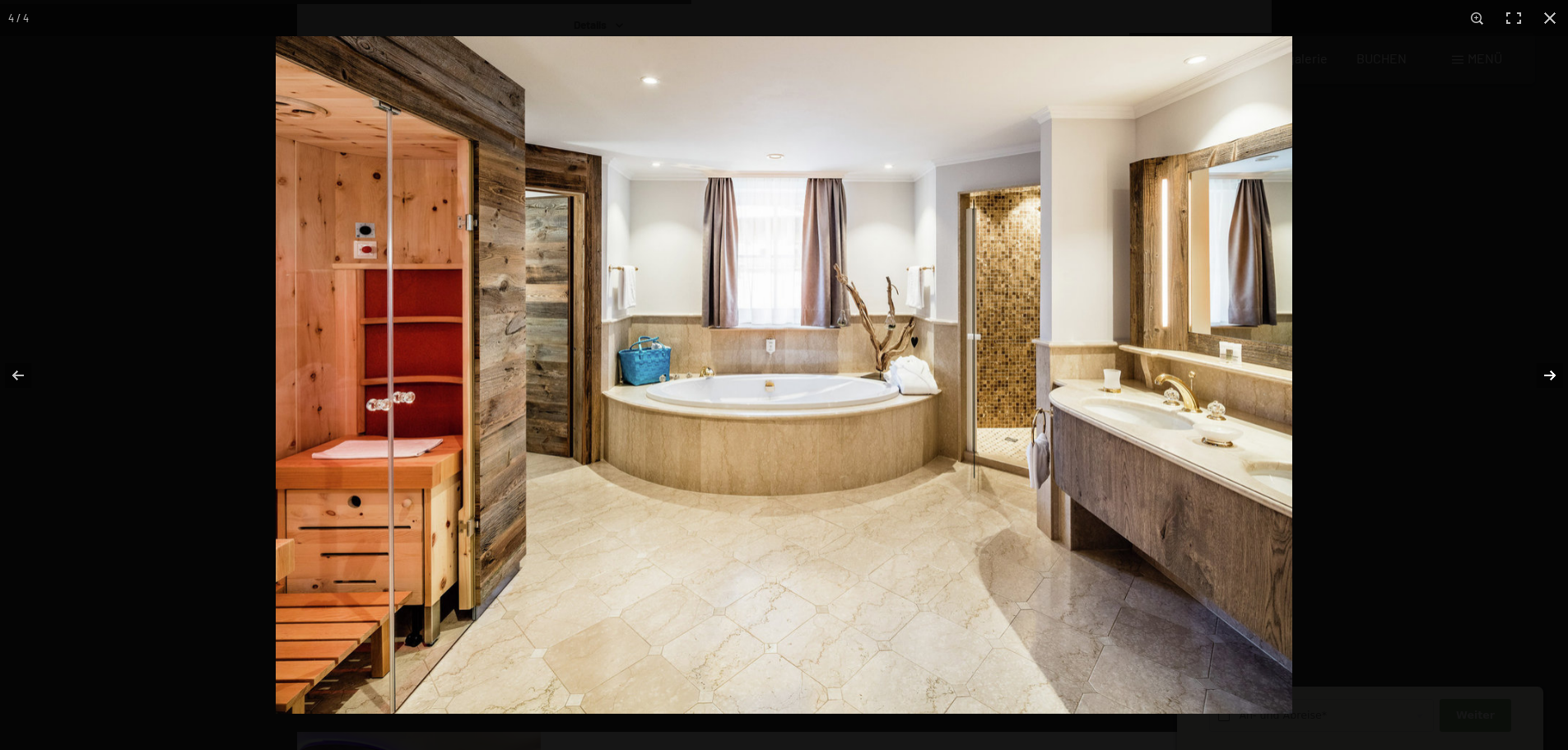
click at [1552, 366] on button "button" at bounding box center [1539, 375] width 58 height 83
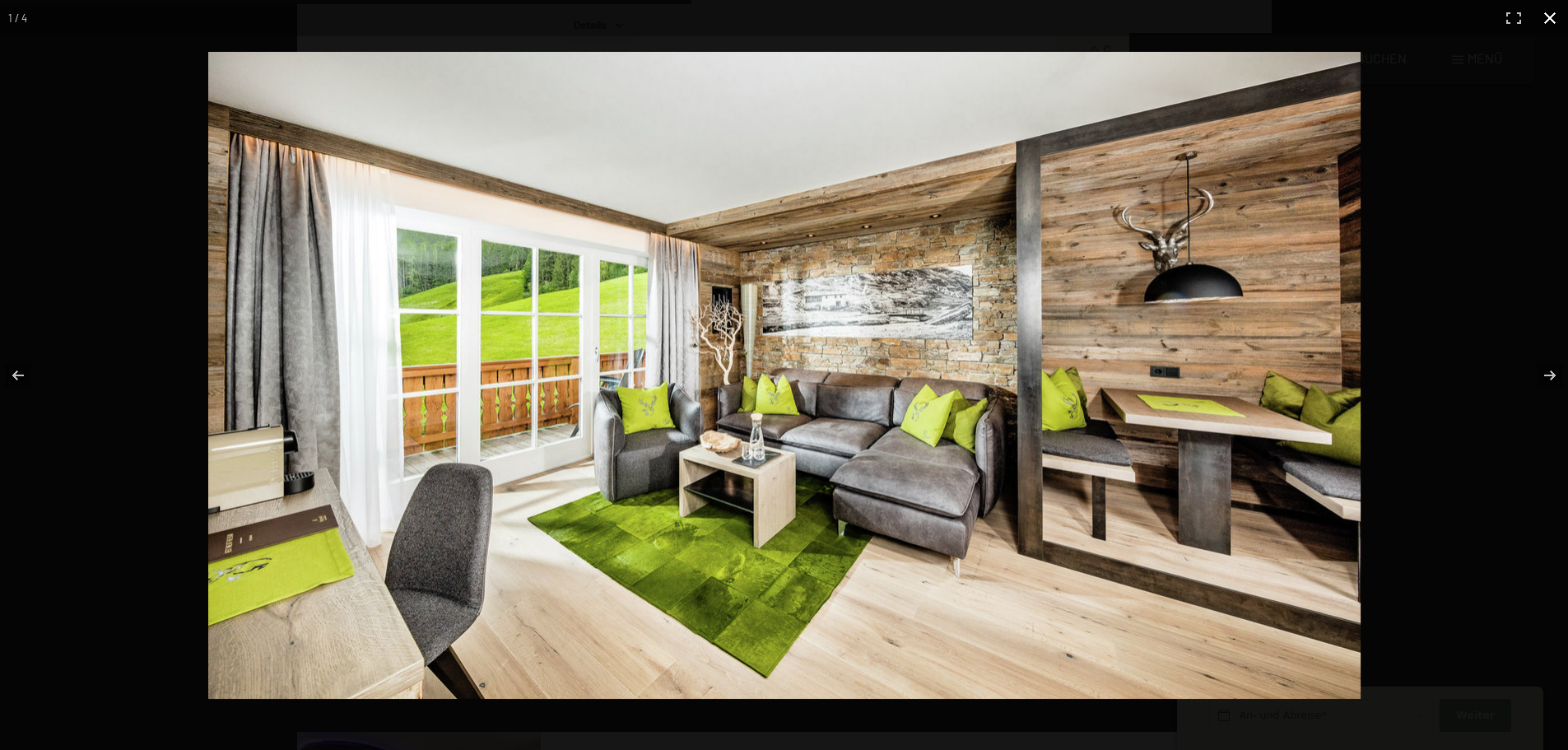
click at [1548, 12] on button "button" at bounding box center [1550, 18] width 36 height 36
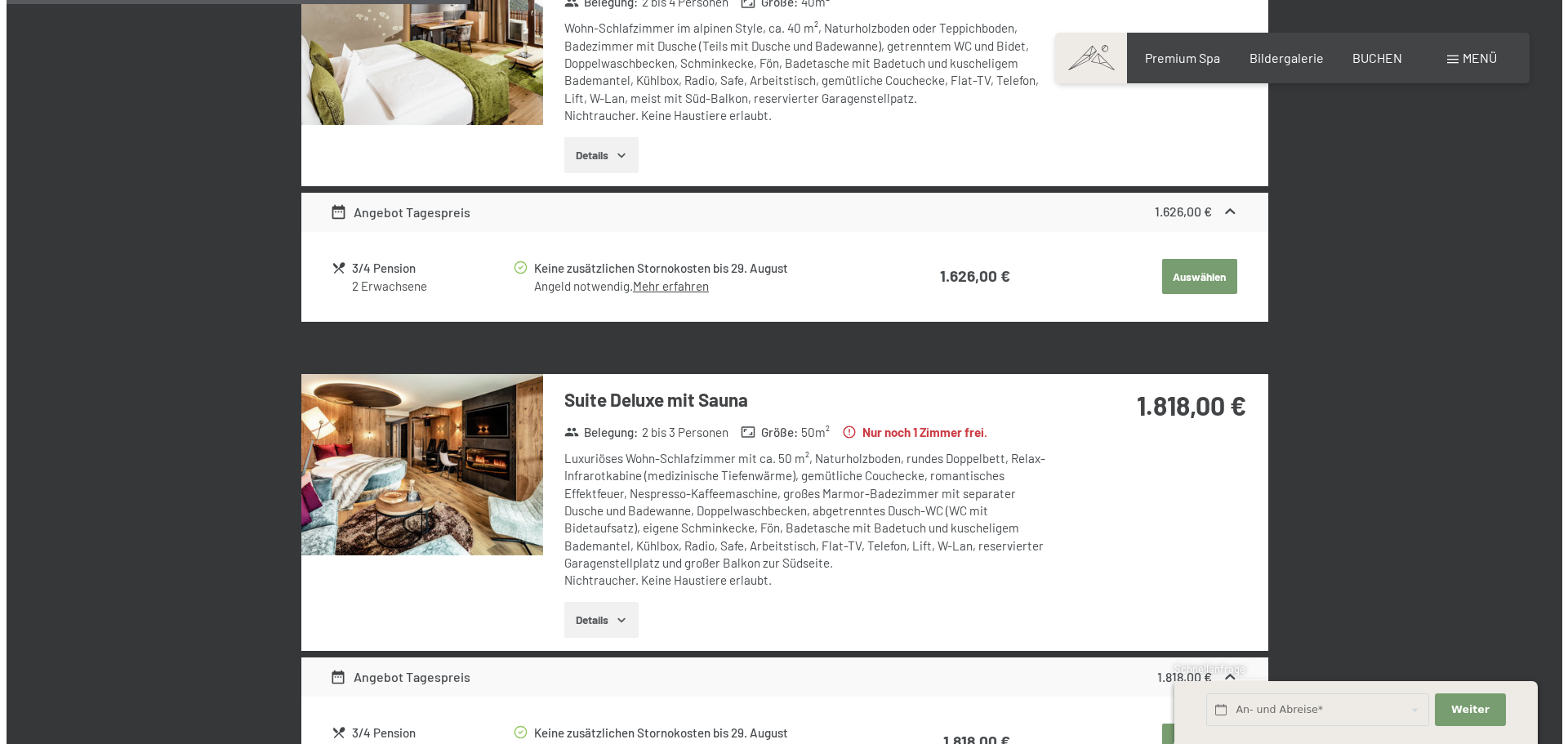
scroll to position [1043, 0]
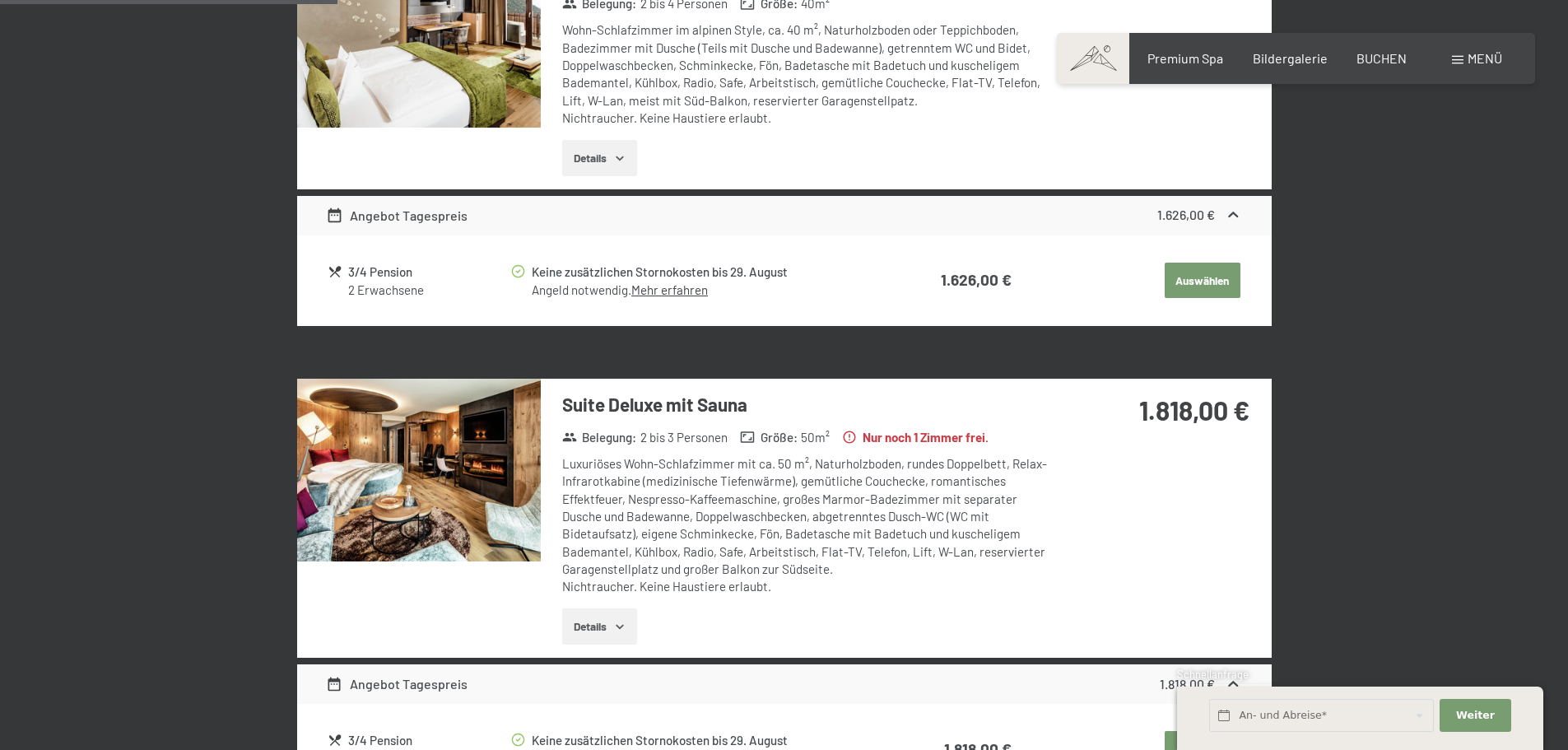
click at [1479, 63] on span "Menü" at bounding box center [1484, 58] width 35 height 15
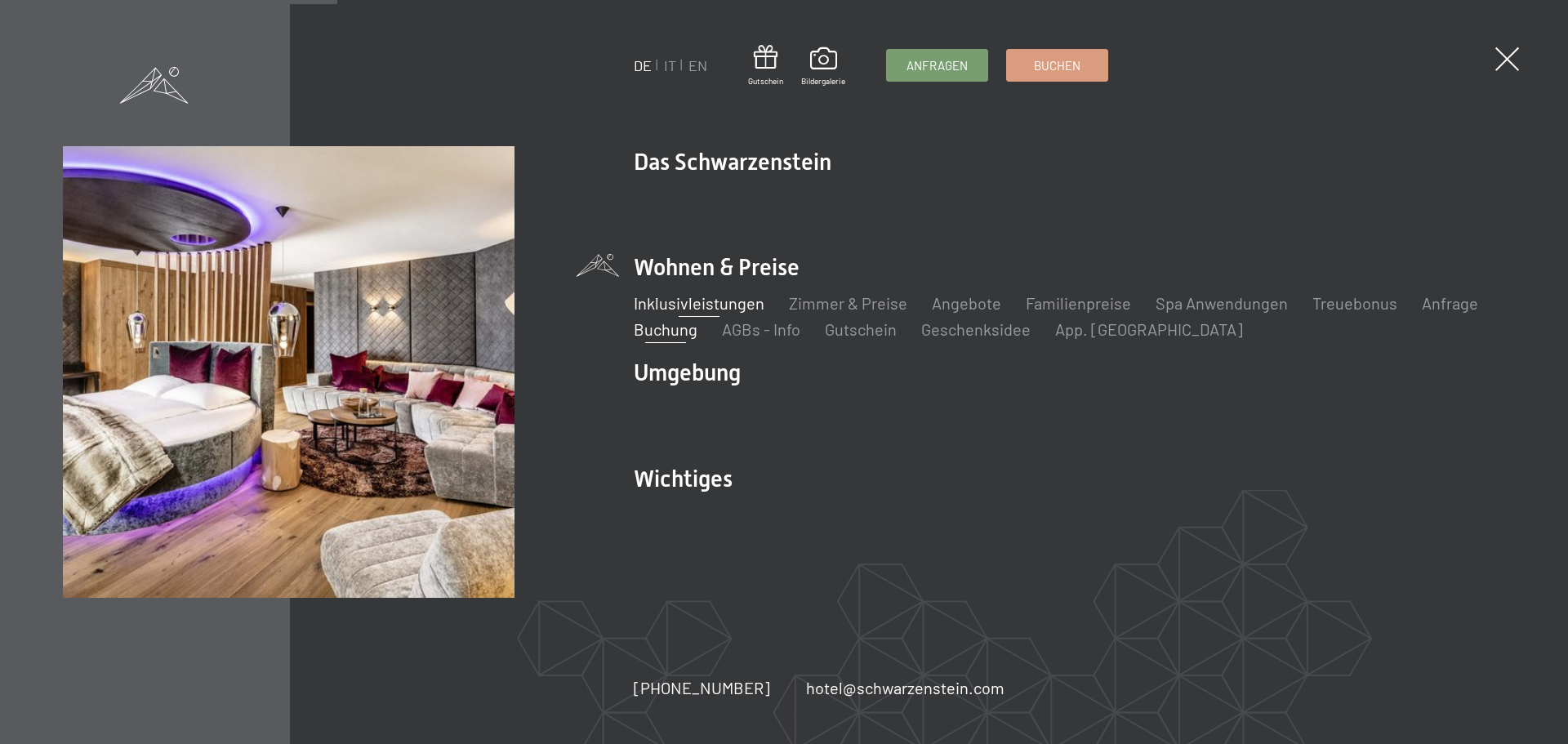
click at [700, 299] on link "Inklusivleistungen" at bounding box center [698, 303] width 131 height 20
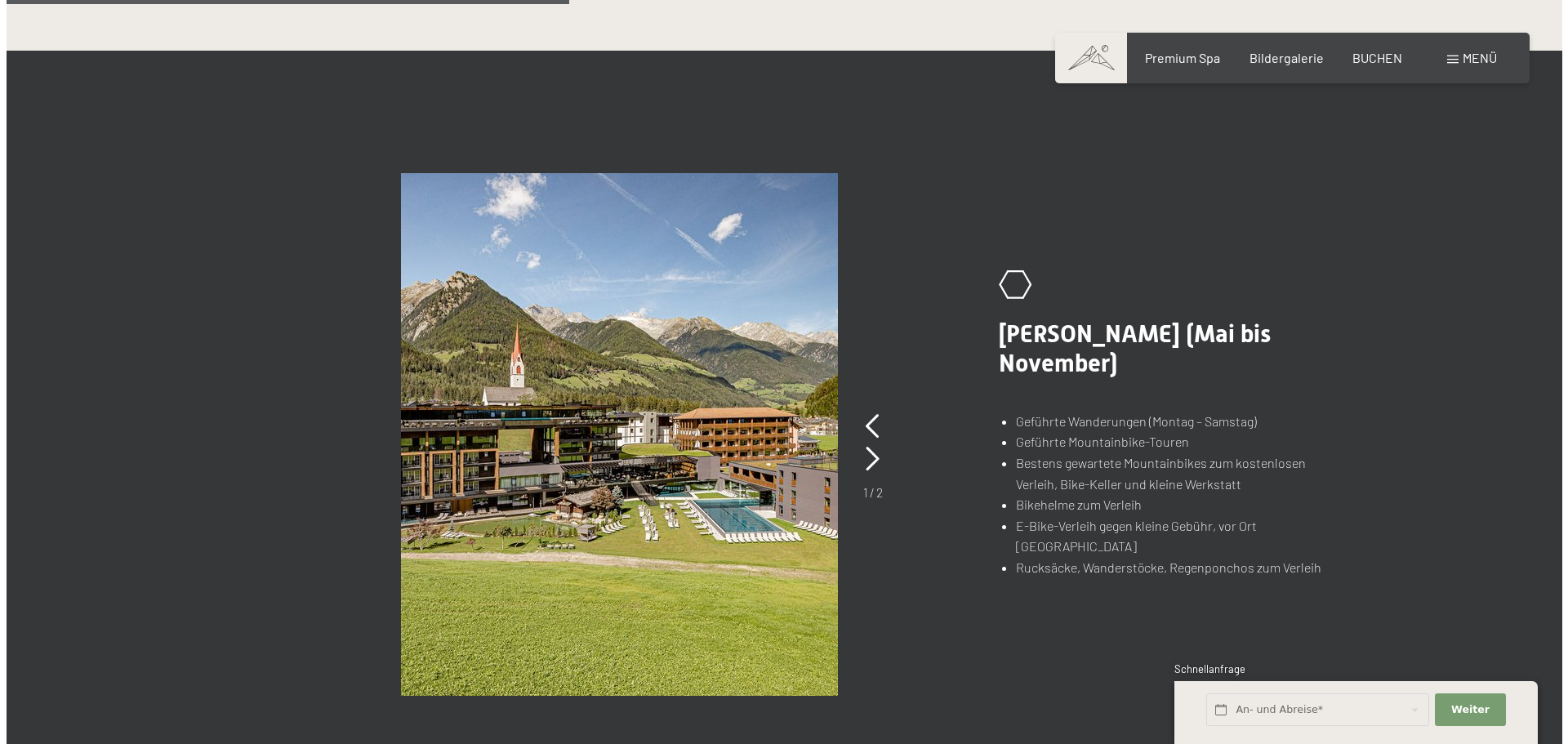
scroll to position [1143, 0]
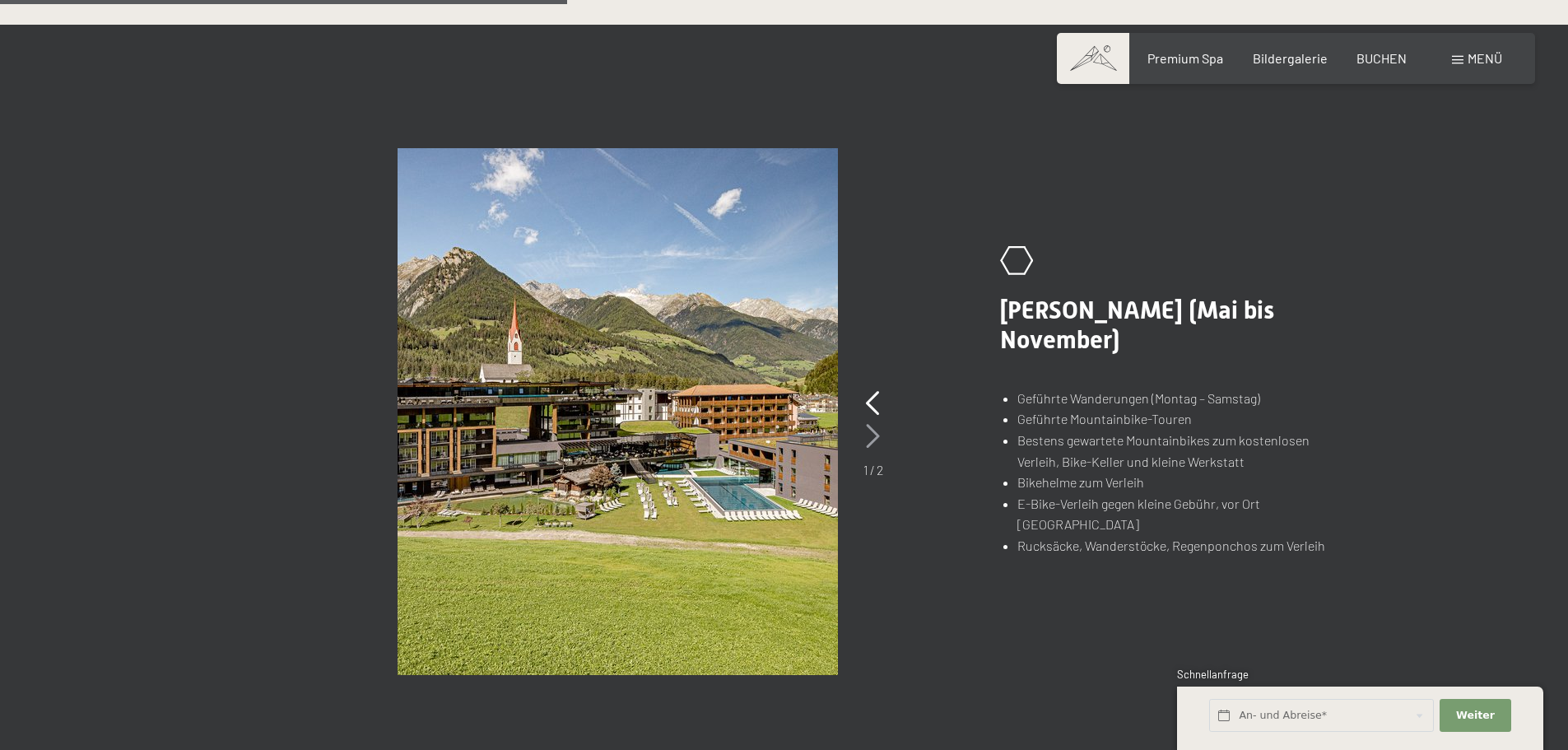
click at [872, 428] on icon at bounding box center [873, 436] width 14 height 25
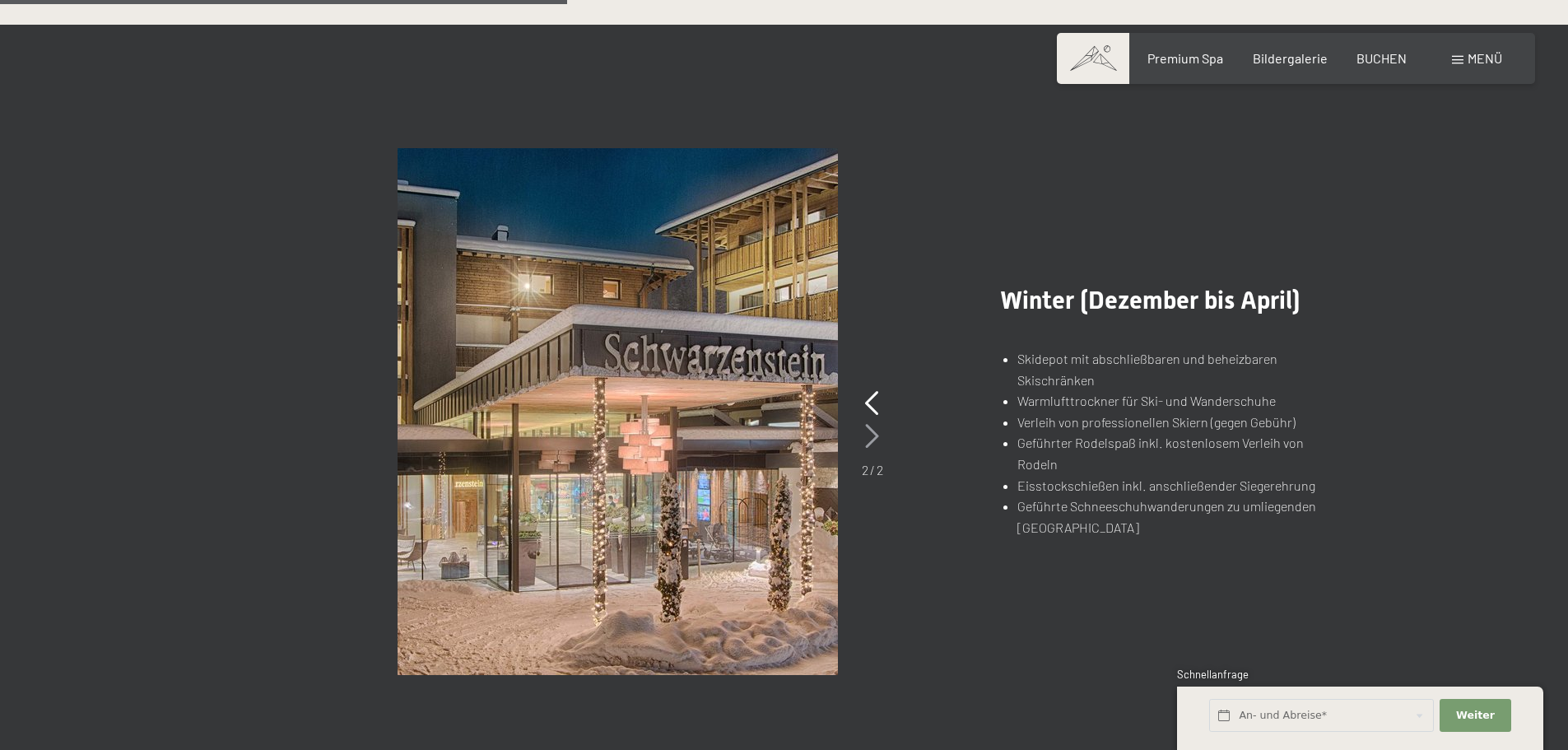
click at [872, 428] on icon at bounding box center [872, 436] width 14 height 25
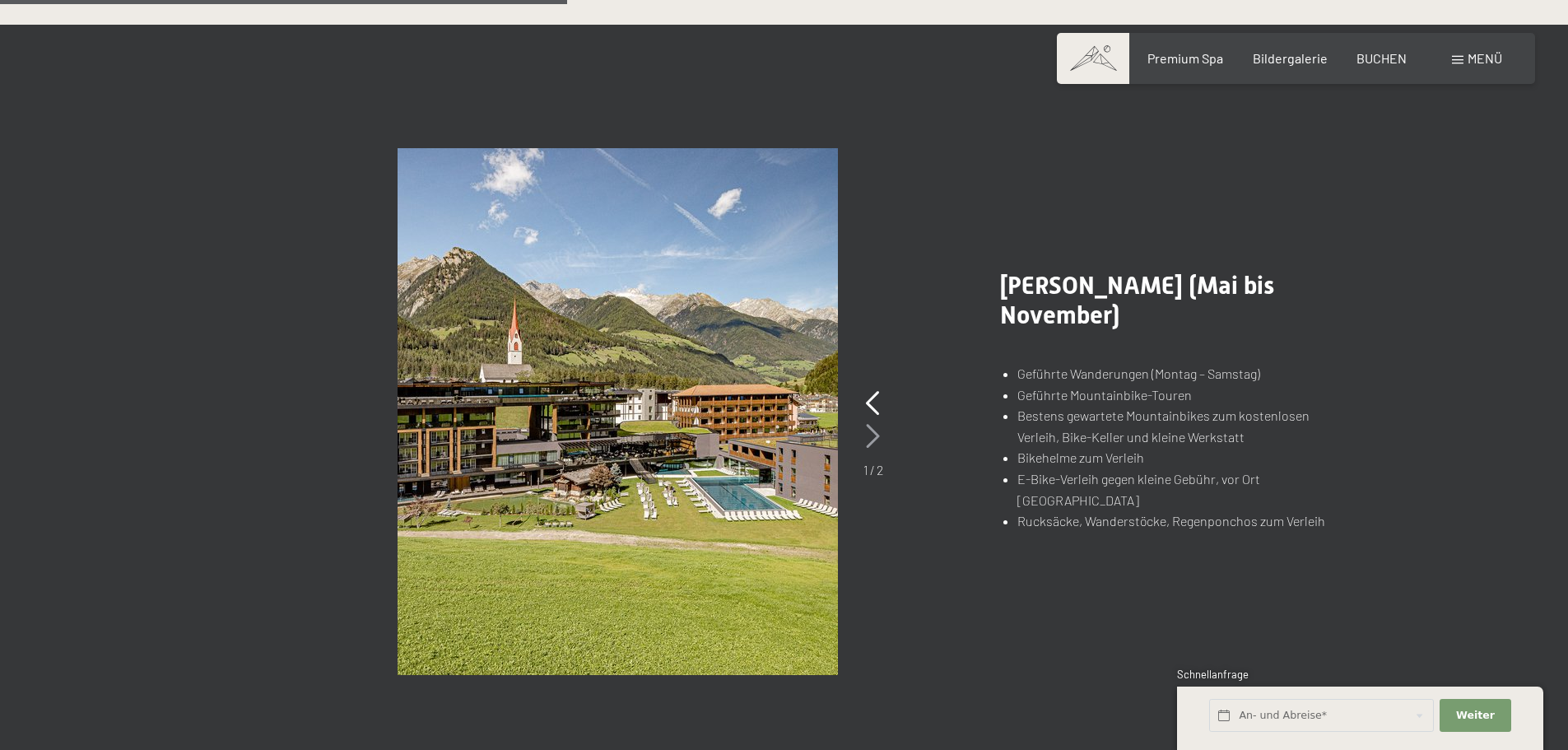
click at [872, 428] on icon at bounding box center [873, 436] width 14 height 25
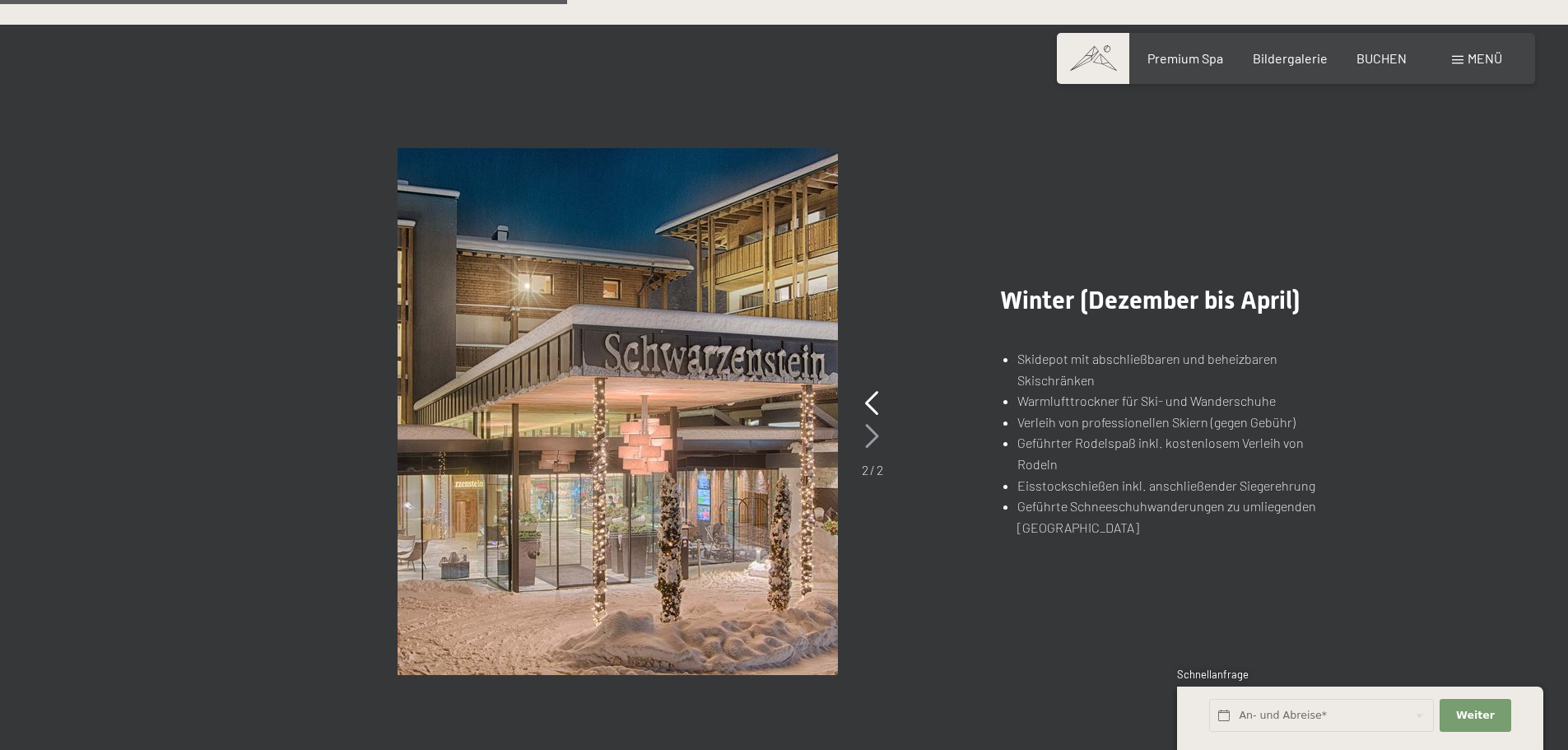
click at [872, 428] on icon at bounding box center [872, 436] width 14 height 25
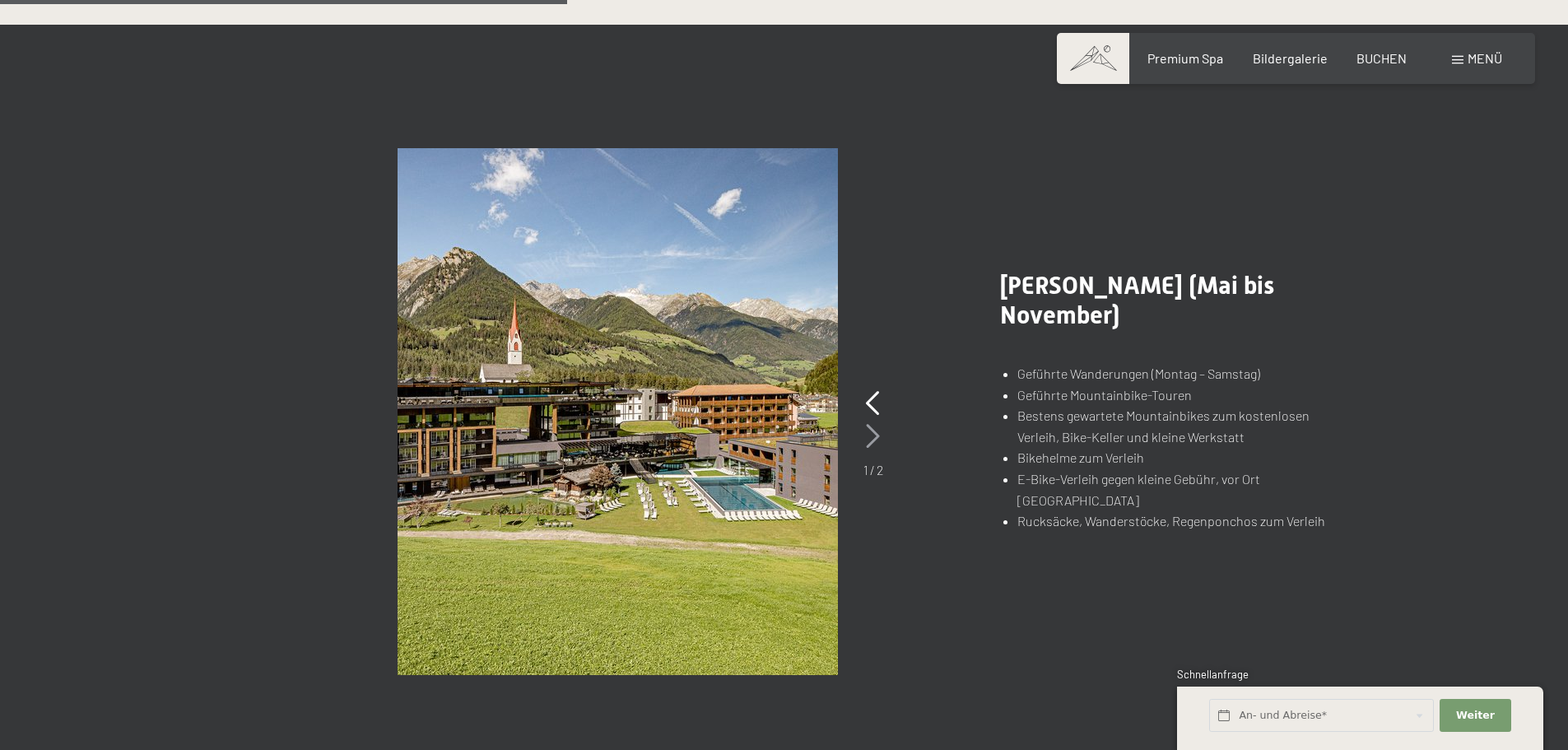
click at [872, 428] on icon at bounding box center [873, 436] width 14 height 25
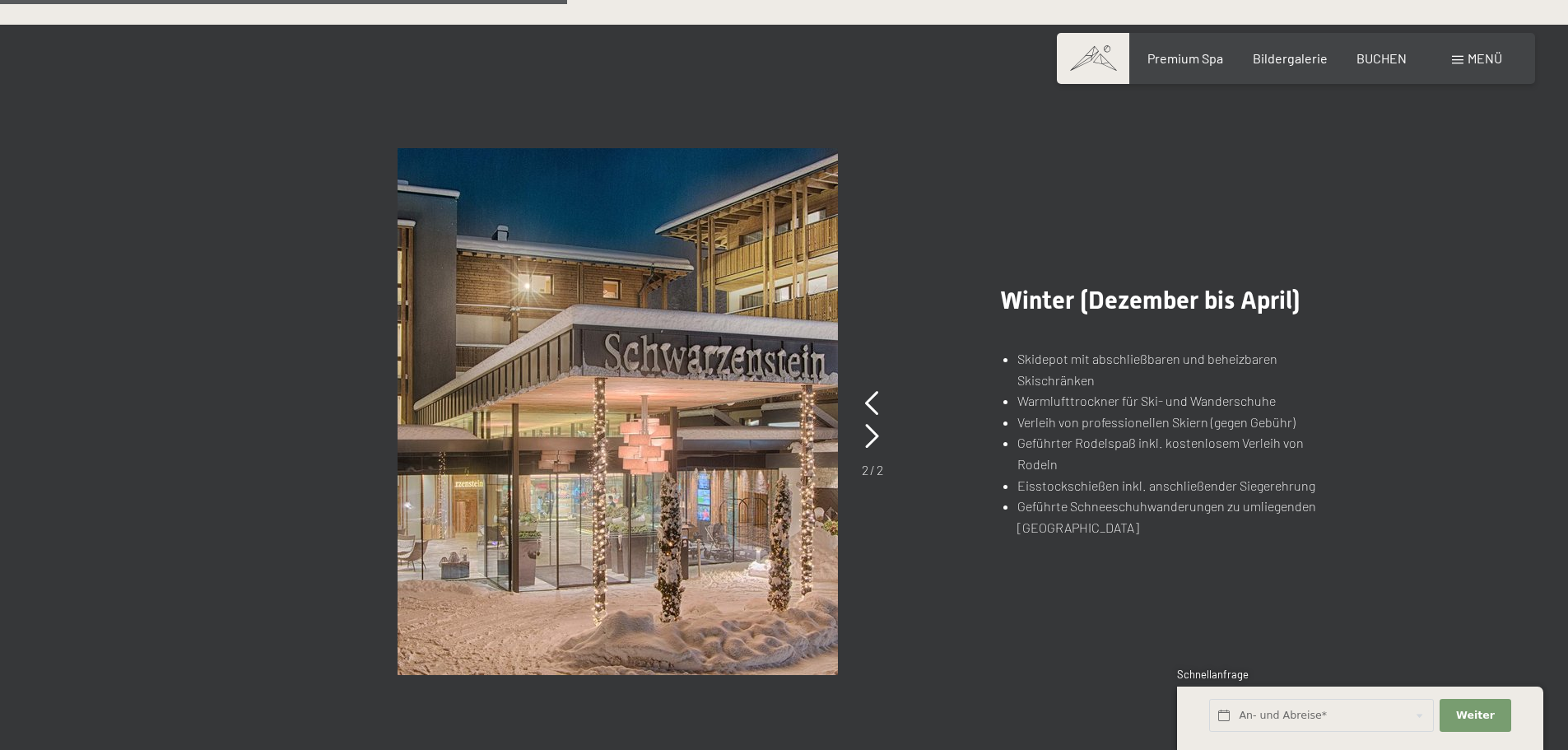
click at [1483, 57] on span "Menü" at bounding box center [1484, 58] width 35 height 15
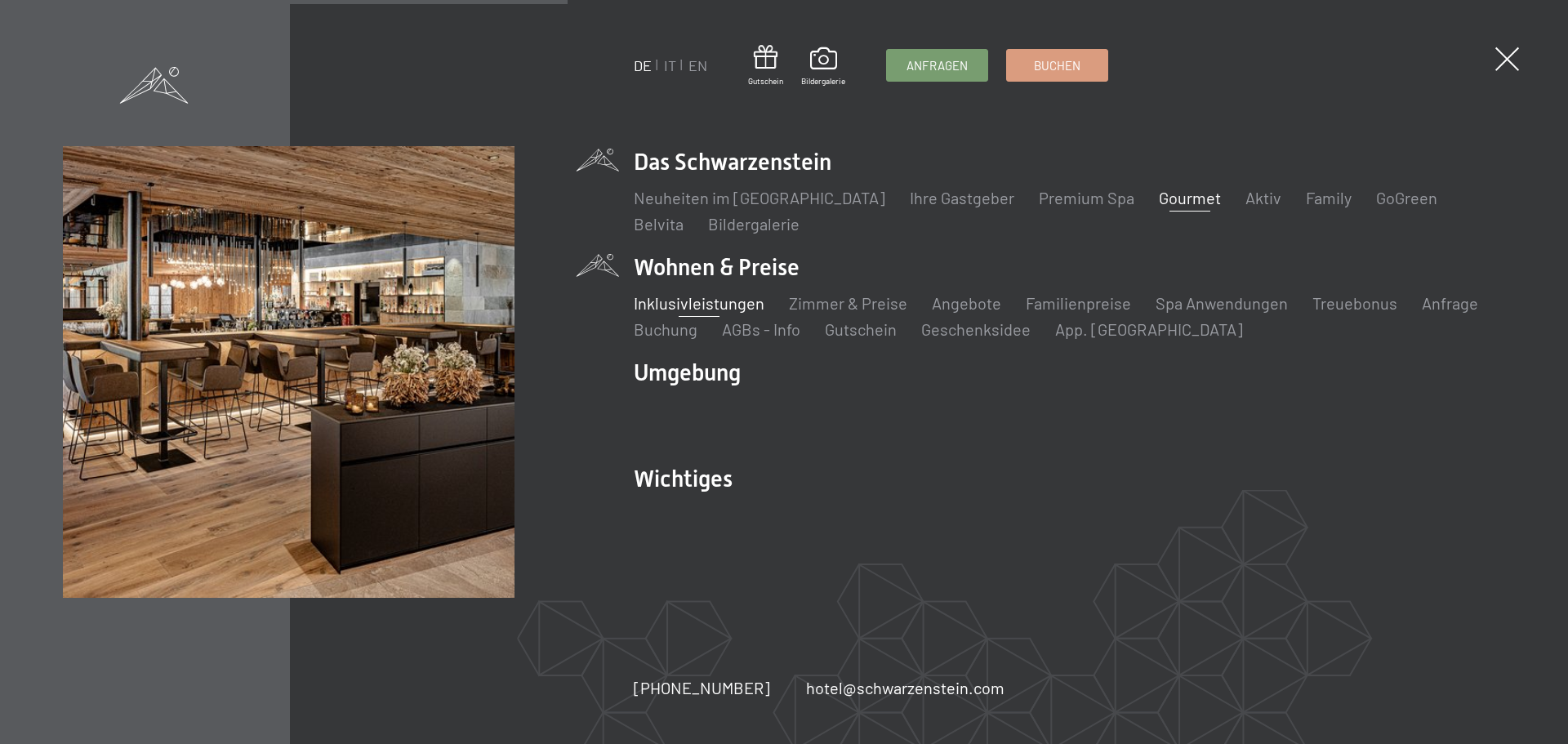
click at [1158, 201] on link "Gourmet" at bounding box center [1189, 197] width 62 height 20
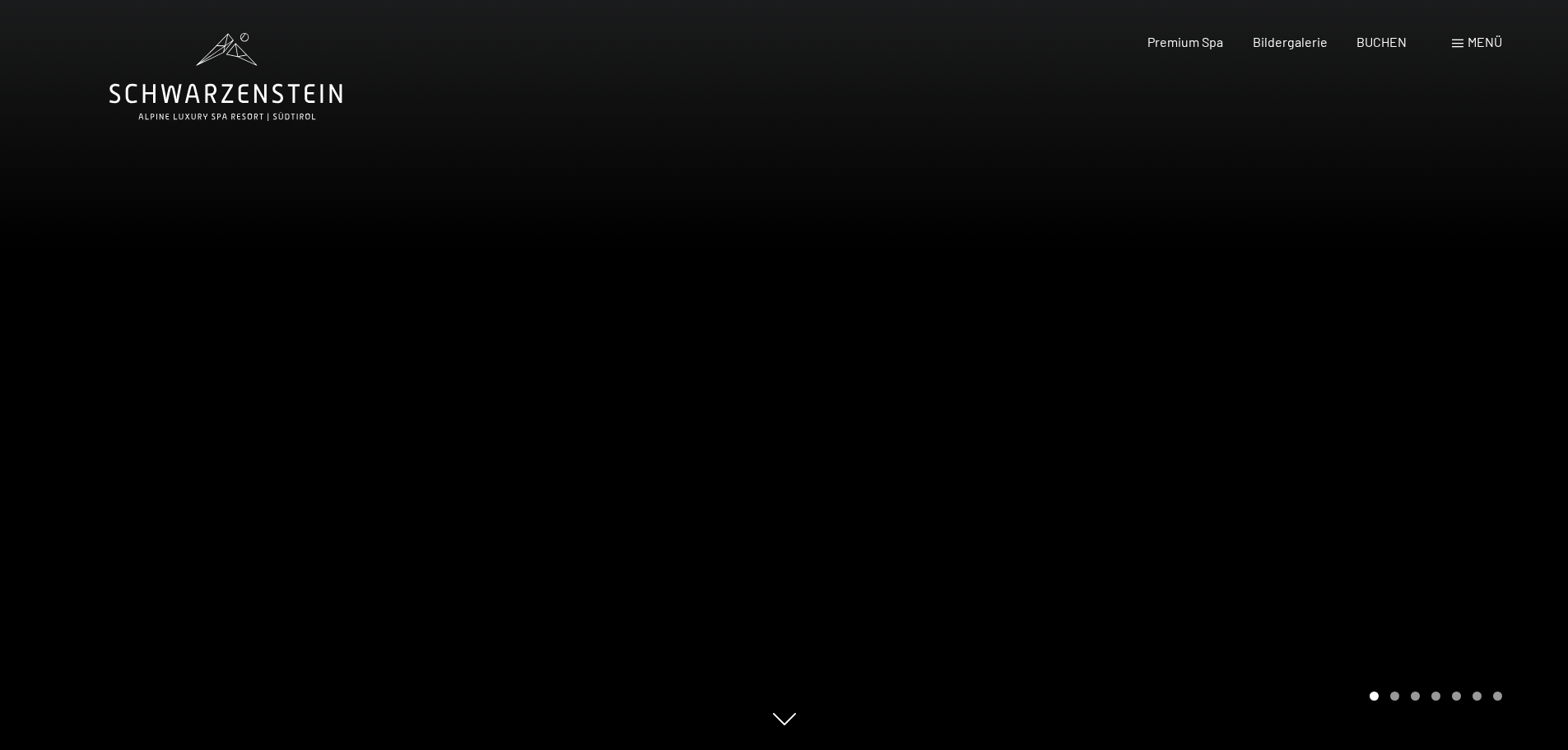
click at [1297, 324] on div at bounding box center [1176, 375] width 784 height 750
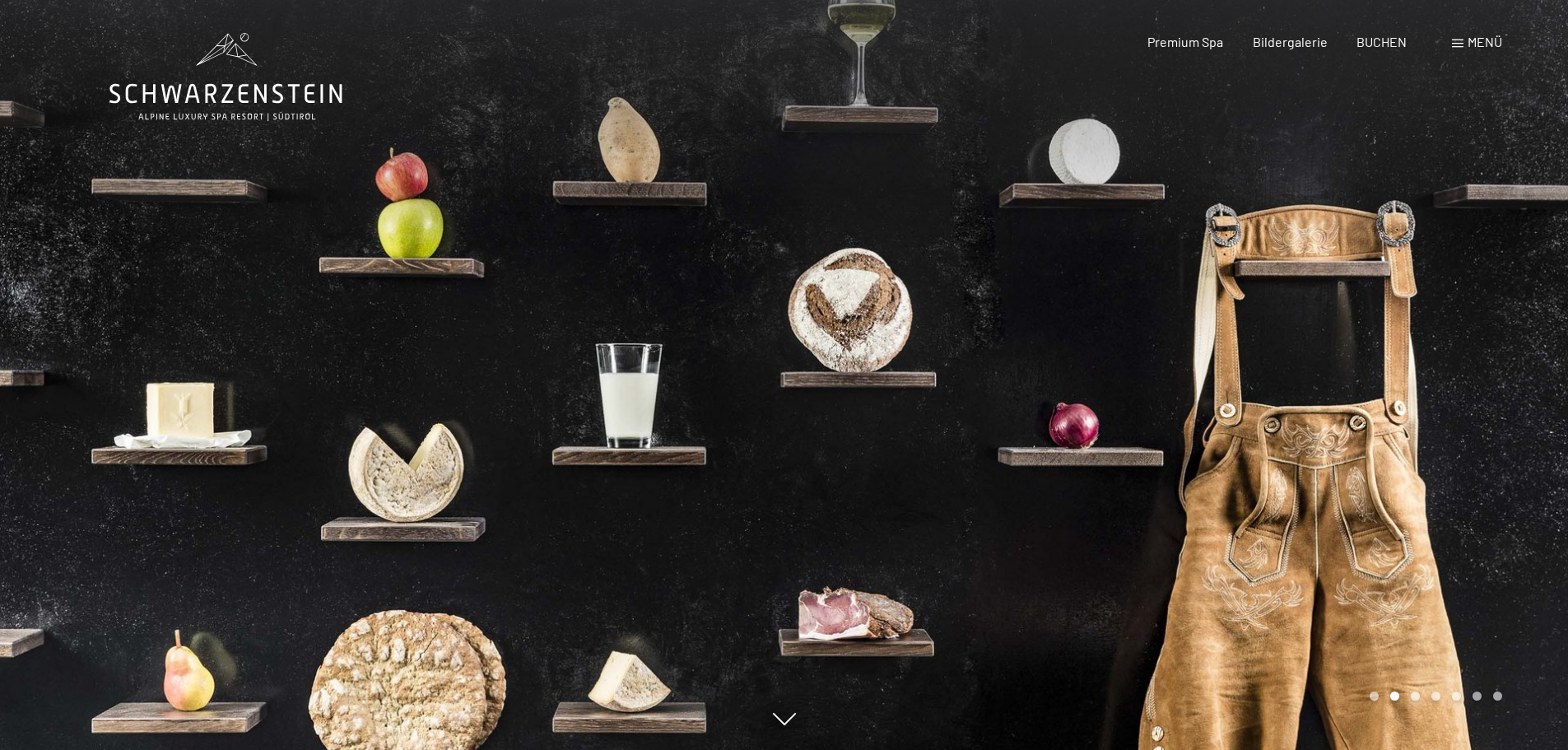
click at [1297, 324] on div at bounding box center [1176, 375] width 784 height 750
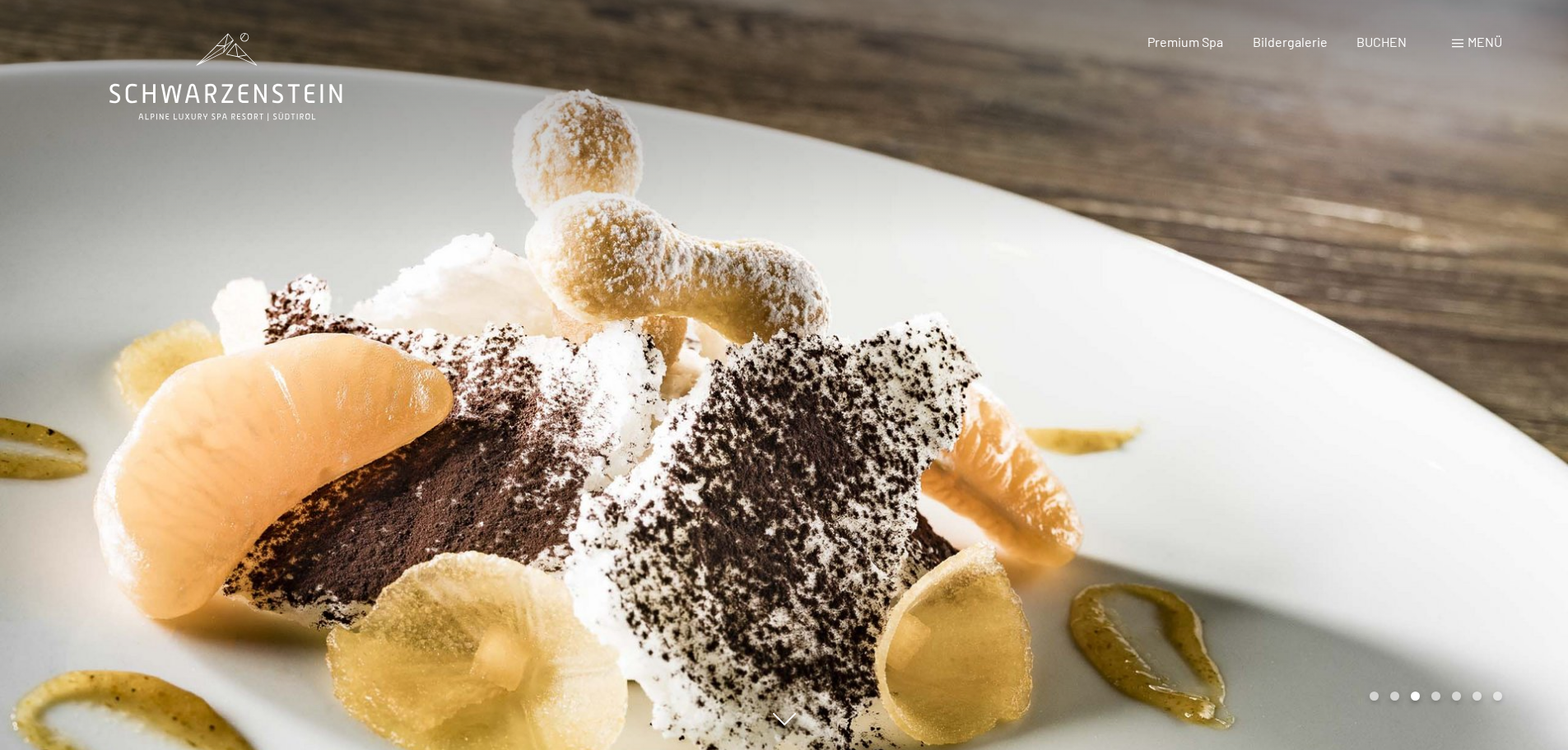
click at [1297, 324] on div at bounding box center [1176, 375] width 784 height 750
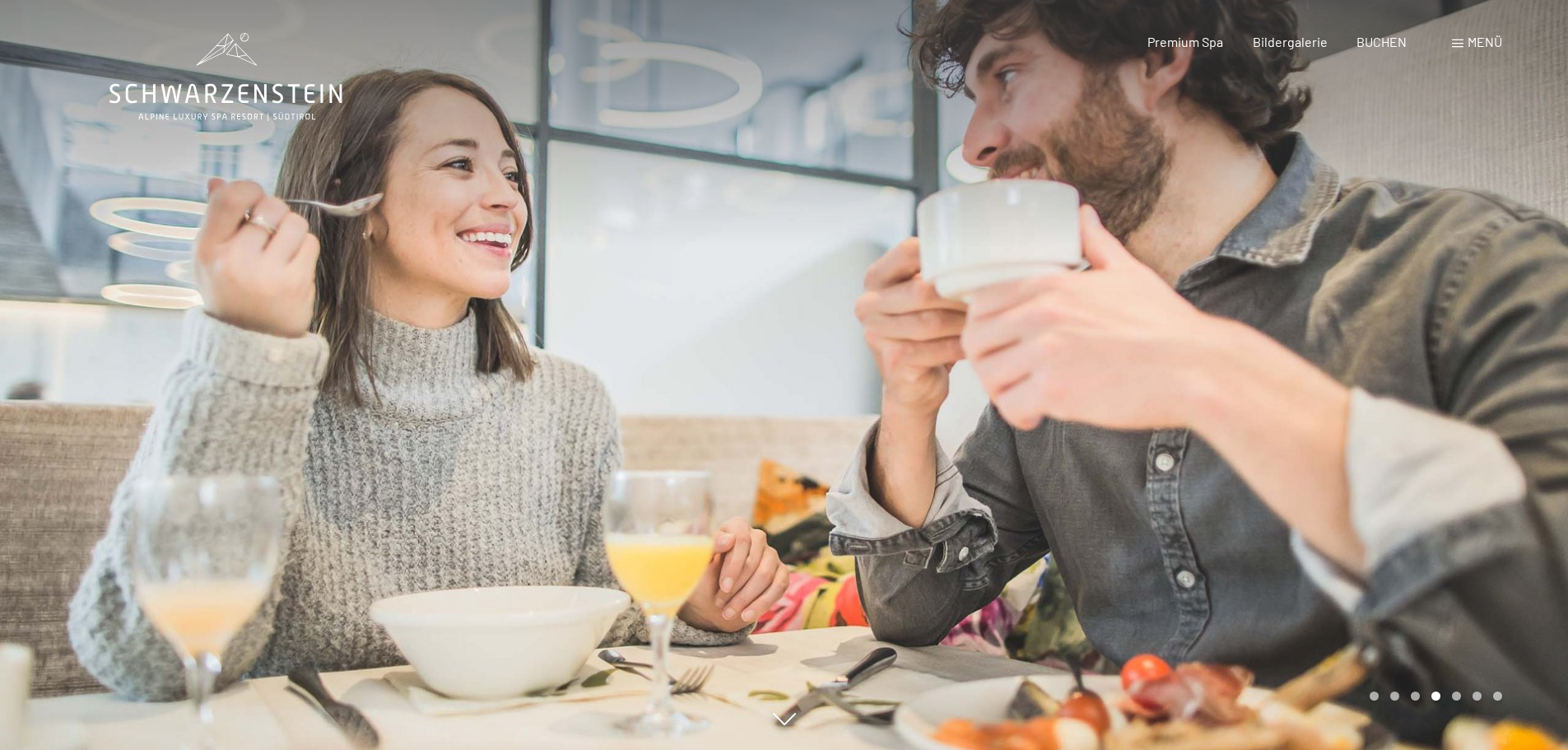
click at [1297, 324] on div at bounding box center [1176, 375] width 784 height 750
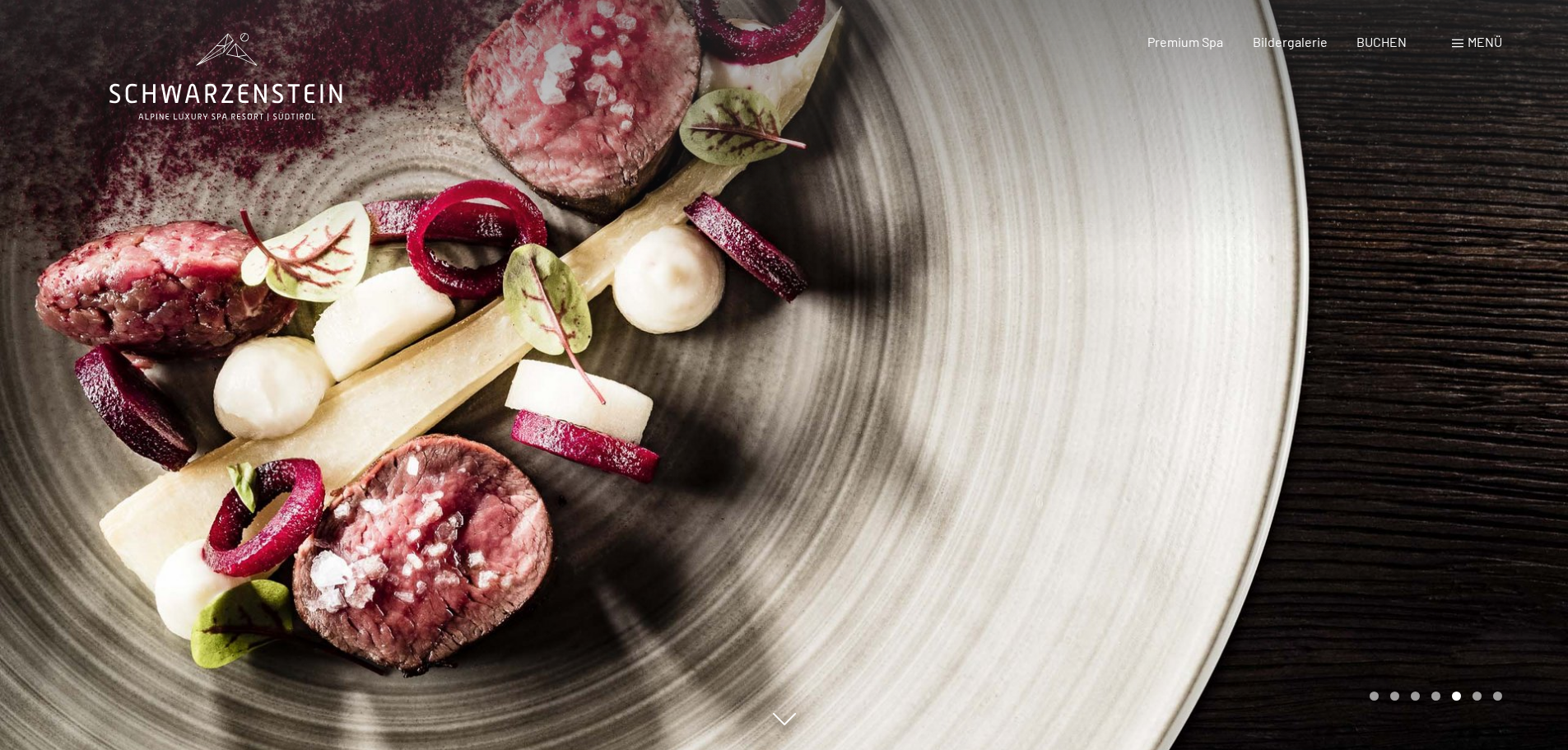
click at [1297, 324] on div at bounding box center [1176, 375] width 784 height 750
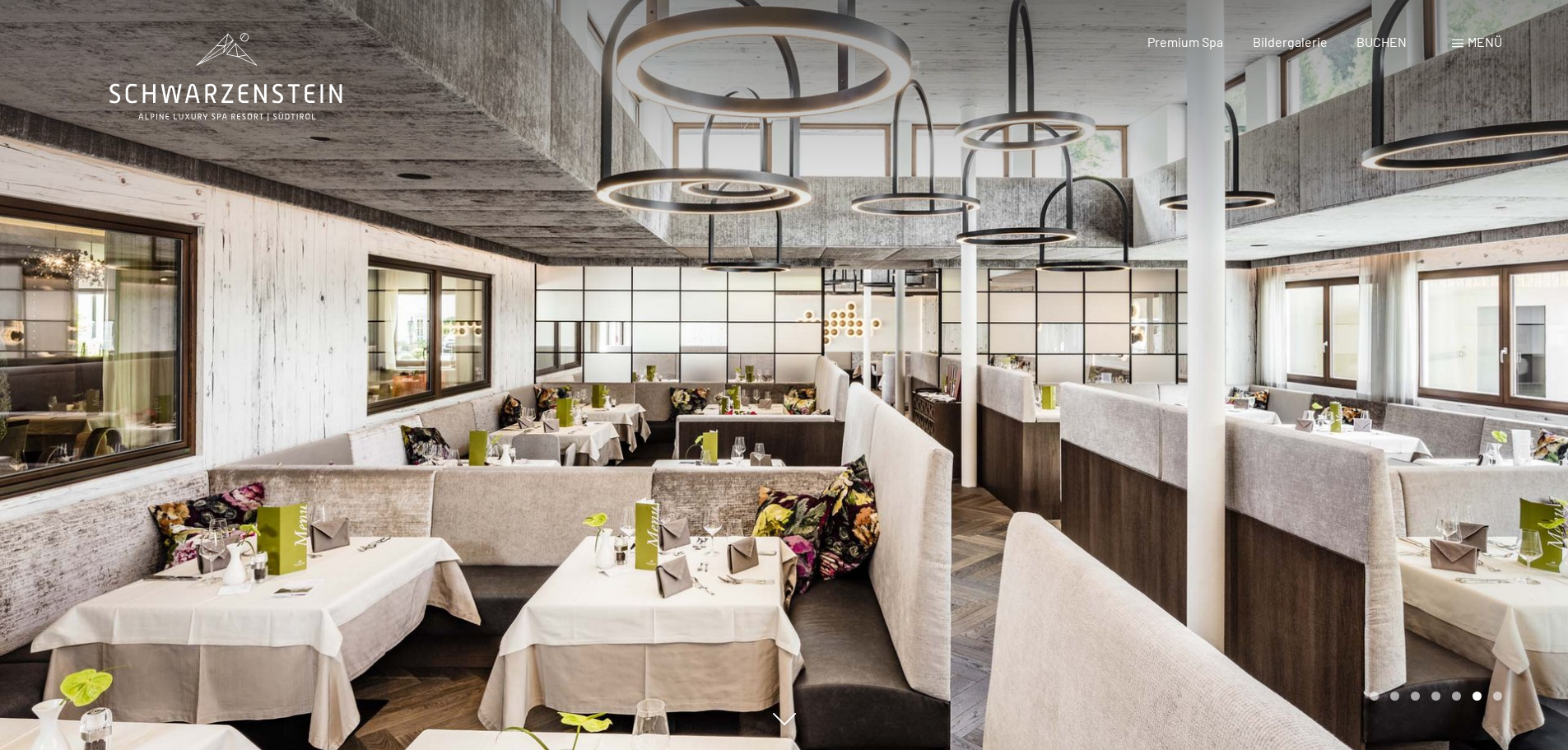
click at [1297, 324] on div at bounding box center [1176, 375] width 784 height 750
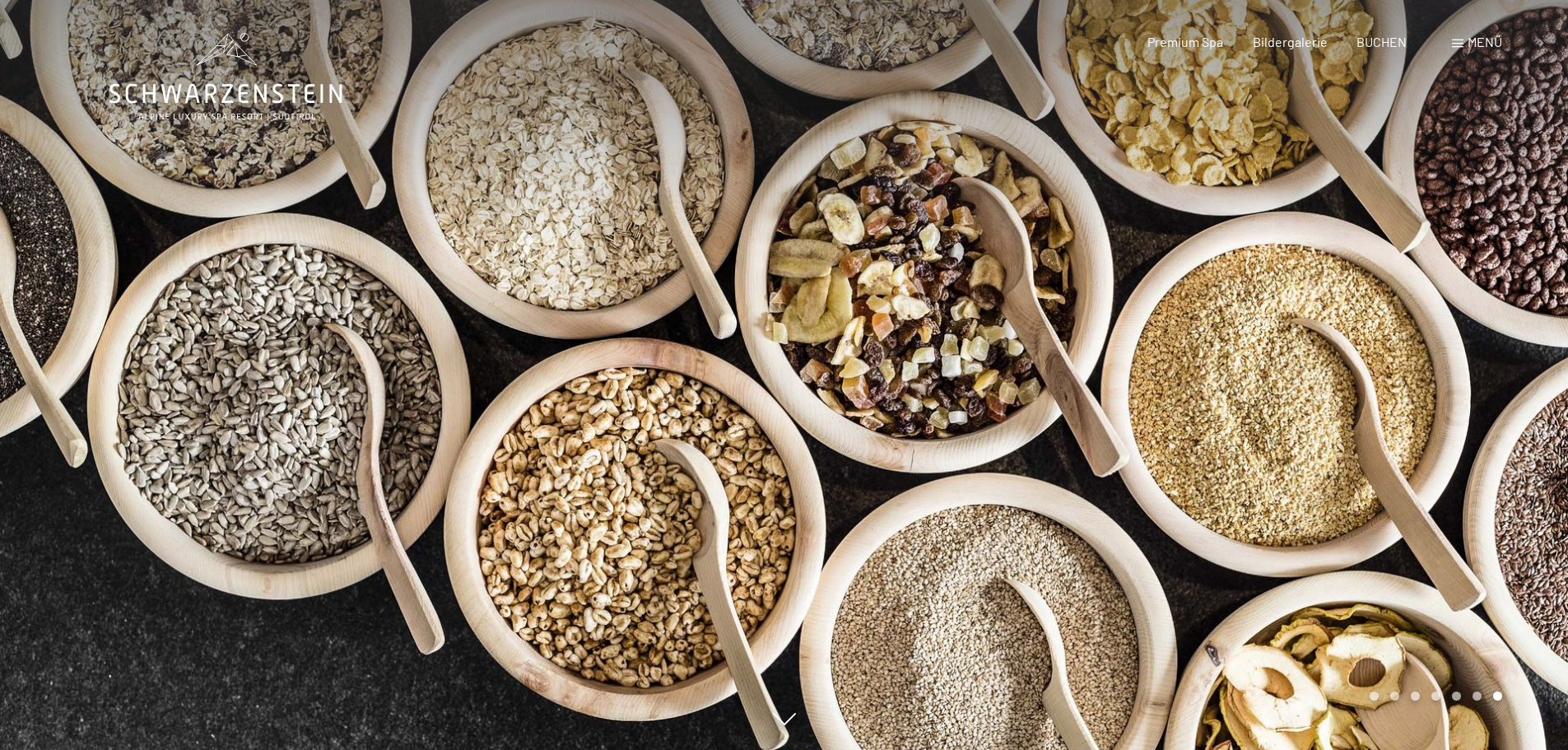
click at [1297, 324] on div at bounding box center [1176, 375] width 784 height 750
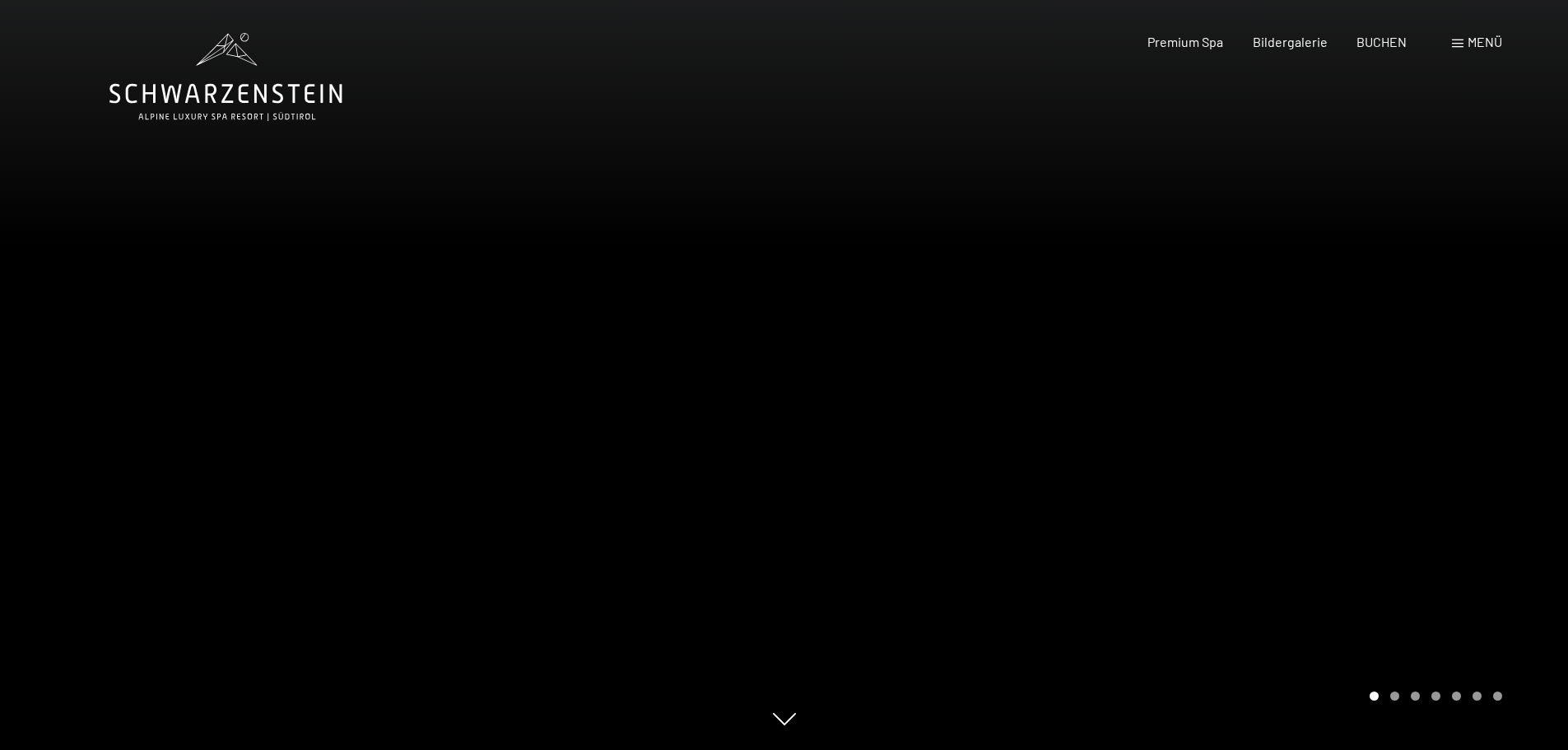
click at [1297, 324] on div at bounding box center [1176, 375] width 784 height 750
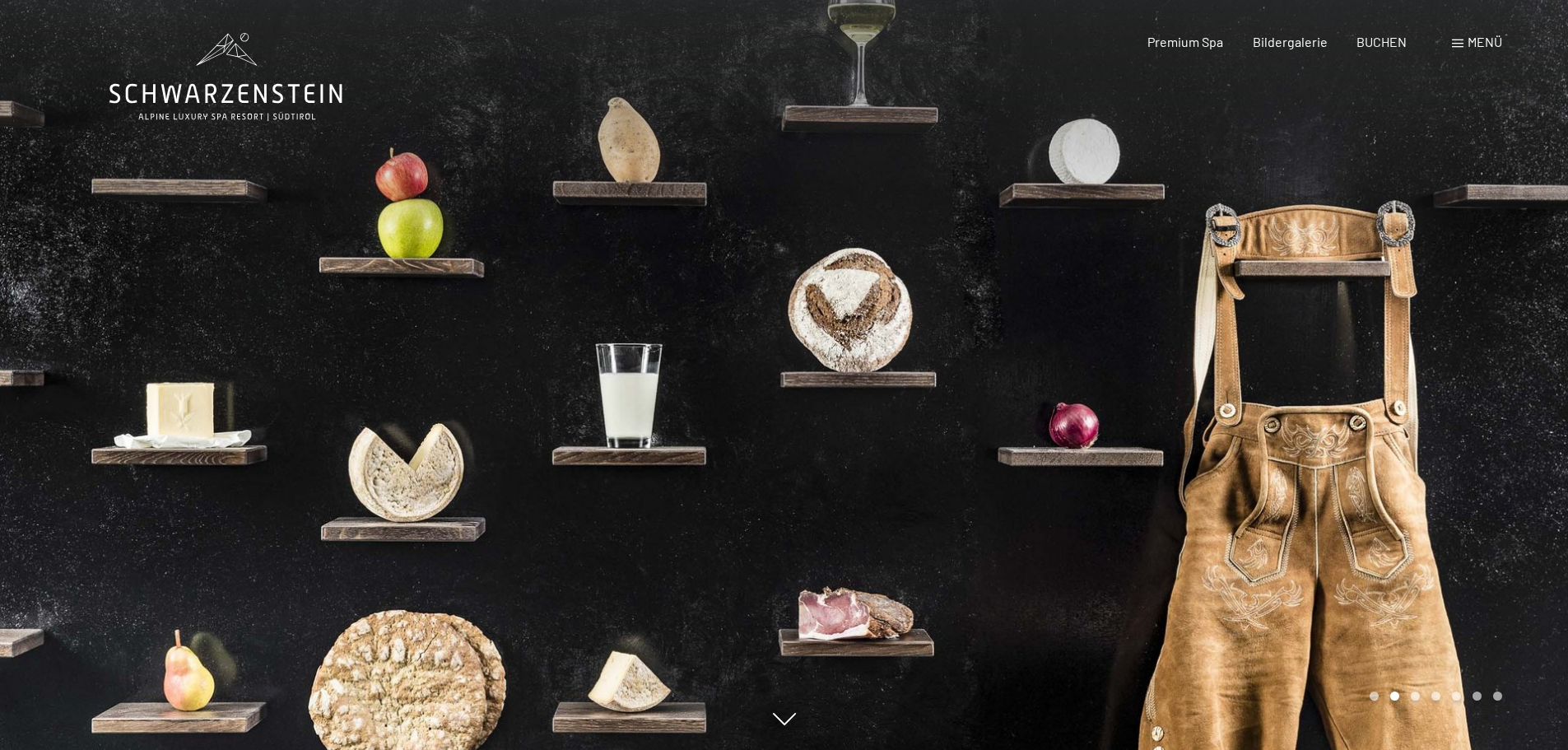
click at [1297, 324] on div at bounding box center [1176, 375] width 784 height 750
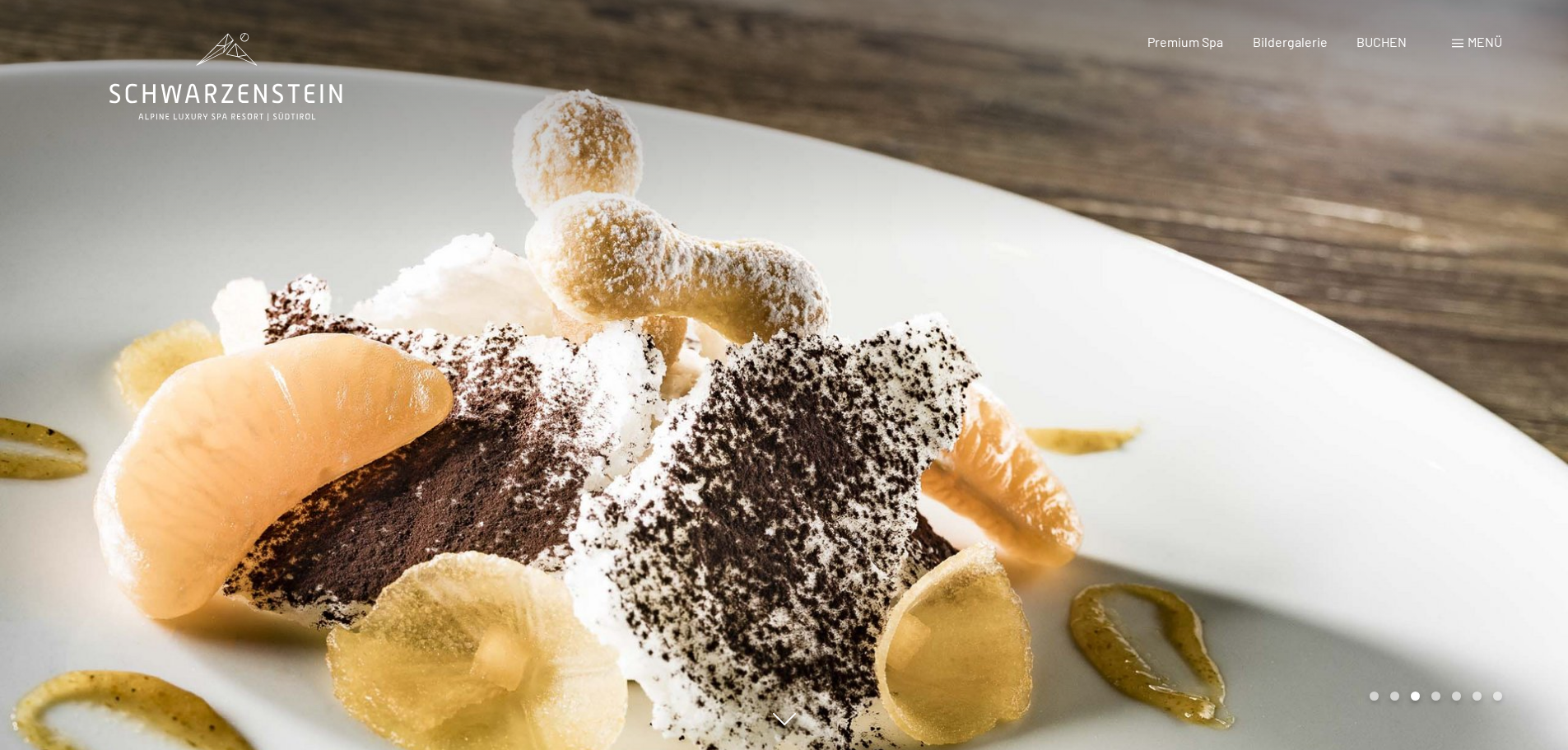
click at [1297, 324] on div at bounding box center [1176, 375] width 784 height 750
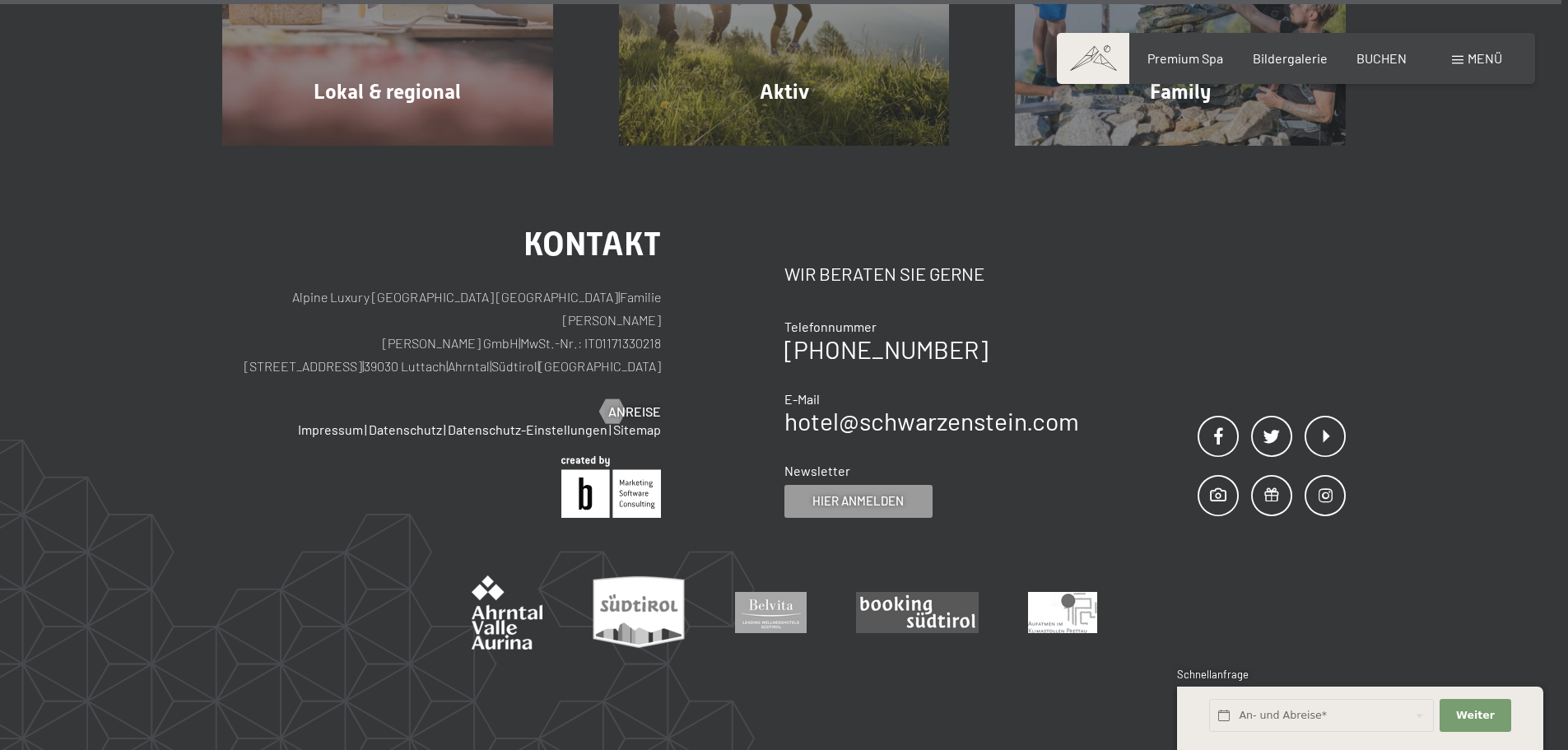
scroll to position [6411, 0]
